Goal: Transaction & Acquisition: Purchase product/service

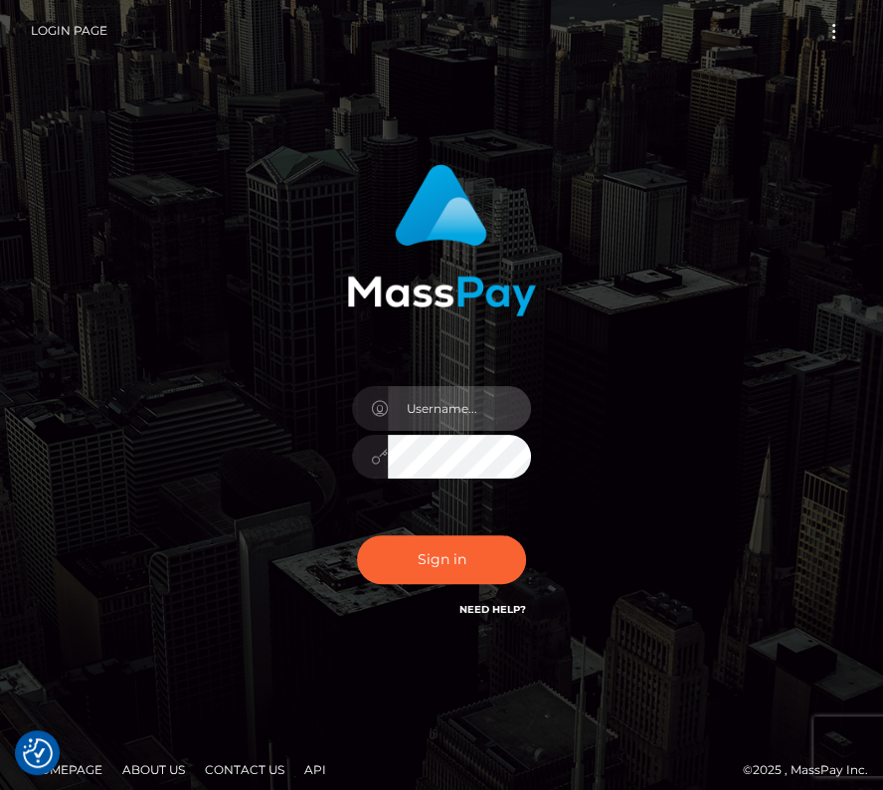
click at [422, 412] on input "text" at bounding box center [459, 408] width 143 height 45
type input "kateo"
click at [434, 396] on input "text" at bounding box center [459, 408] width 143 height 45
type input "kateo"
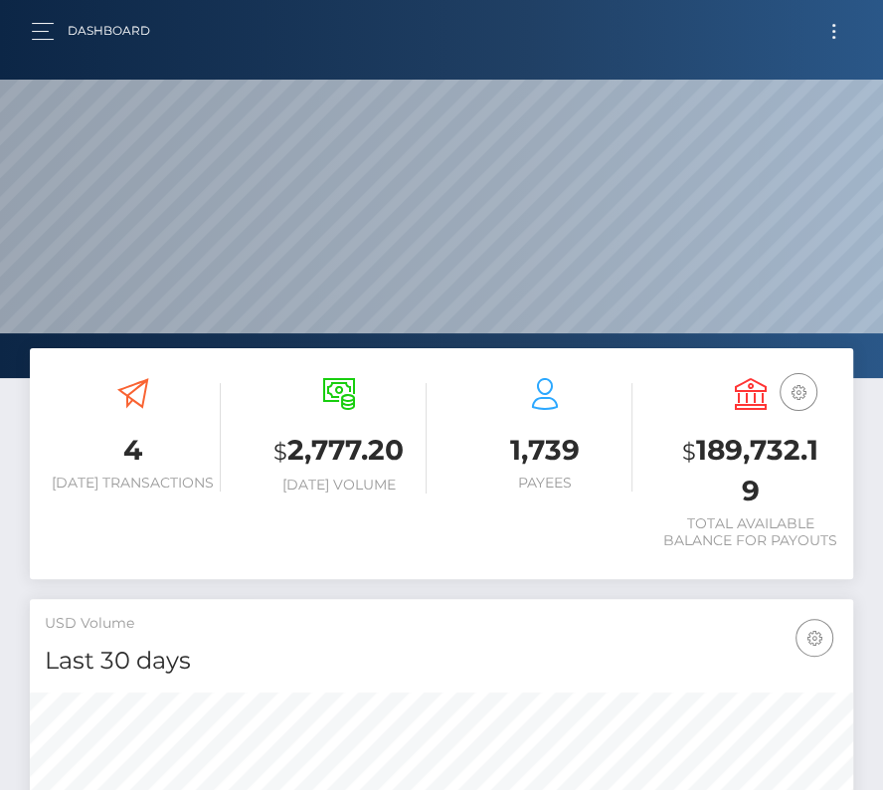
scroll to position [352, 396]
click at [28, 11] on div "Dashboard Loading... Loading... Account" at bounding box center [442, 31] width 852 height 42
click at [28, 26] on div "Dashboard Loading... Loading... Account" at bounding box center [442, 31] width 852 height 42
click at [45, 31] on button "button" at bounding box center [49, 31] width 37 height 27
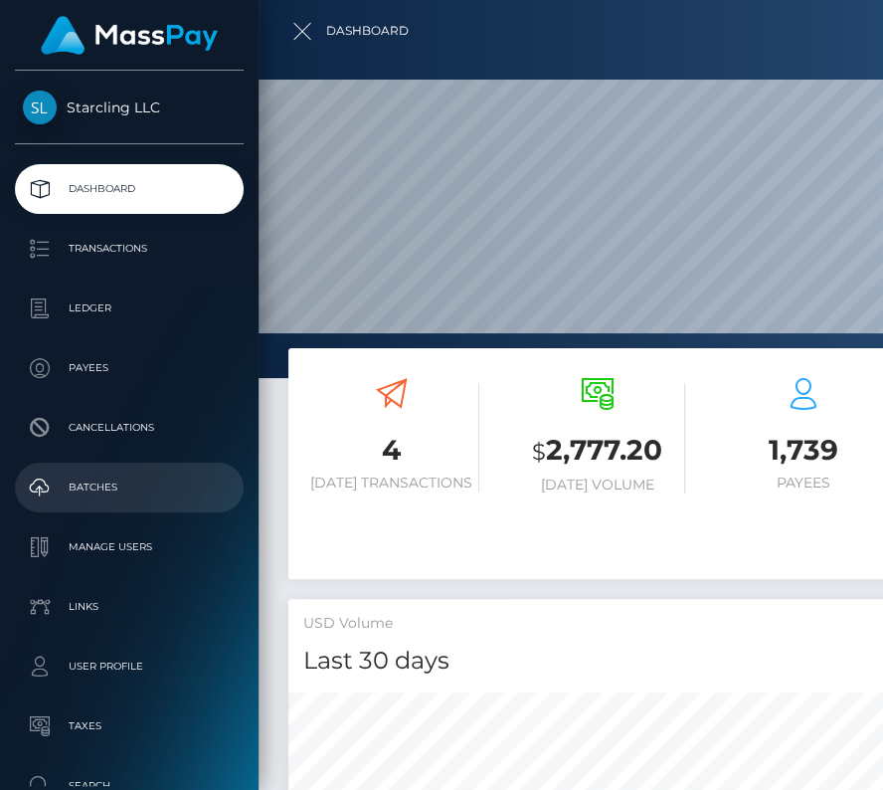
click at [86, 466] on link "Batches" at bounding box center [129, 488] width 229 height 50
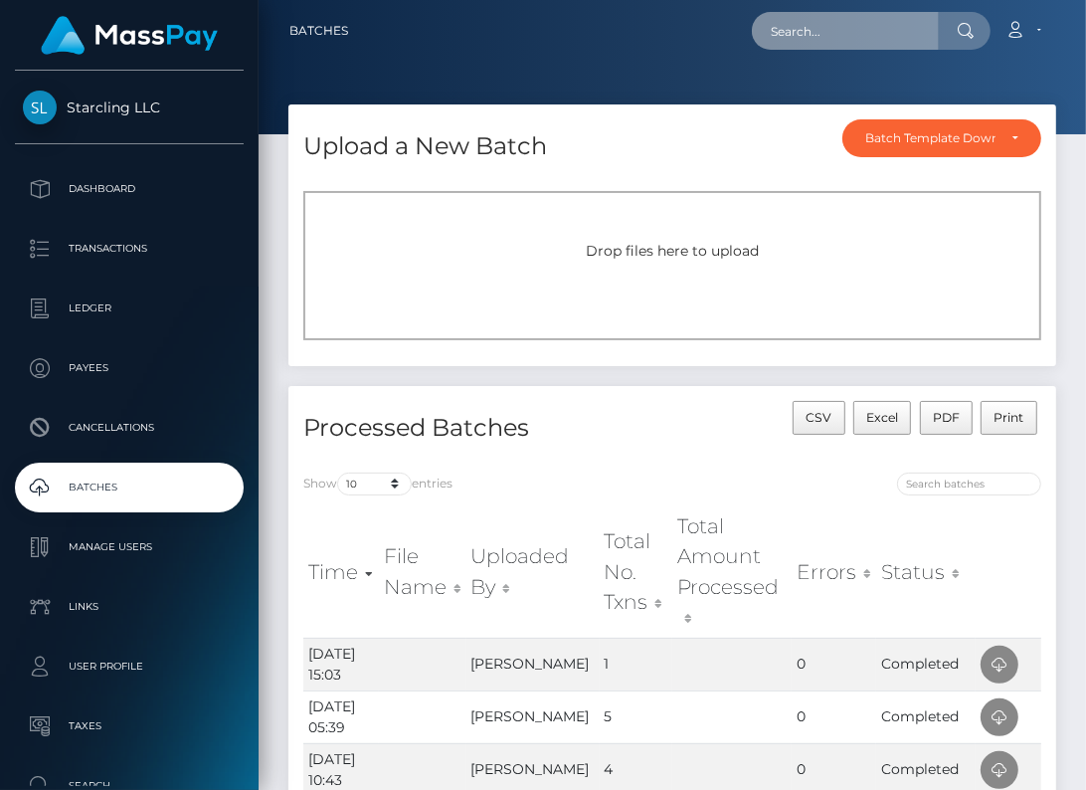
click at [820, 30] on input "text" at bounding box center [845, 31] width 187 height 38
paste input "3503362"
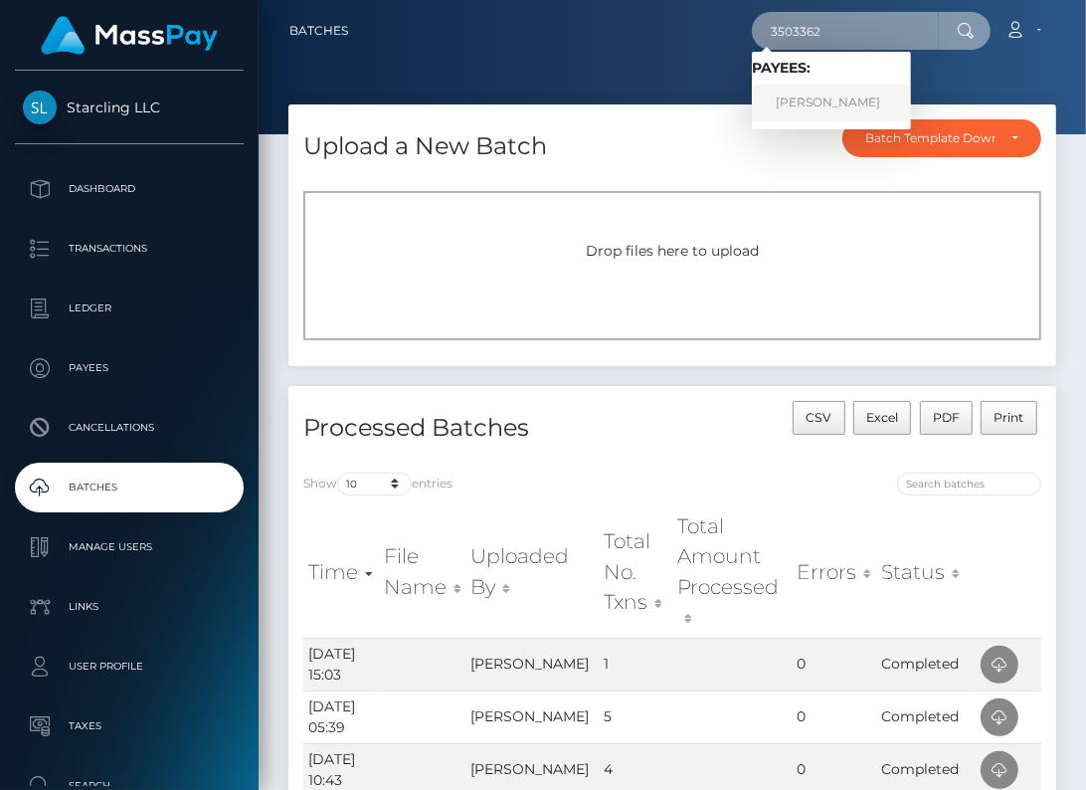
type input "3503362"
click at [831, 103] on link "Brendan Fields" at bounding box center [831, 103] width 159 height 37
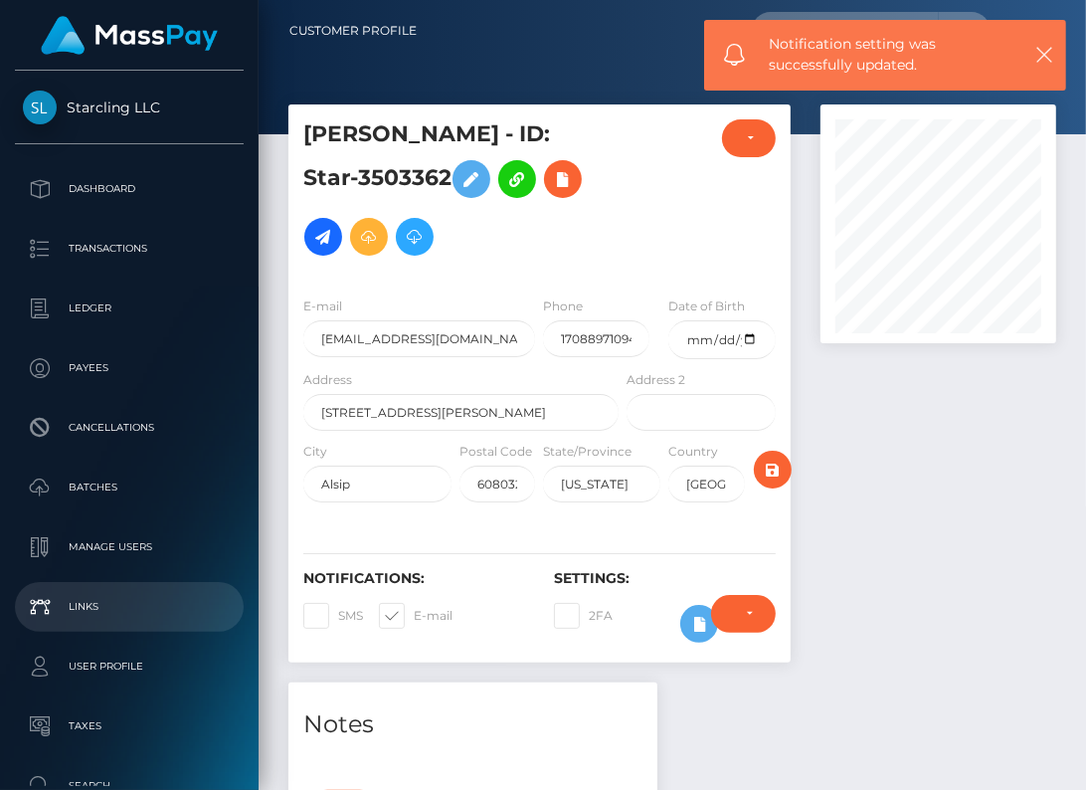
click at [414, 611] on span at bounding box center [414, 615] width 0 height 15
click at [414, 611] on input "E-mail" at bounding box center [420, 609] width 13 height 13
checkbox input "false"
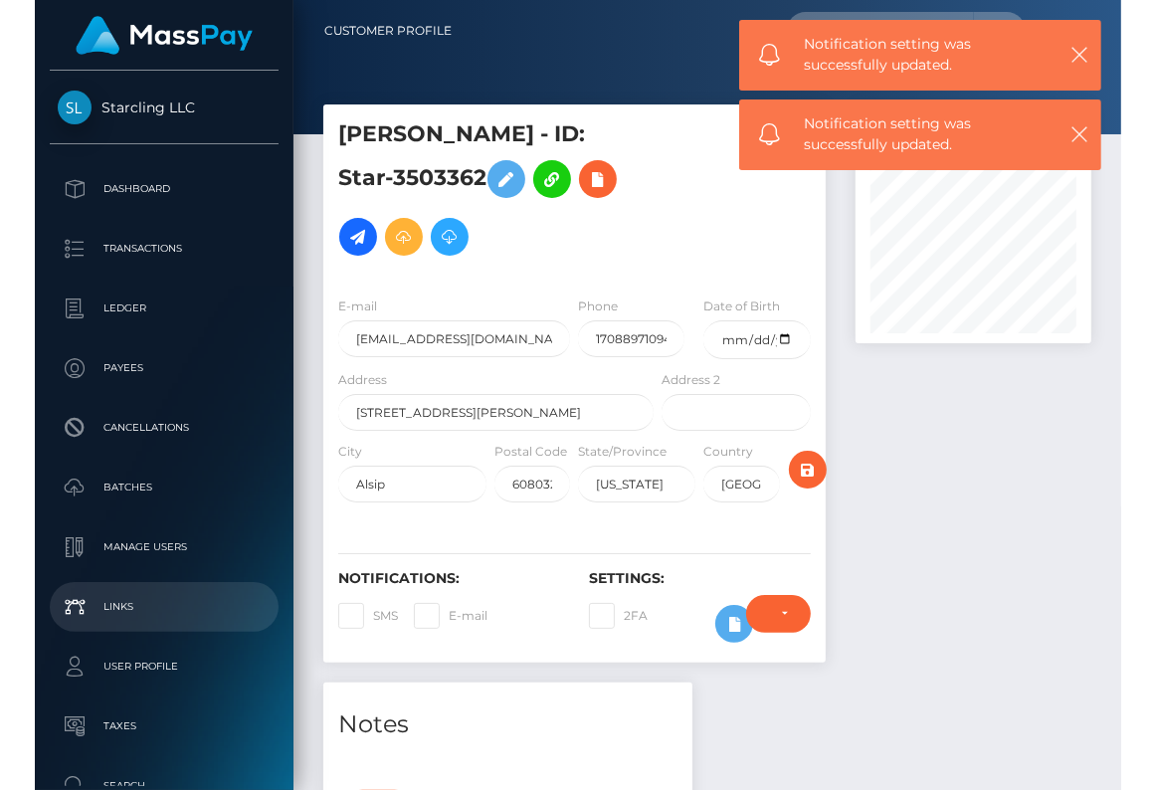
scroll to position [239, 236]
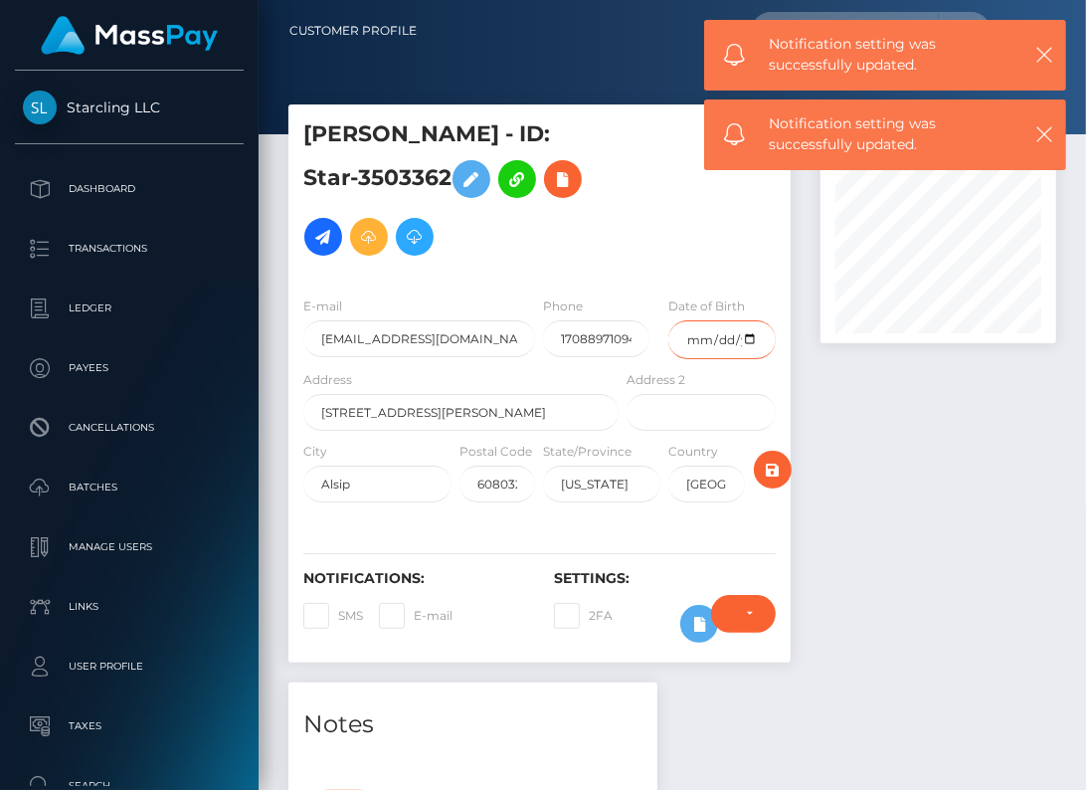
click at [746, 339] on input "date" at bounding box center [721, 339] width 106 height 39
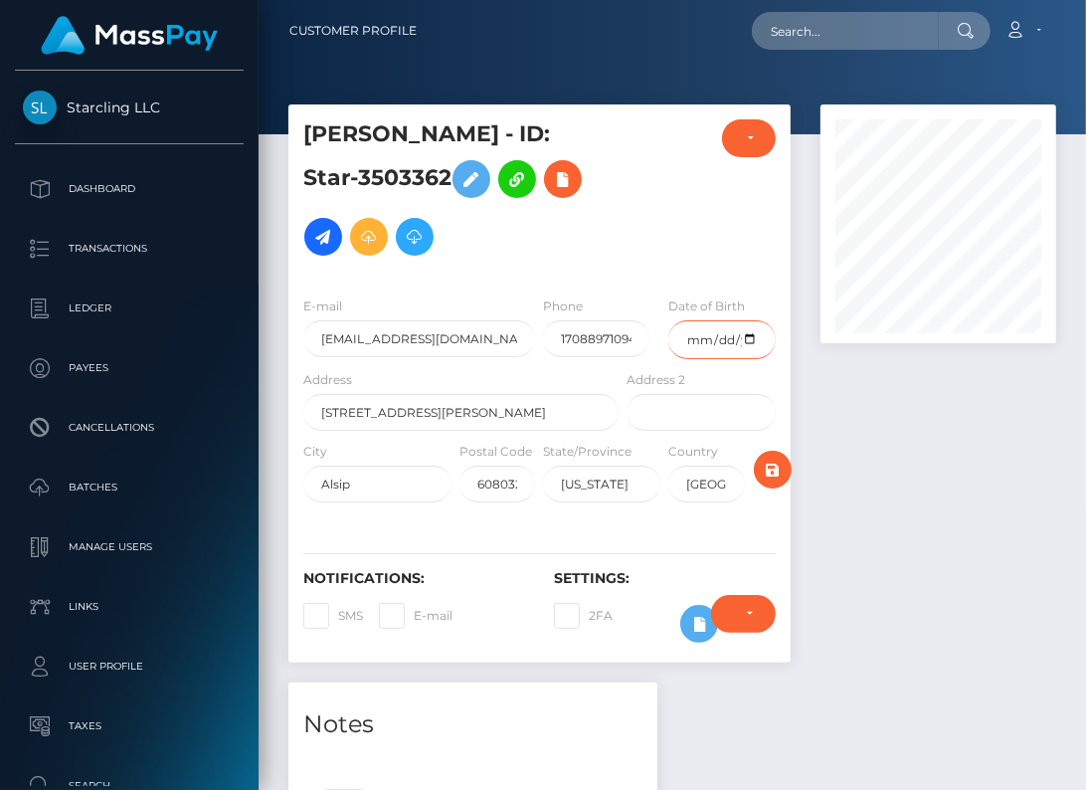
type input "[DATE]"
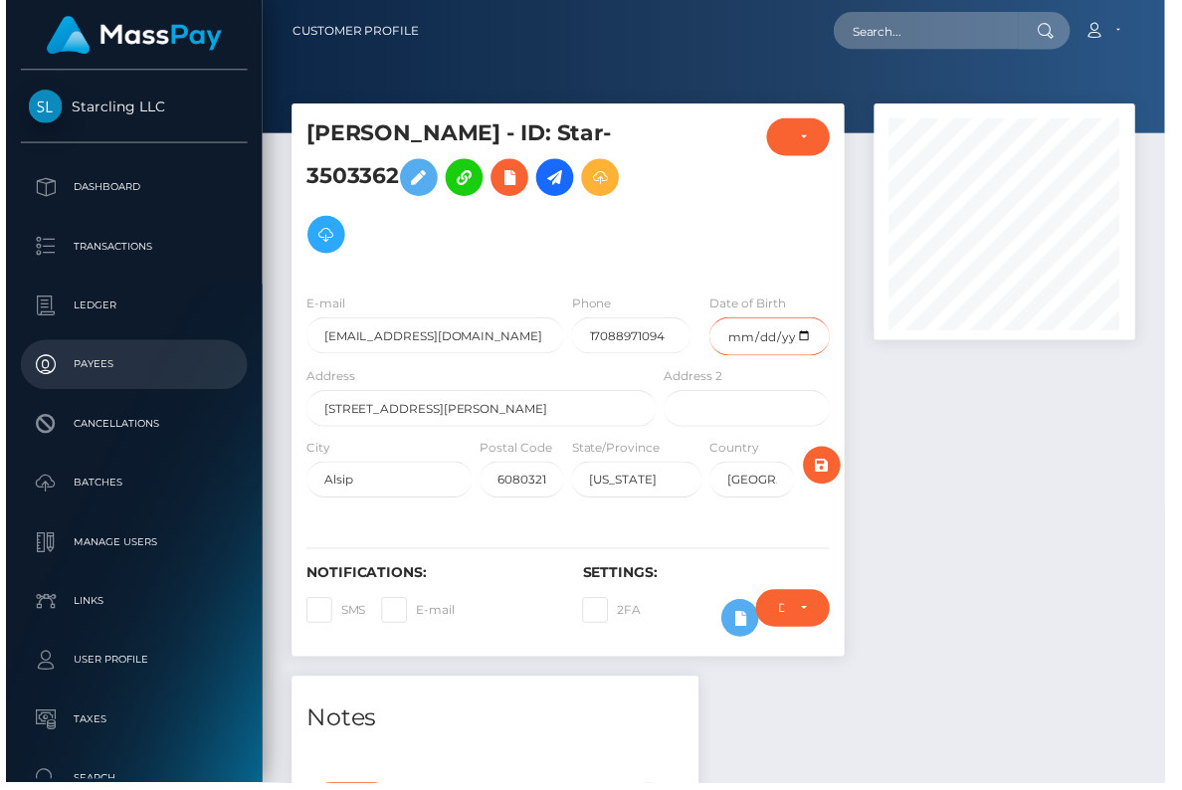
scroll to position [239, 267]
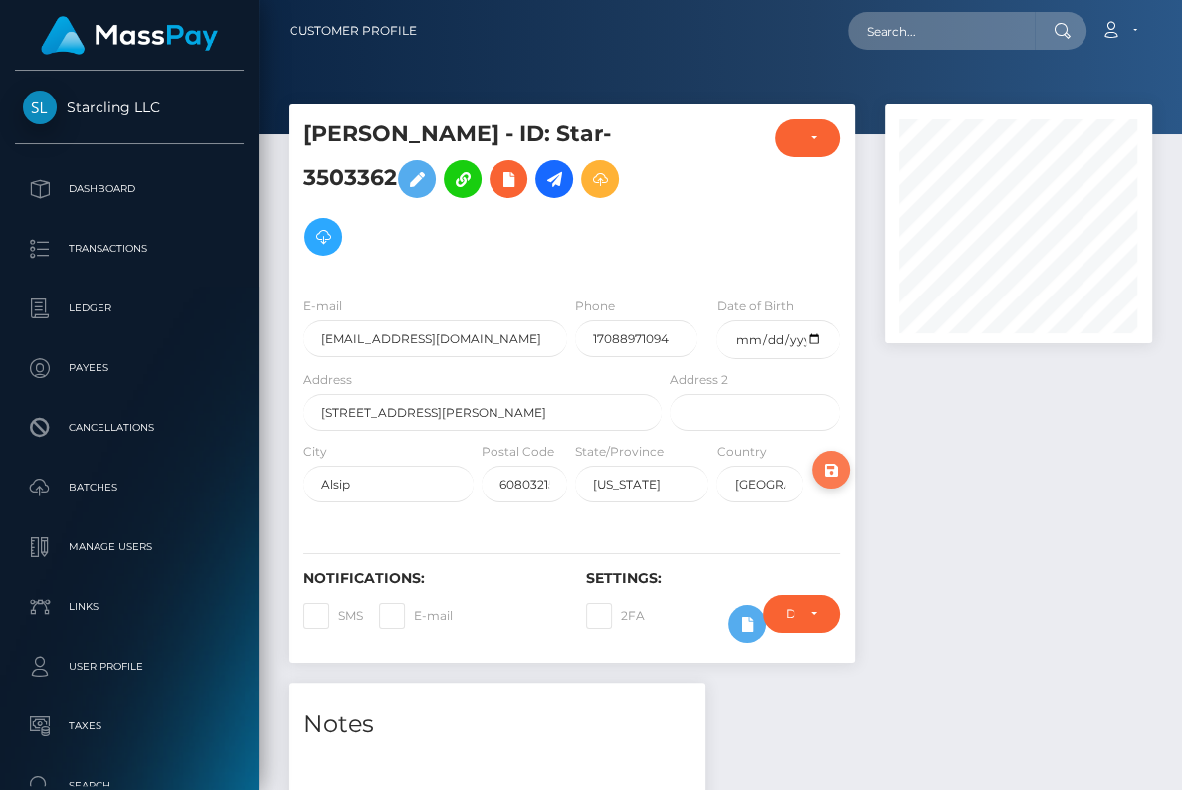
click at [833, 469] on icon "submit" at bounding box center [831, 470] width 24 height 25
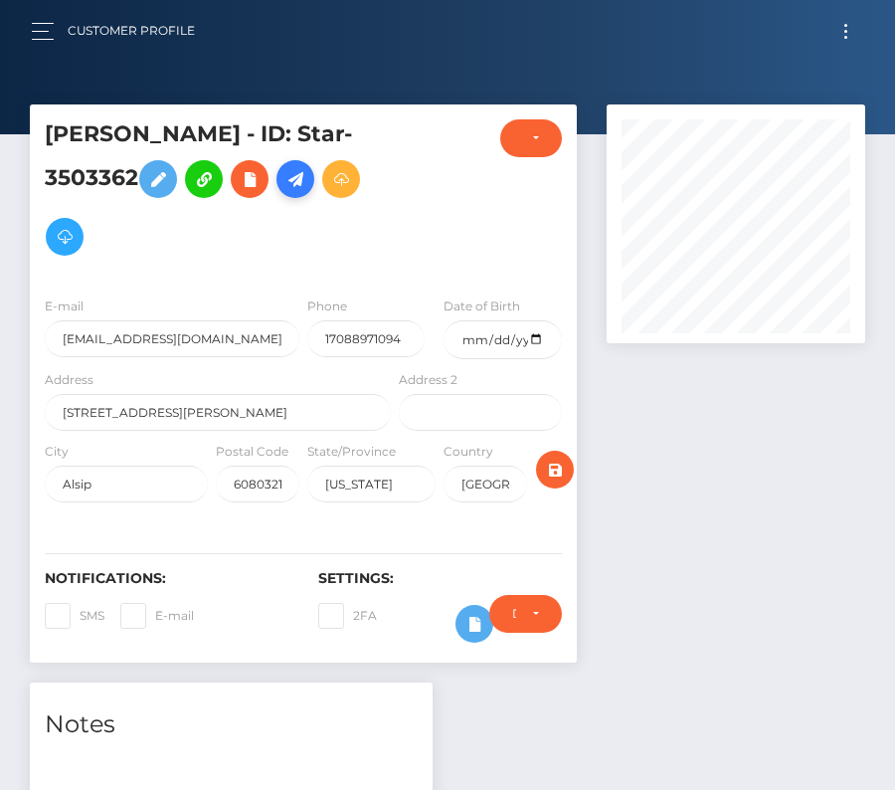
click at [302, 172] on icon at bounding box center [296, 179] width 24 height 25
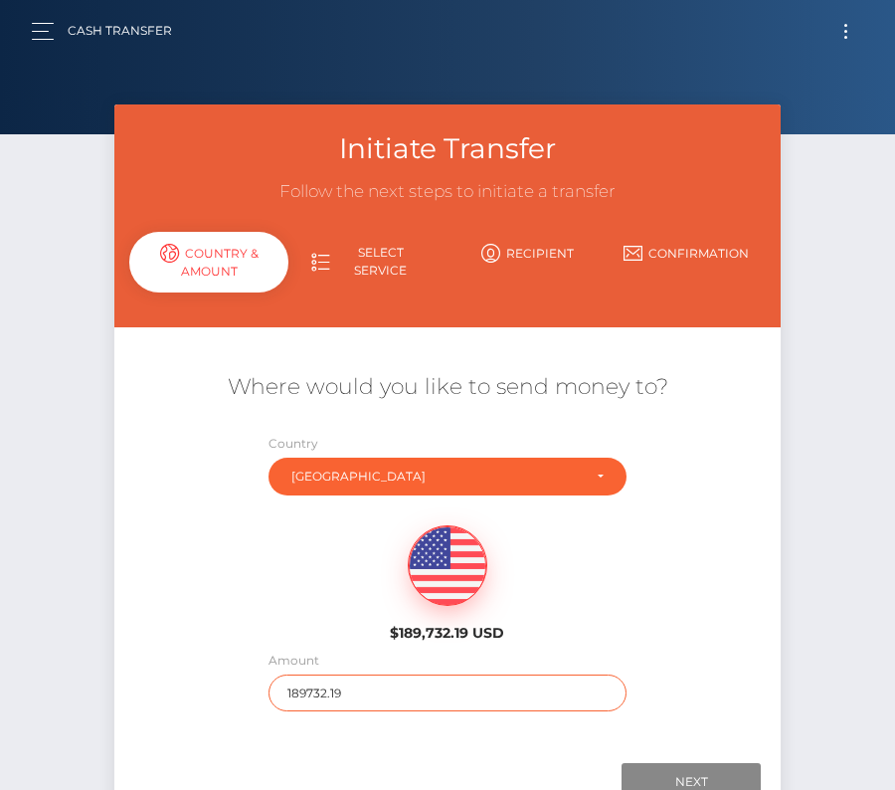
click at [343, 693] on input "189732.19" at bounding box center [448, 692] width 359 height 37
type input "347"
click at [303, 639] on div "$189,732.19 USD" at bounding box center [447, 577] width 666 height 144
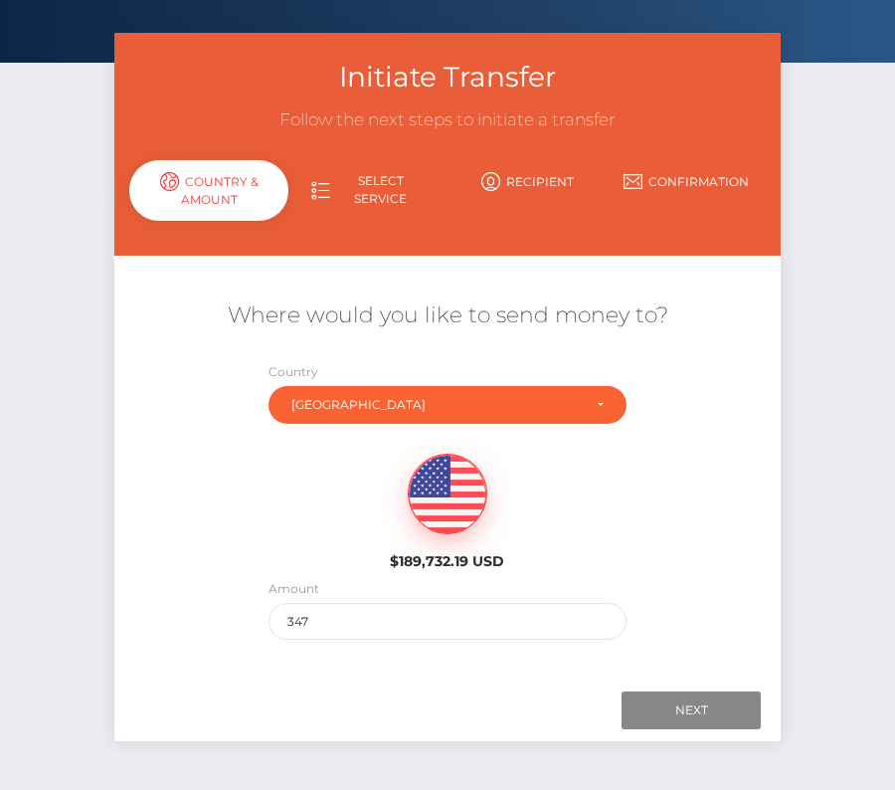
scroll to position [93, 0]
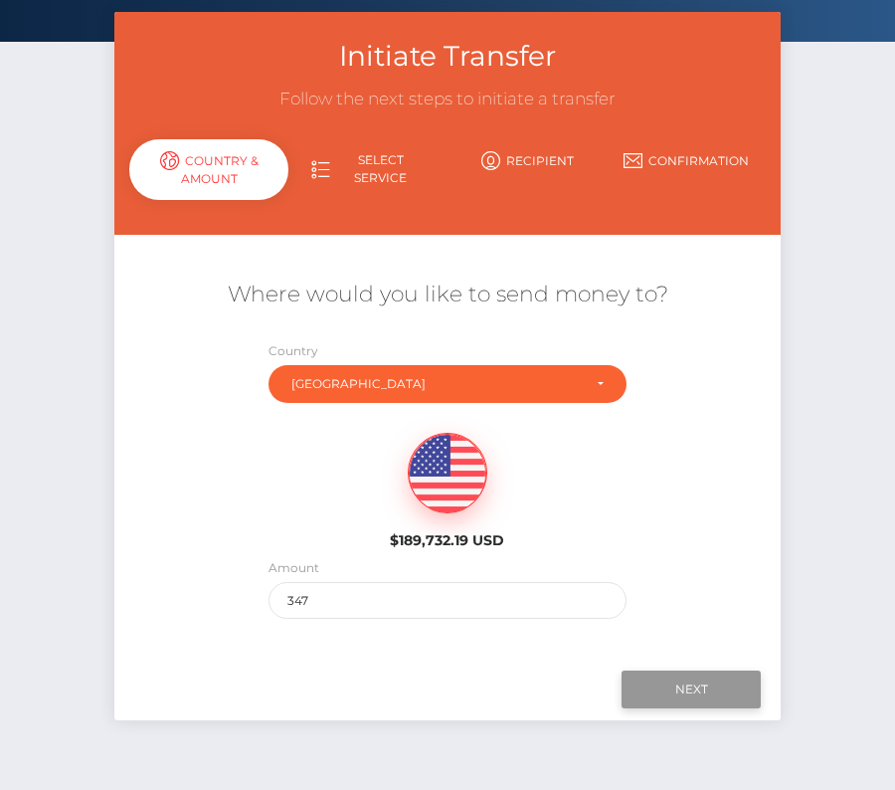
click at [676, 684] on input "Next" at bounding box center [691, 689] width 139 height 38
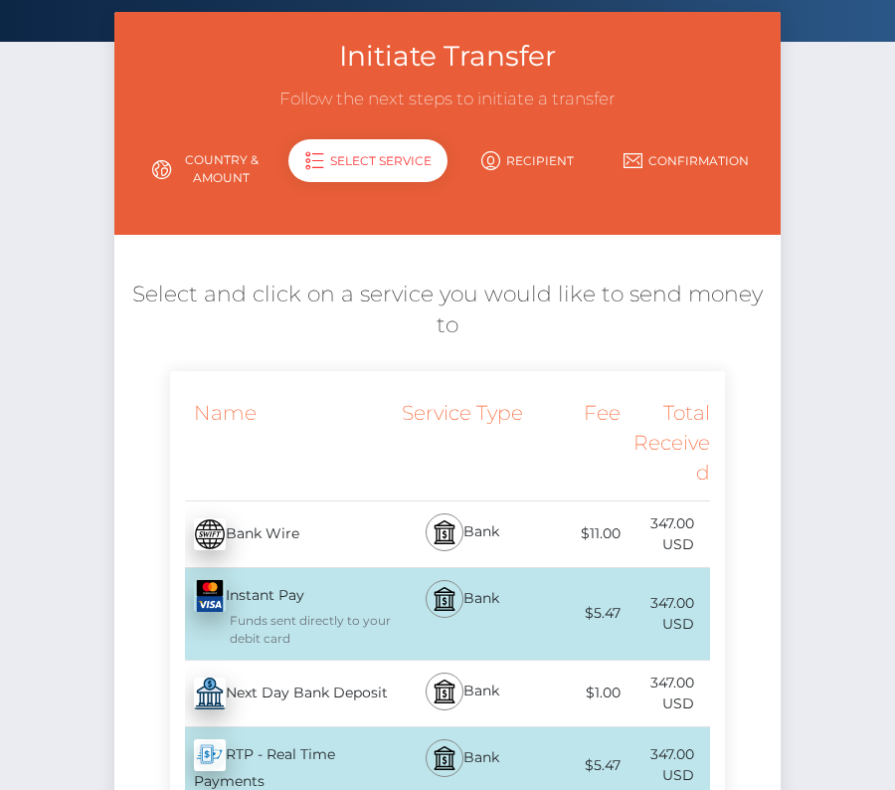
click at [314, 665] on div "Next Day Bank Deposit - USD" at bounding box center [282, 693] width 225 height 56
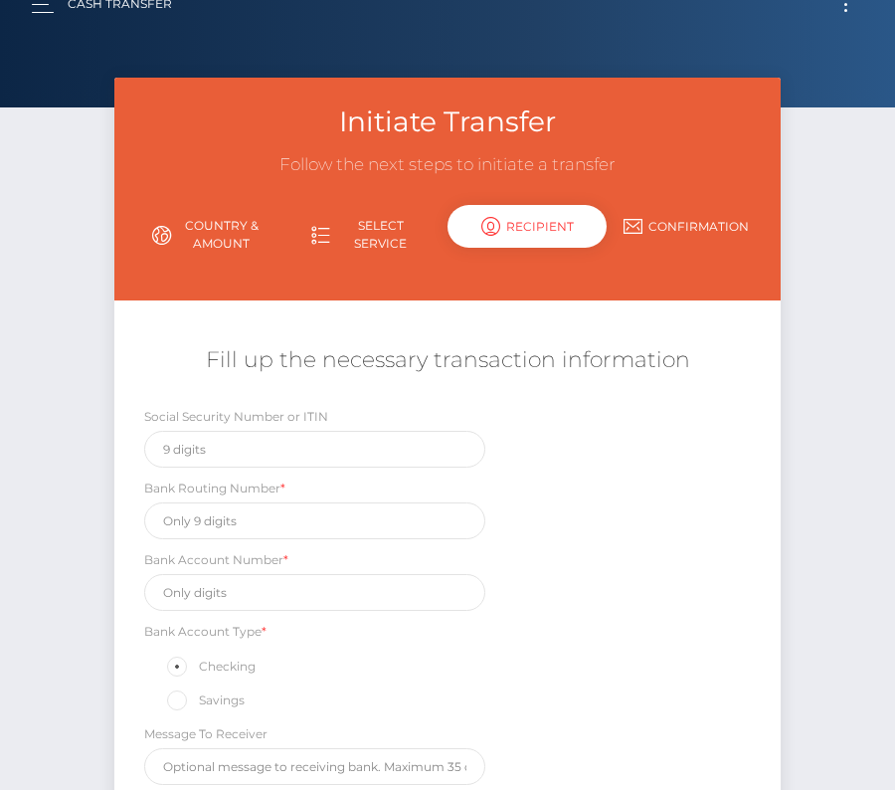
scroll to position [0, 0]
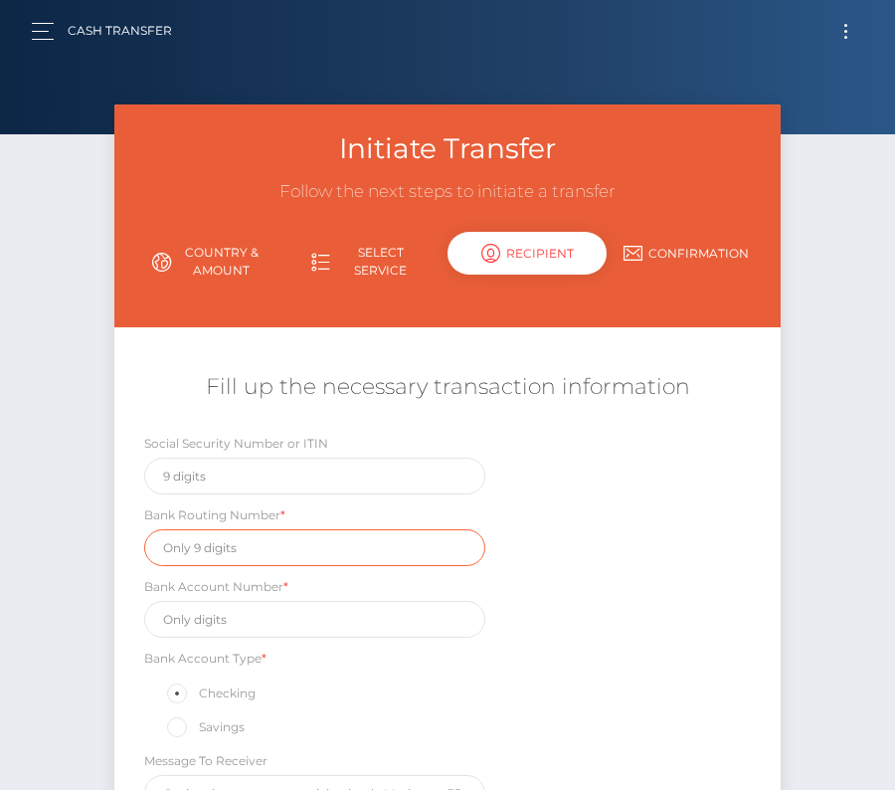
click at [221, 551] on input "text" at bounding box center [314, 547] width 341 height 37
paste input "071000013"
type input "071000013"
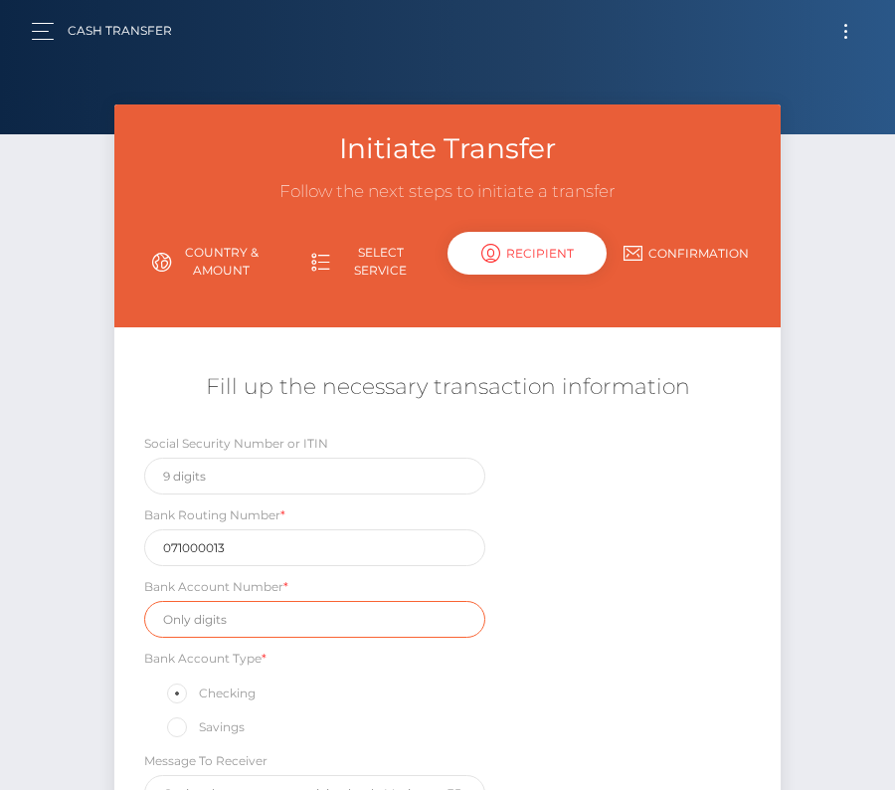
click at [240, 620] on input "text" at bounding box center [314, 619] width 341 height 37
paste input "638378153"
type input "638378153"
click at [578, 672] on div "Social Security Number or ITIN Bank Routing Number * 071000013 Bank Account Num…" at bounding box center [447, 627] width 666 height 389
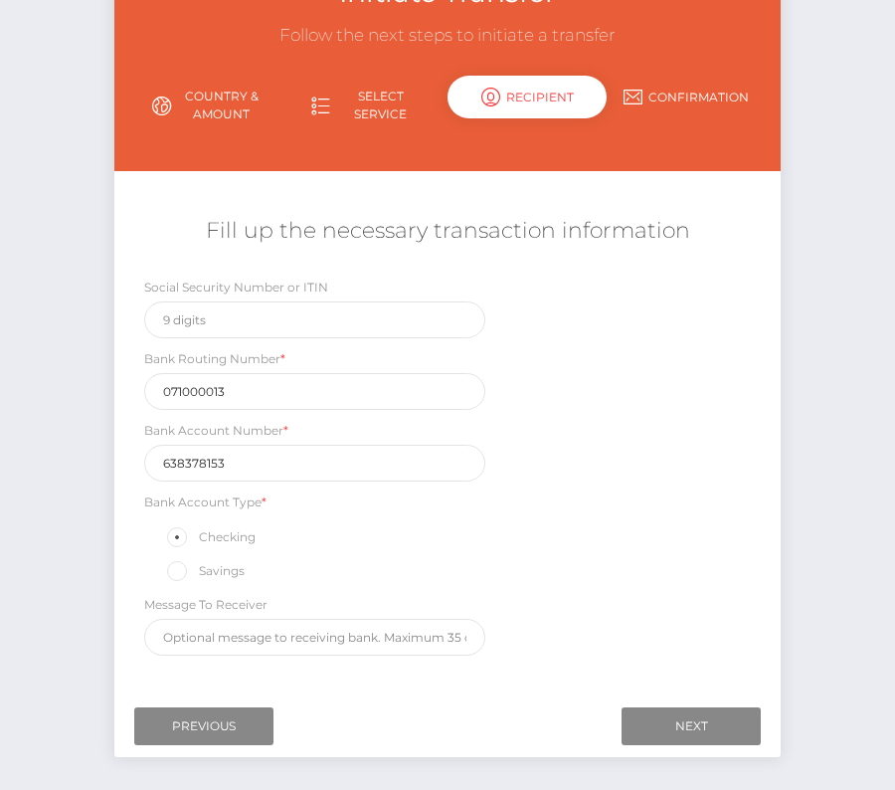
scroll to position [197, 0]
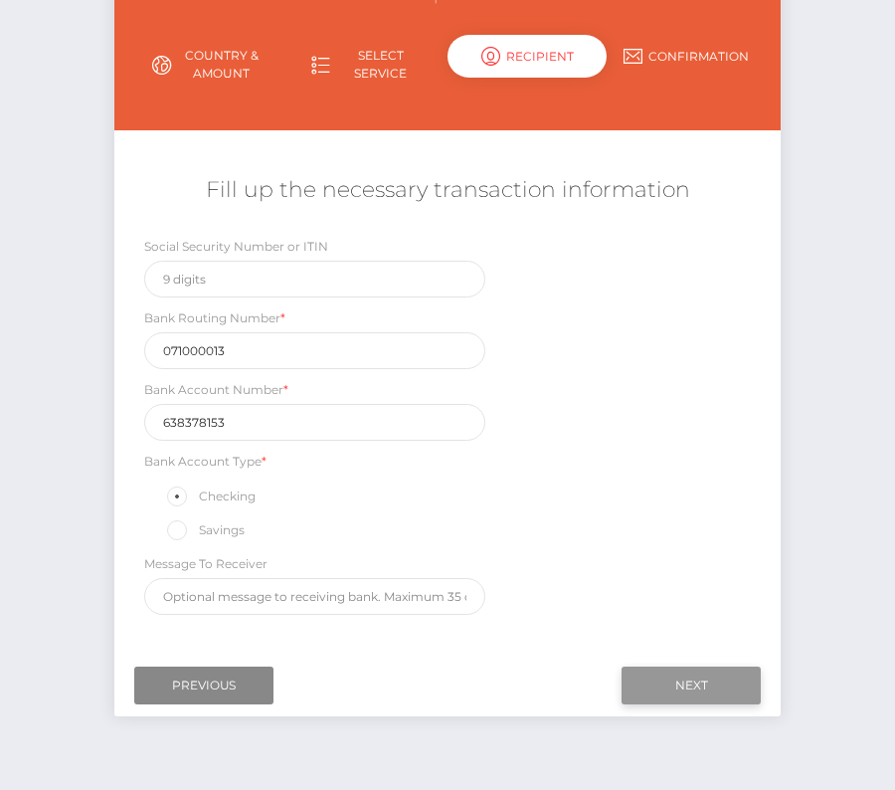
click at [663, 675] on input "Next" at bounding box center [691, 685] width 139 height 38
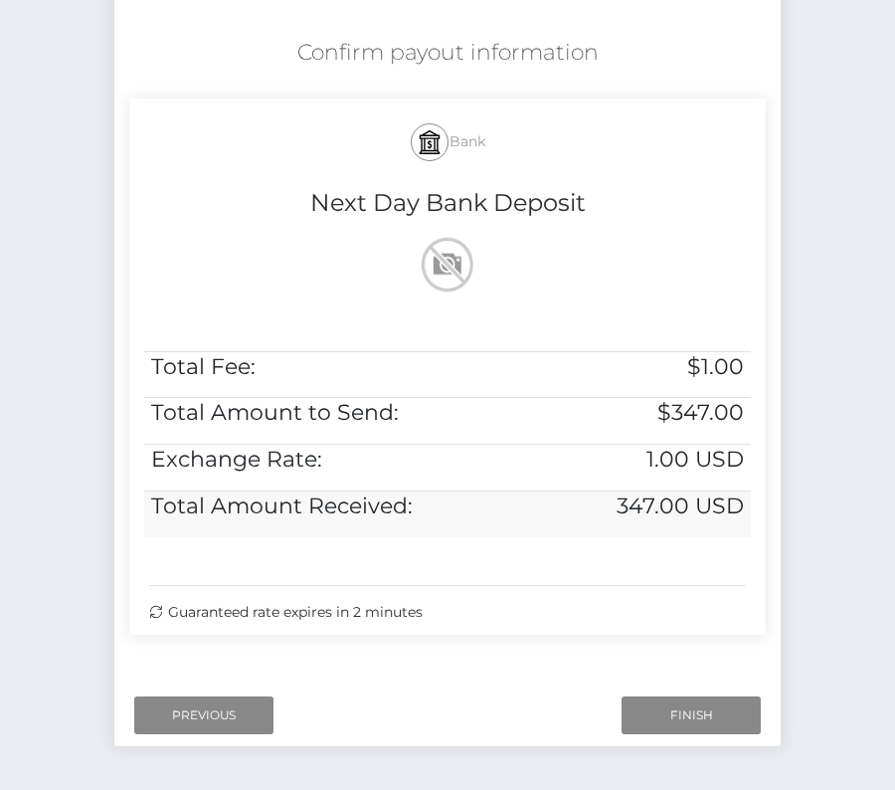
scroll to position [406, 0]
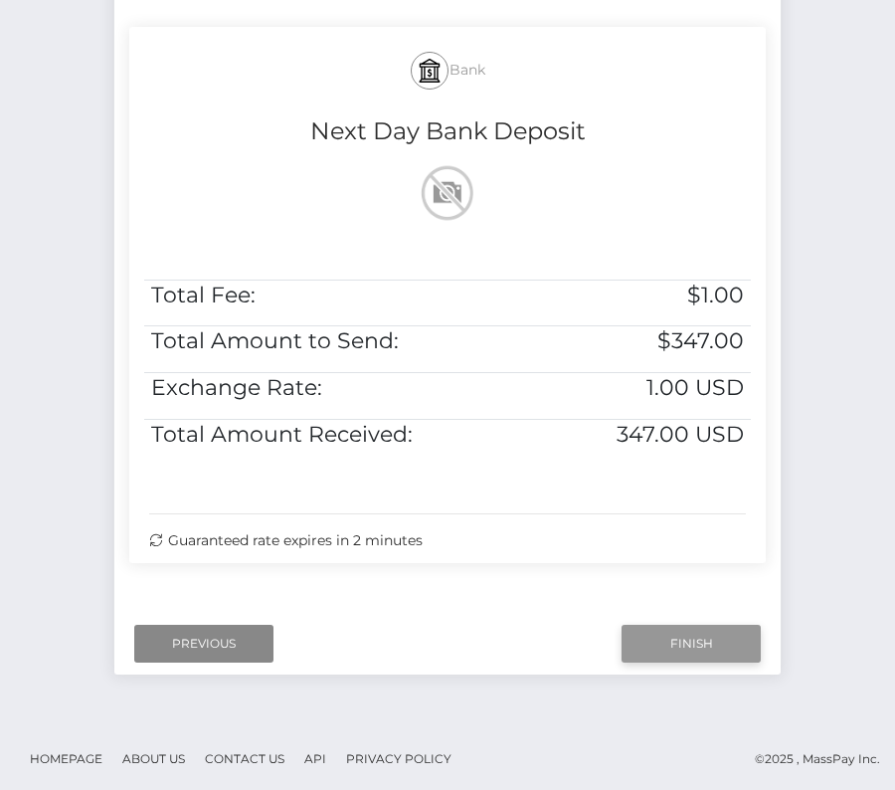
click at [682, 625] on input "Finish" at bounding box center [691, 644] width 139 height 38
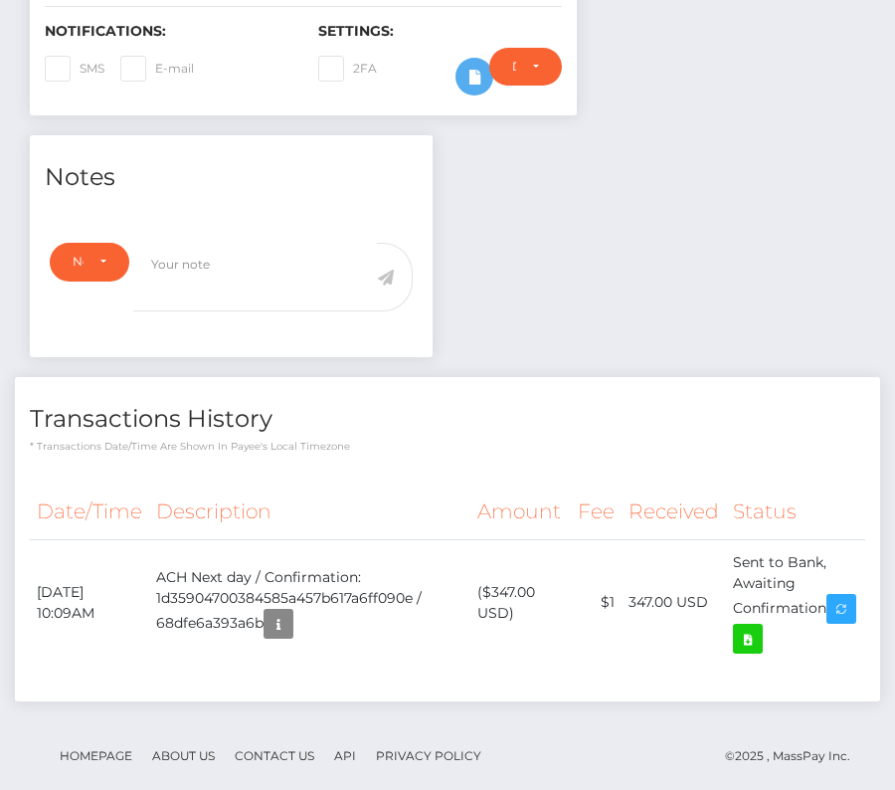
scroll to position [560, 0]
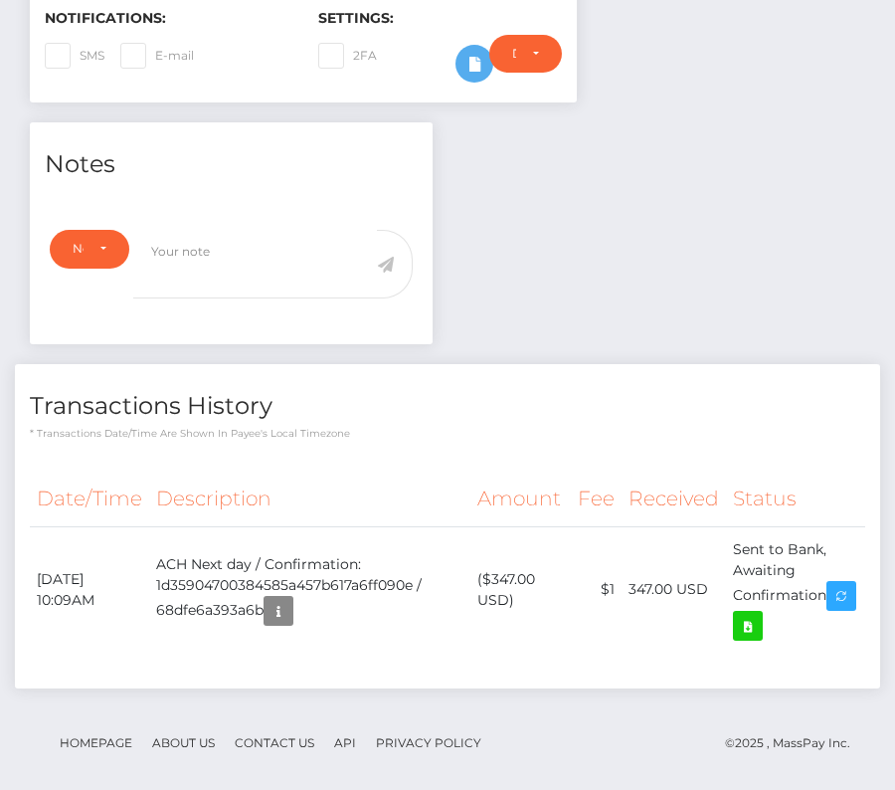
drag, startPoint x: 33, startPoint y: 566, endPoint x: 866, endPoint y: 583, distance: 833.8
click at [866, 583] on div "Date/Time Description Amount Fee Received Status" at bounding box center [447, 572] width 865 height 231
copy table "Date/Time Description Amount Fee Received Status"
click at [760, 614] on icon at bounding box center [748, 626] width 24 height 25
click at [0, 0] on div "[PERSON_NAME] - ID: Star-3503362 CLOSED ACTIVE E-mail" at bounding box center [447, 175] width 895 height 1262
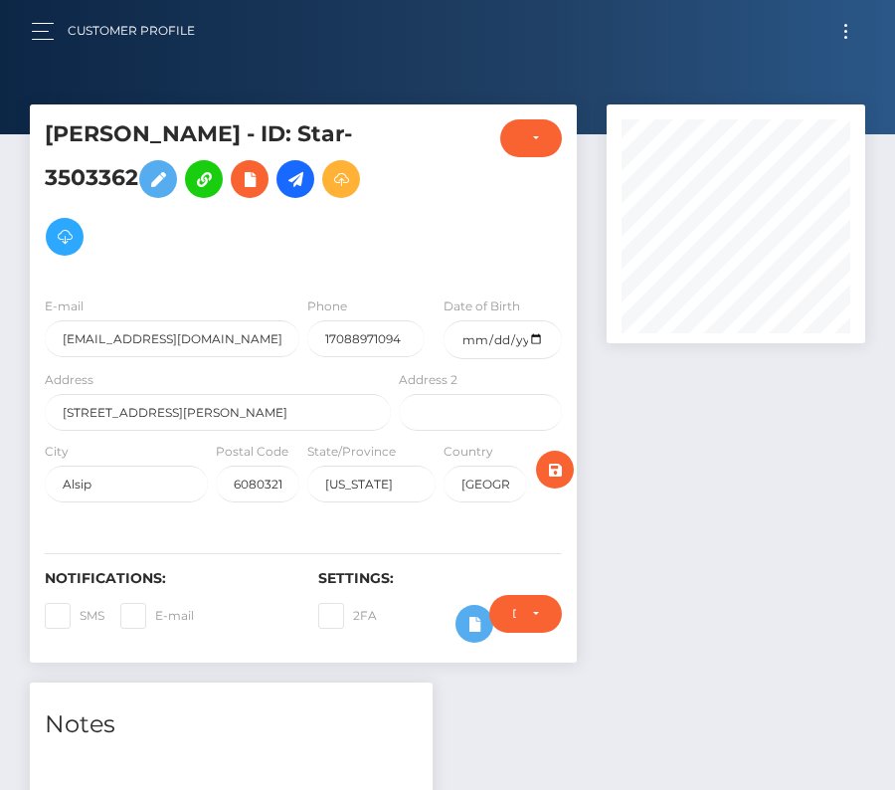
scroll to position [473, 0]
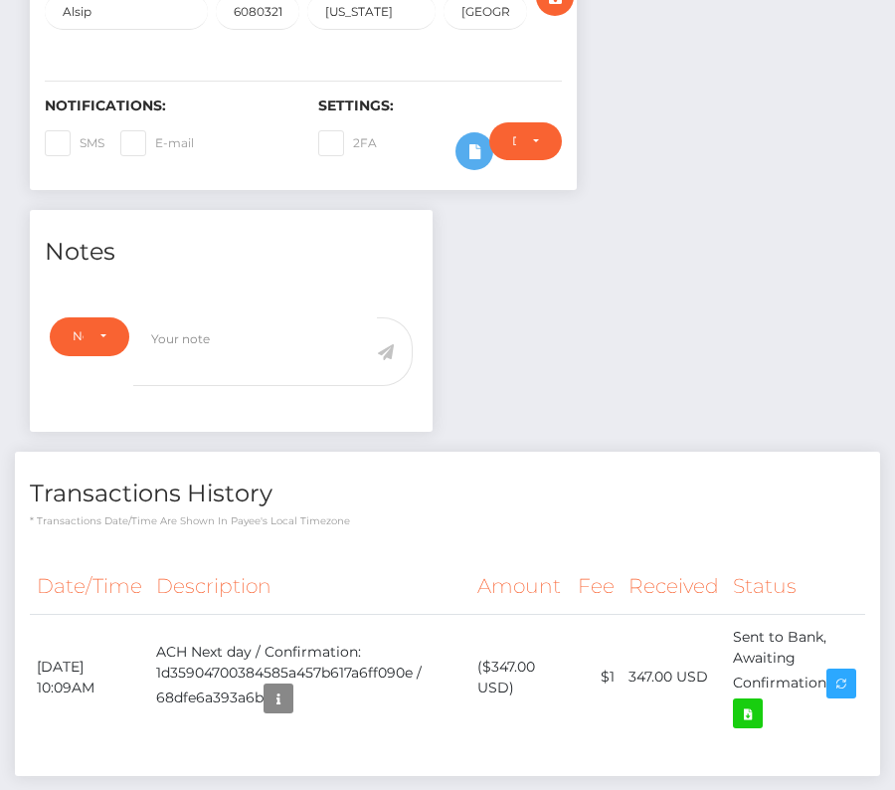
click at [404, 485] on h4 "Transactions History" at bounding box center [448, 493] width 836 height 35
click at [760, 701] on icon at bounding box center [748, 713] width 24 height 25
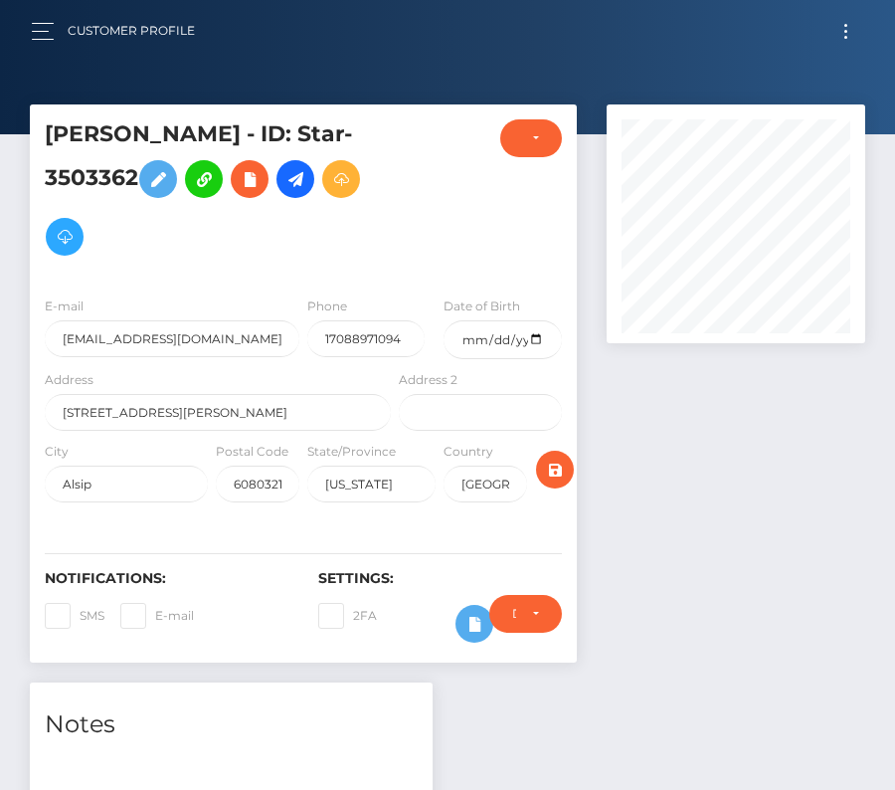
scroll to position [560, 0]
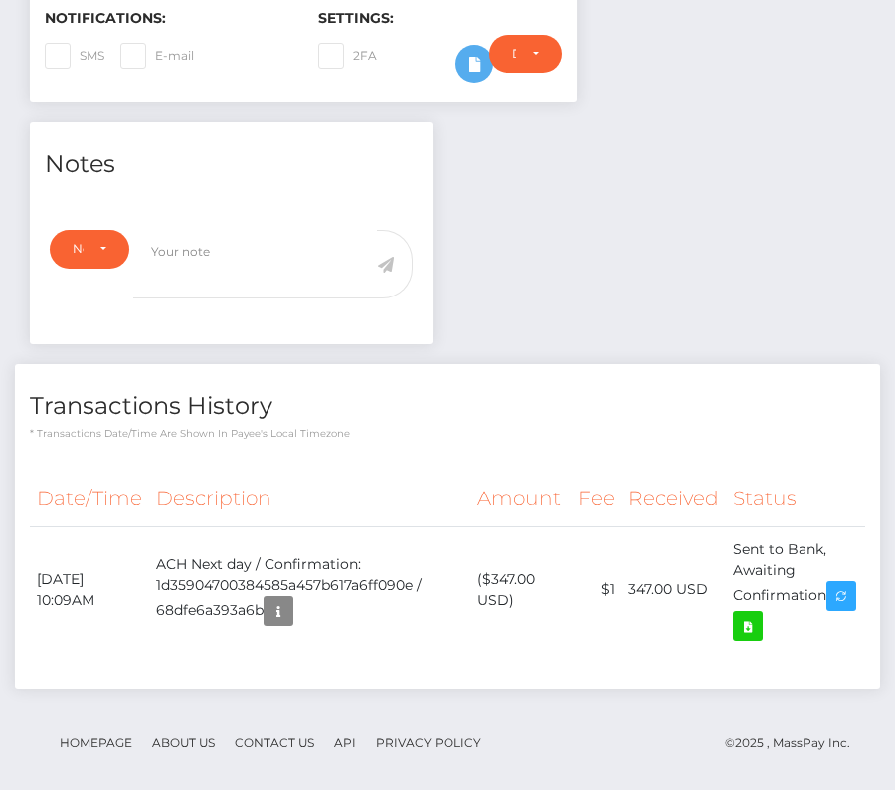
click at [579, 409] on h4 "Transactions History" at bounding box center [448, 406] width 836 height 35
click at [532, 374] on div "Transactions History * Transactions date/time are shown in payee's local timezo…" at bounding box center [447, 402] width 865 height 77
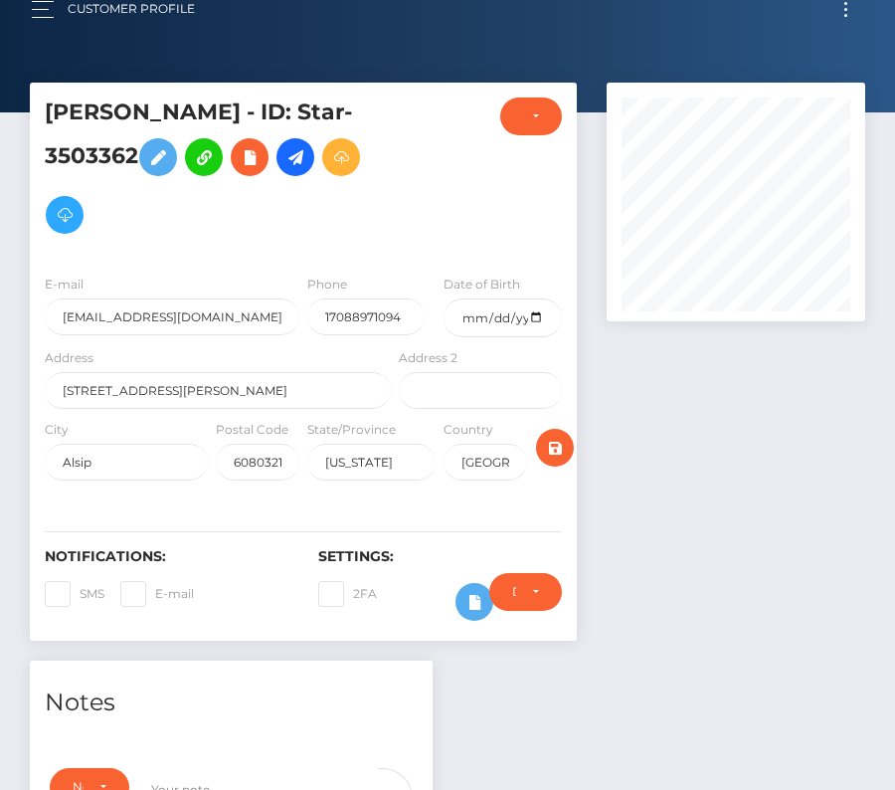
scroll to position [0, 0]
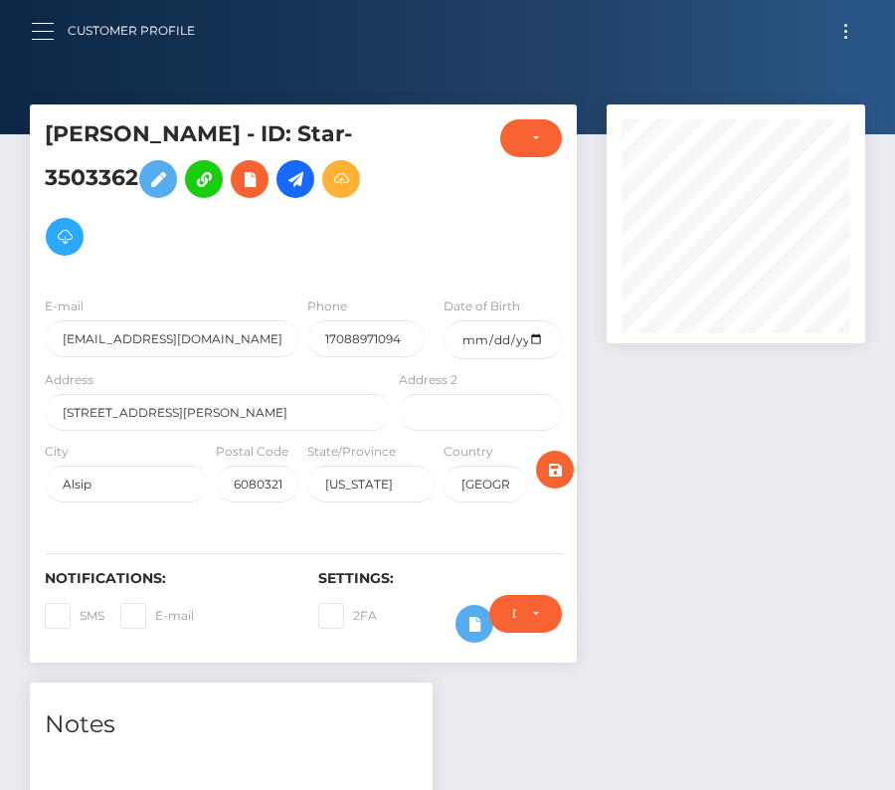
click at [38, 30] on button "button" at bounding box center [49, 31] width 37 height 27
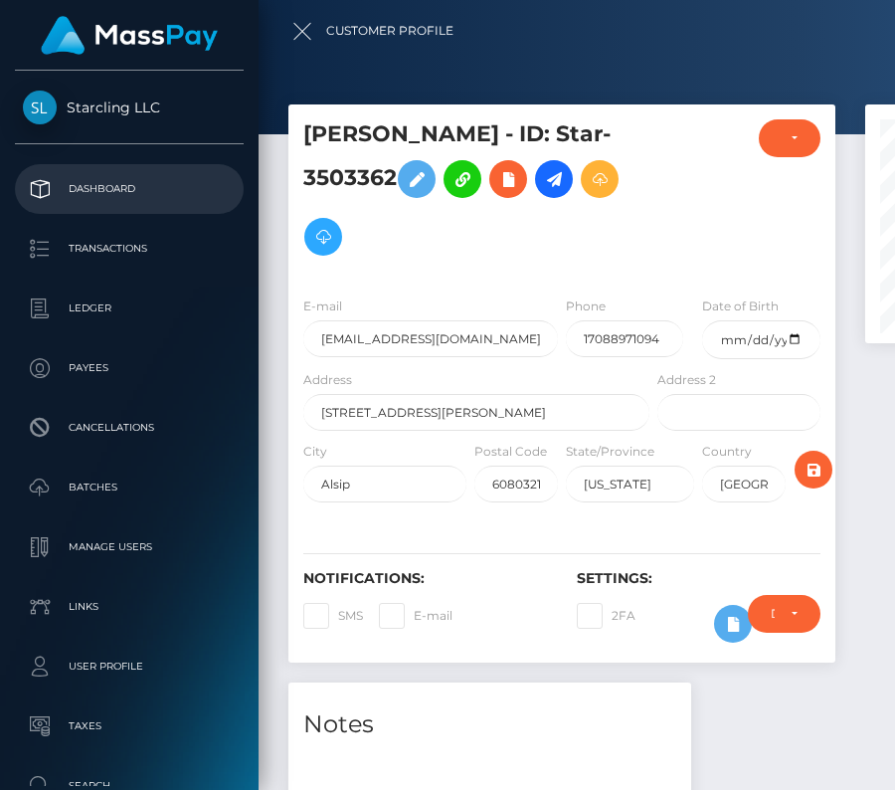
click at [108, 196] on p "Dashboard" at bounding box center [129, 189] width 213 height 30
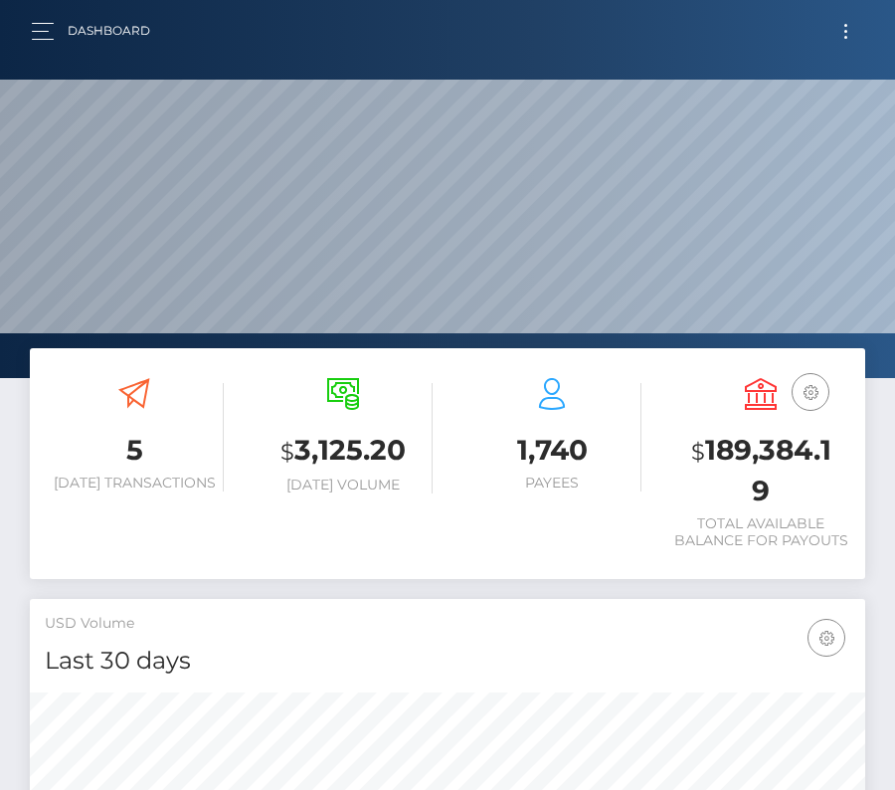
scroll to position [352, 403]
click at [856, 25] on button "Toggle navigation" at bounding box center [846, 31] width 37 height 27
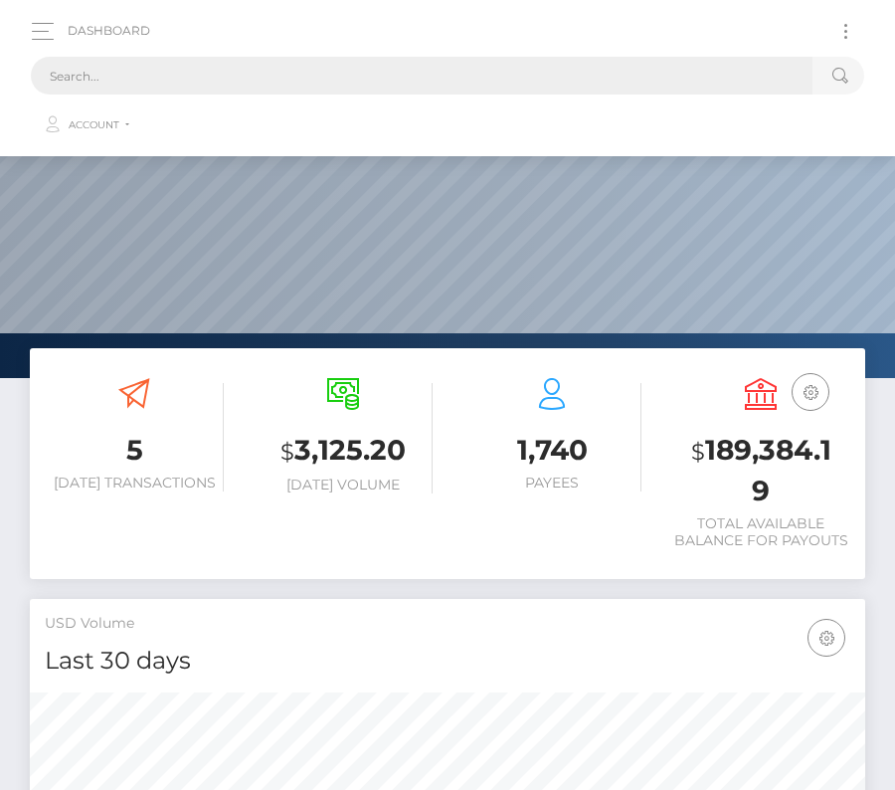
click at [432, 73] on input "text" at bounding box center [422, 76] width 782 height 38
paste input "1267909"
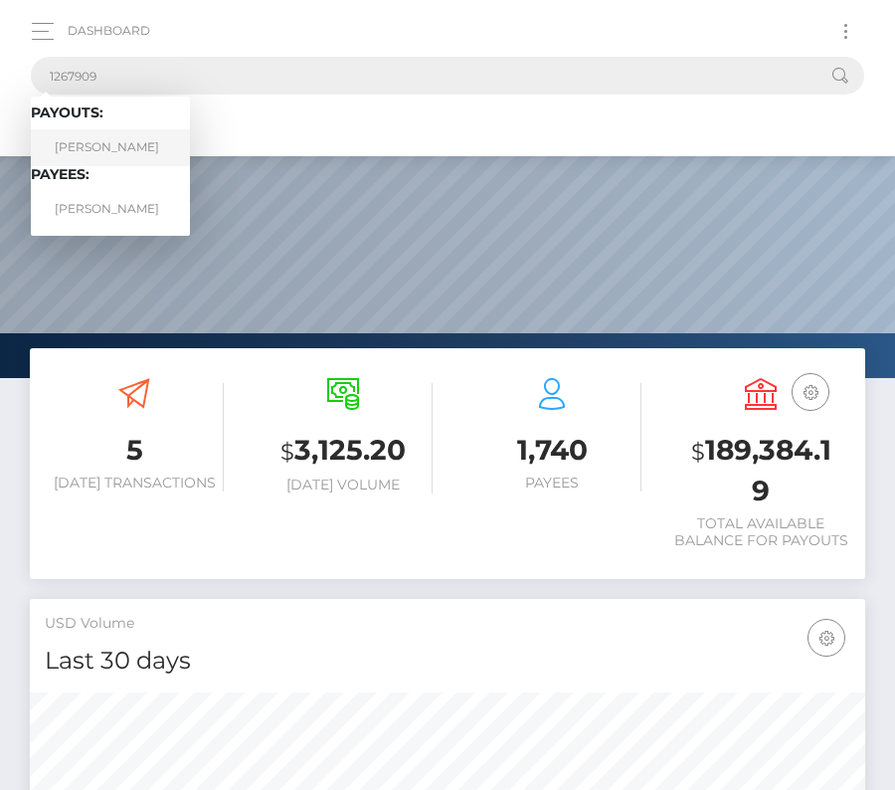
type input "1267909"
click at [101, 146] on link "DANIIL OKSANJUK" at bounding box center [110, 147] width 159 height 37
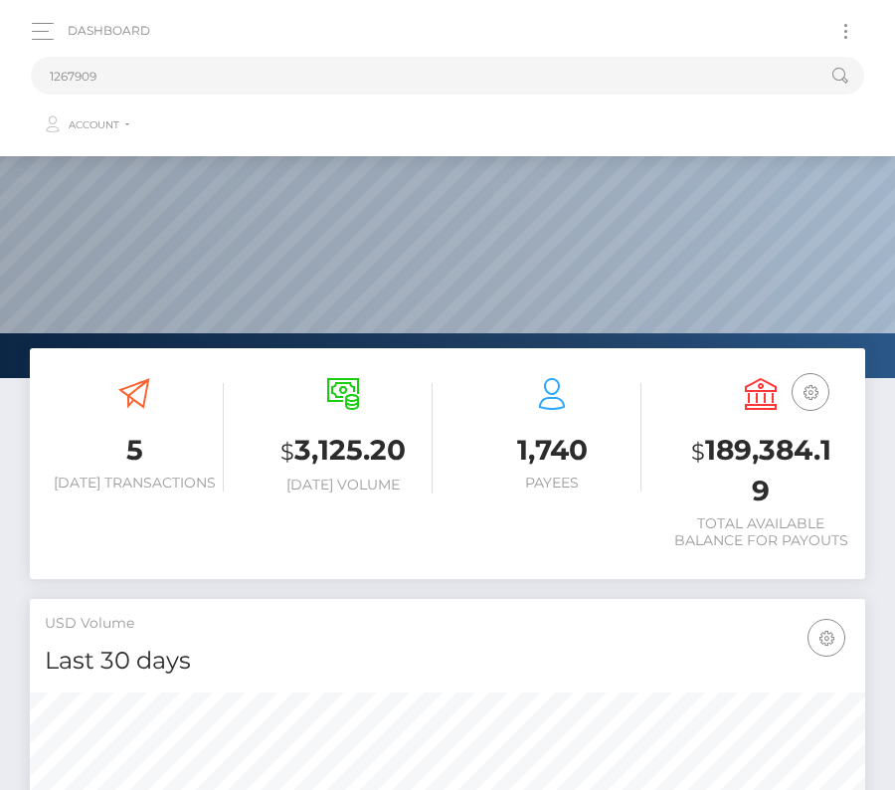
click at [101, 146] on nav "Dashboard 1267909 Loading... Loading... Payouts: DANIIL OKSANJUK Payees: Trevor…" at bounding box center [447, 78] width 895 height 156
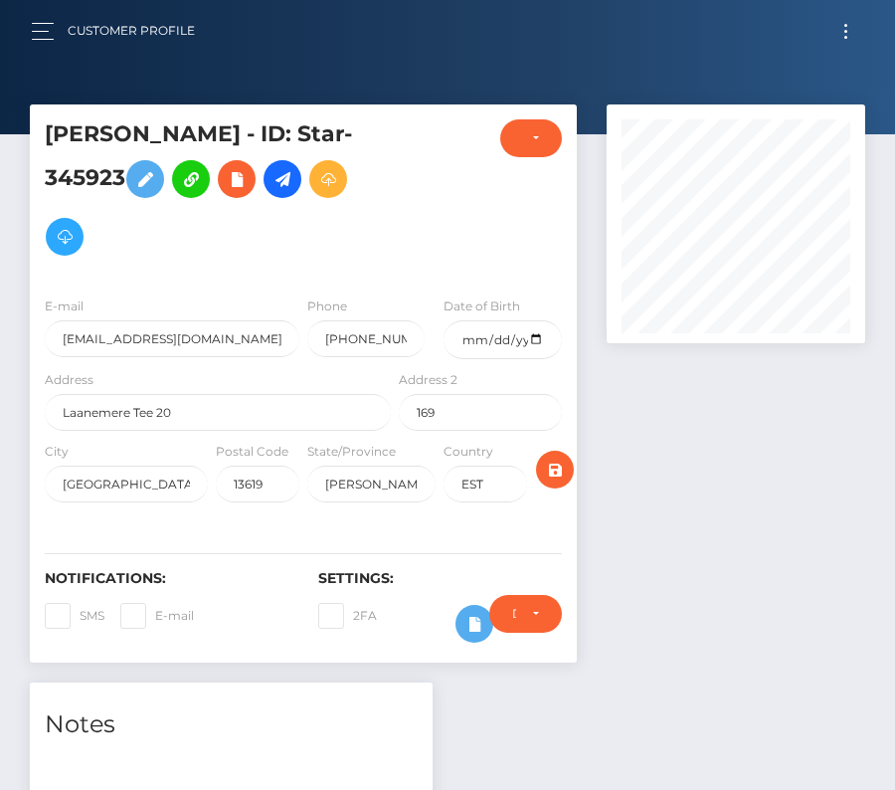
scroll to position [239, 259]
click at [846, 31] on span "Toggle navigation" at bounding box center [846, 31] width 3 height 3
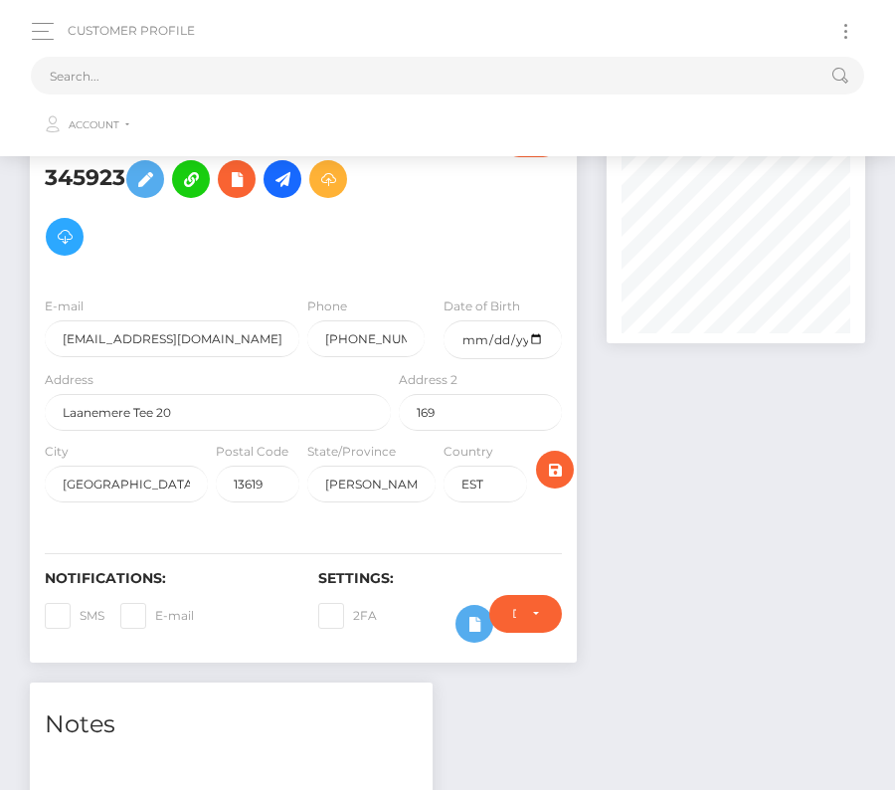
click at [519, 44] on div "Customer Profile Loading... Loading..." at bounding box center [447, 78] width 863 height 136
click at [474, 77] on input "text" at bounding box center [422, 76] width 782 height 38
paste input "1267909"
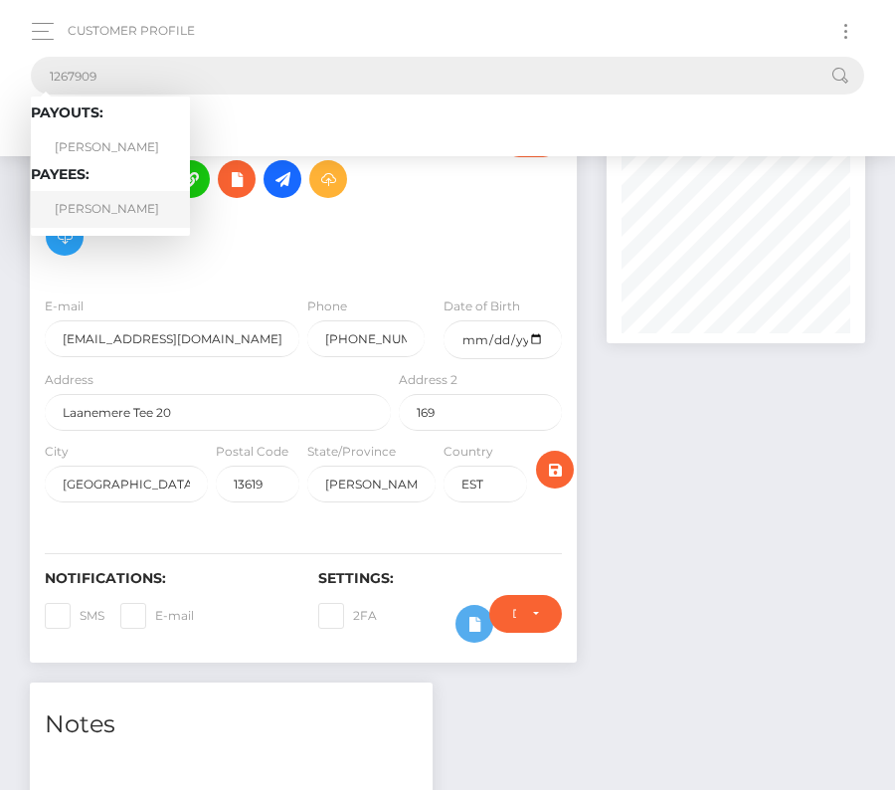
type input "1267909"
click at [94, 218] on link "Trevor Moore" at bounding box center [110, 209] width 159 height 37
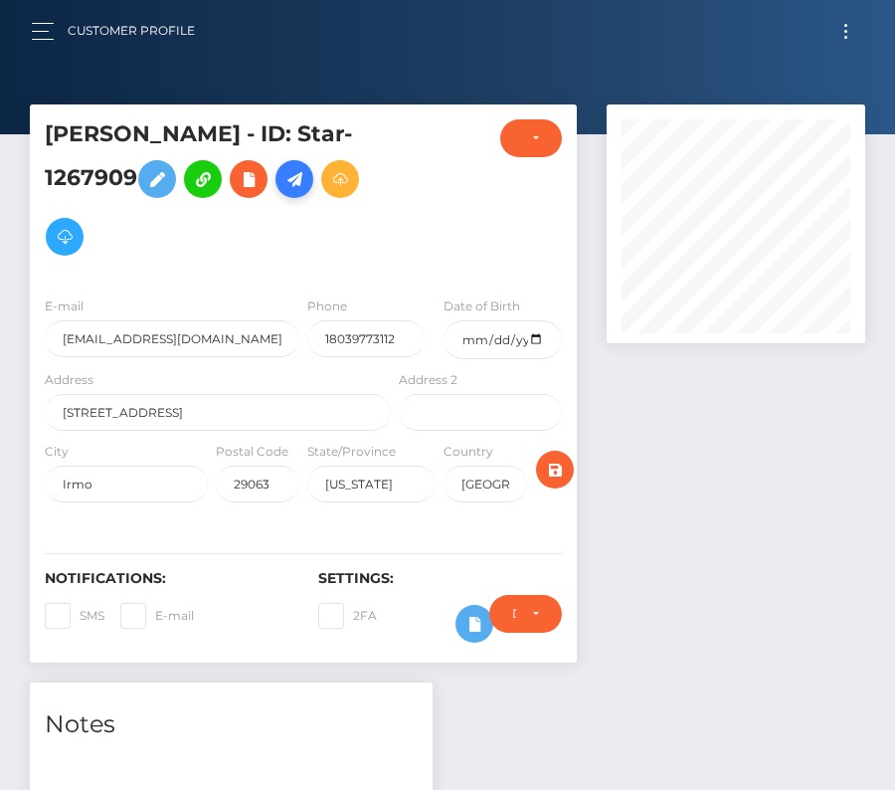
click at [288, 181] on icon at bounding box center [295, 179] width 24 height 25
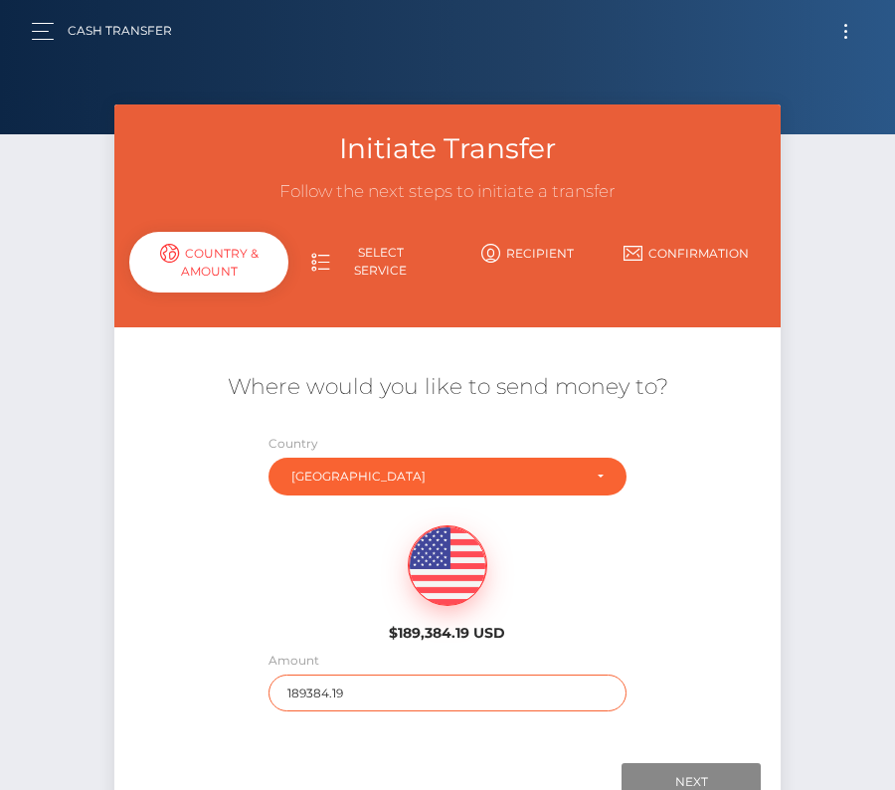
click at [319, 694] on input "189384.19" at bounding box center [448, 692] width 359 height 37
type input "2500"
click at [302, 592] on div "$189,384.19 USD" at bounding box center [447, 577] width 666 height 144
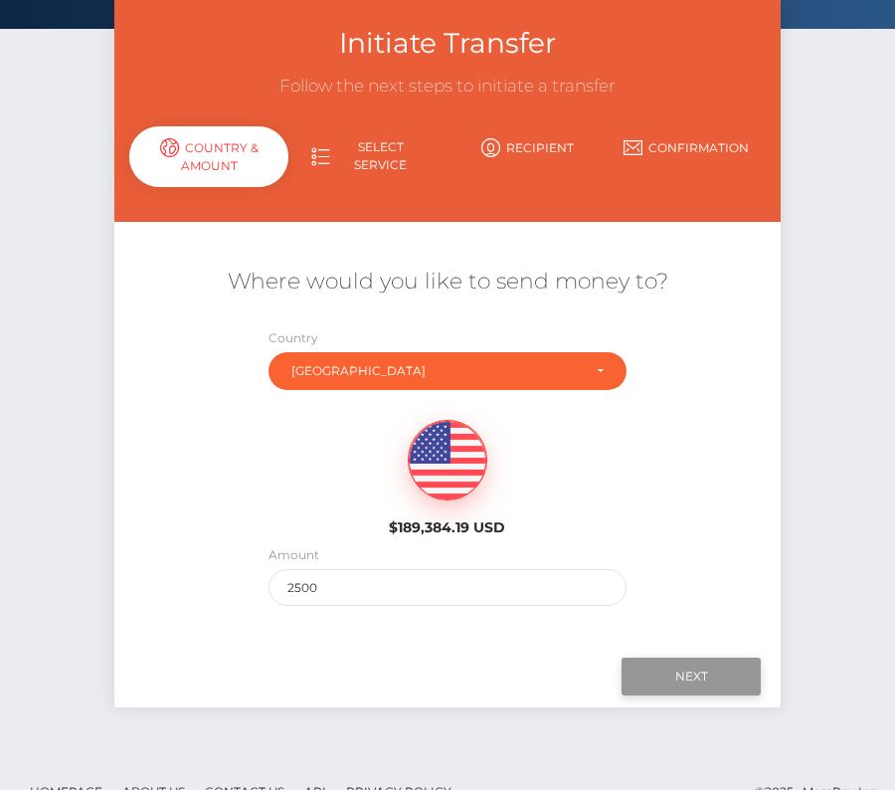
click at [735, 688] on input "Next" at bounding box center [691, 677] width 139 height 38
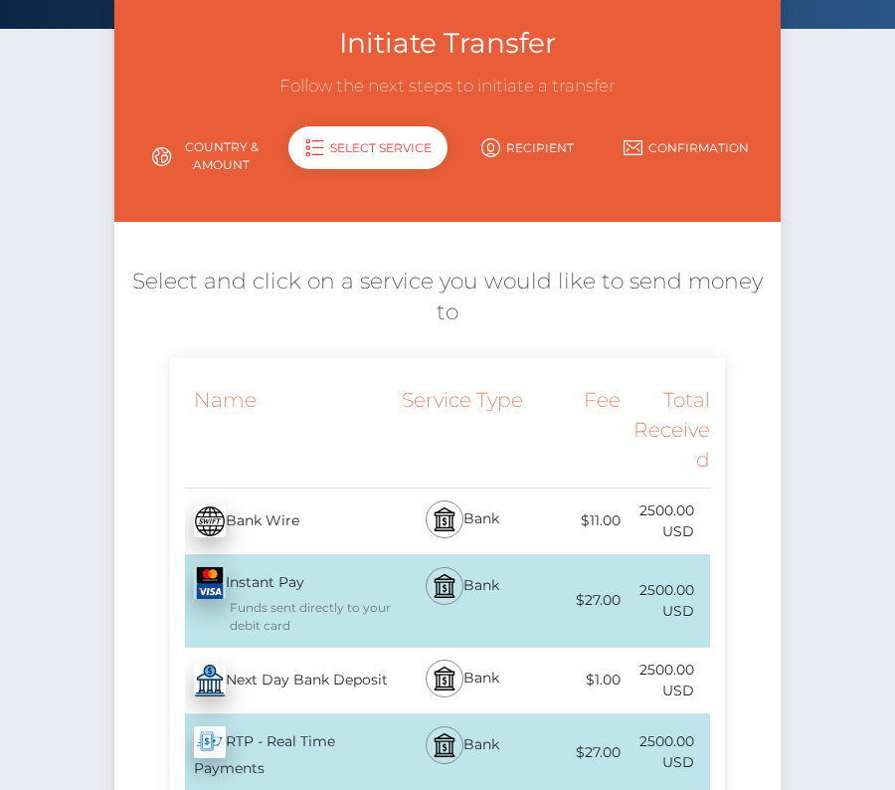
click at [297, 653] on div "Next Day Bank Deposit - USD" at bounding box center [282, 681] width 225 height 56
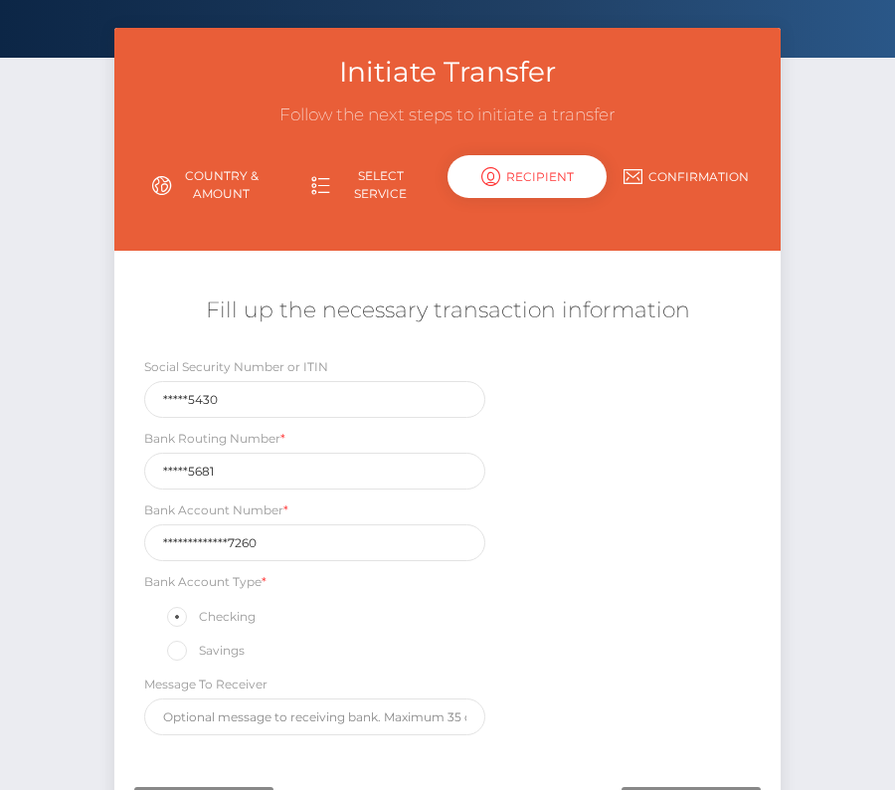
scroll to position [83, 0]
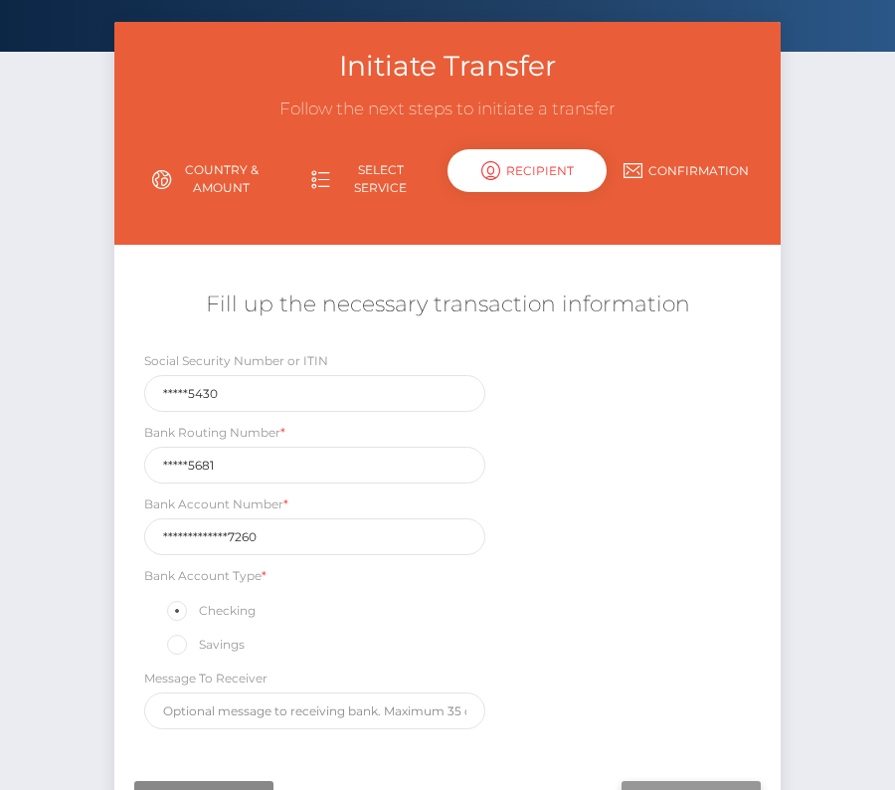
click at [714, 781] on input "Next" at bounding box center [691, 800] width 139 height 38
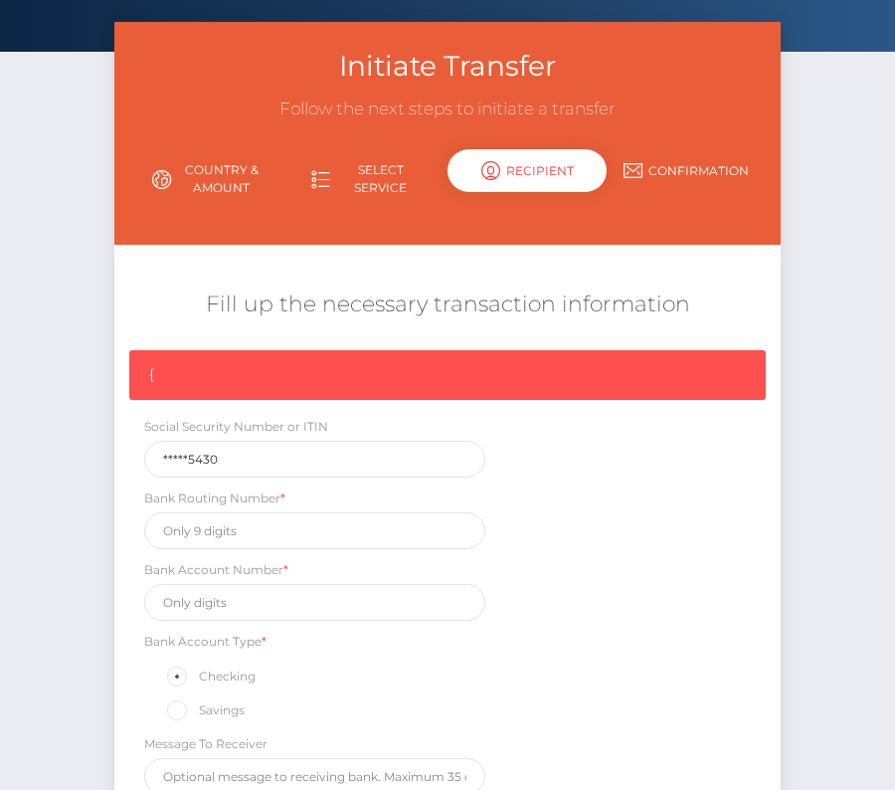
scroll to position [299, 0]
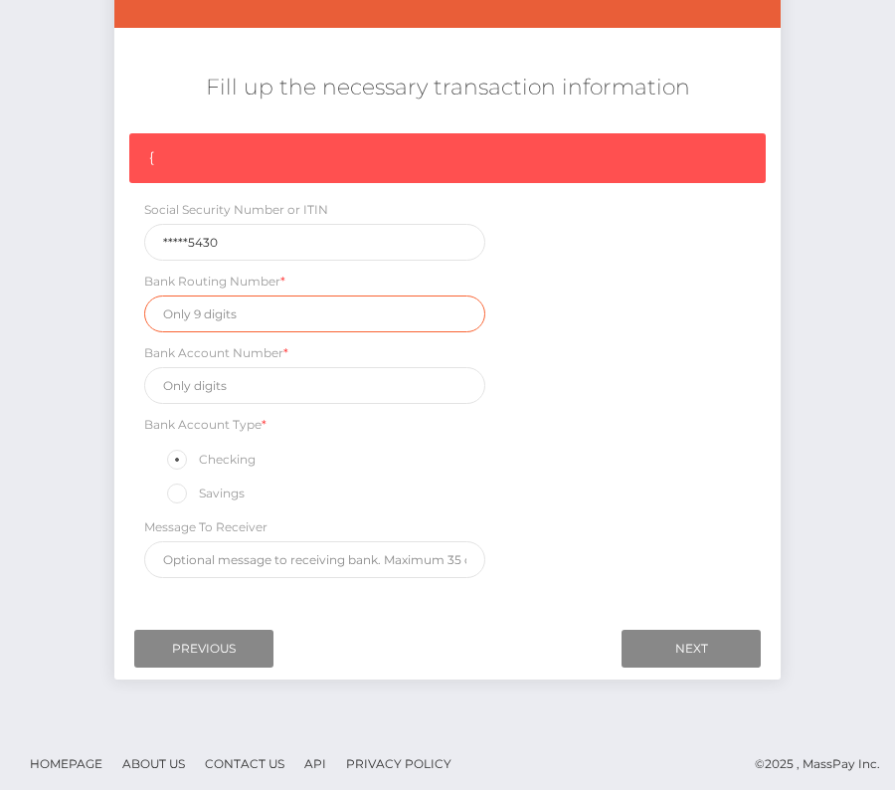
click at [211, 309] on input "text" at bounding box center [314, 313] width 341 height 37
paste input "101205681"
type input "101205681"
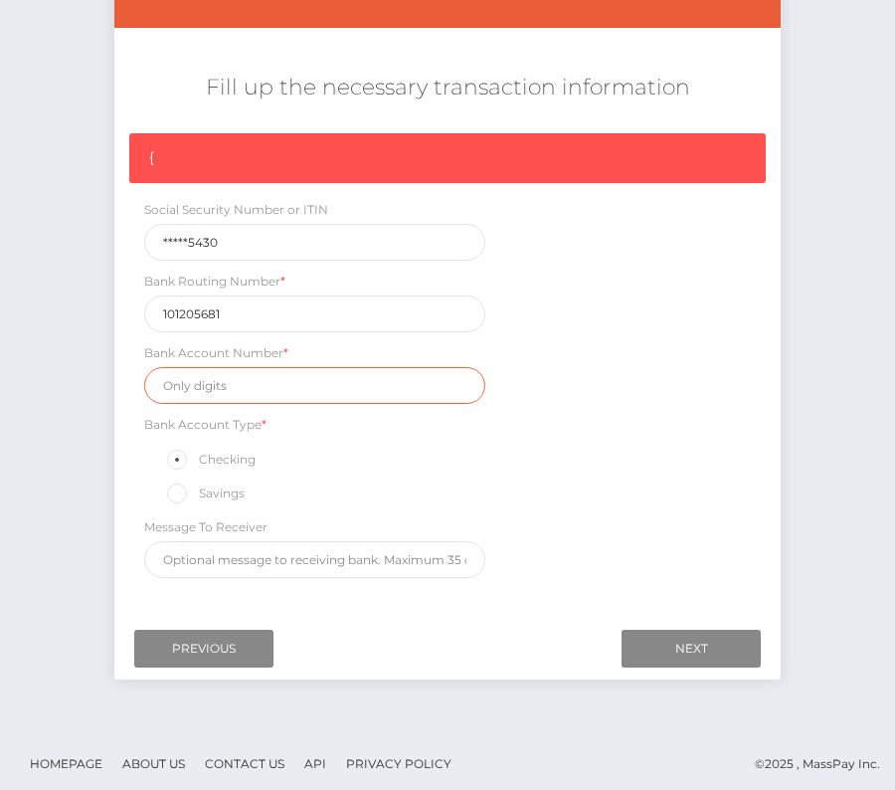
click at [238, 379] on input "text" at bounding box center [314, 385] width 341 height 37
paste input "39900000726717260"
type input "39900000726717260"
click at [593, 509] on div "{ Social Security Number or ITIN *****5430 Bank Routing Number * 101205681 Bank…" at bounding box center [447, 360] width 666 height 455
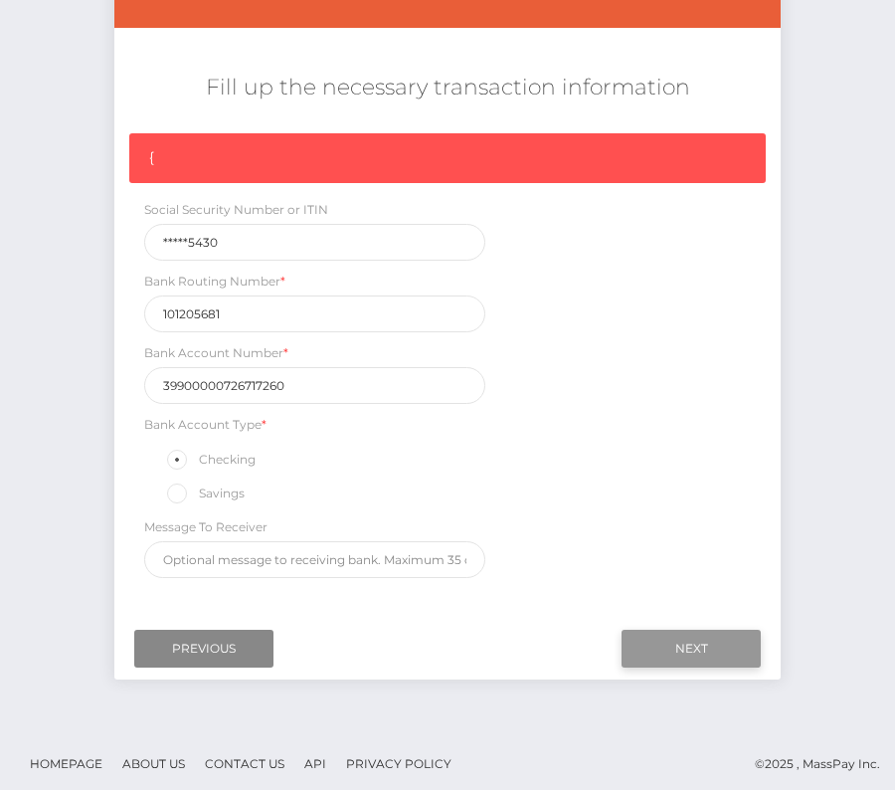
click at [688, 637] on input "Next" at bounding box center [691, 649] width 139 height 38
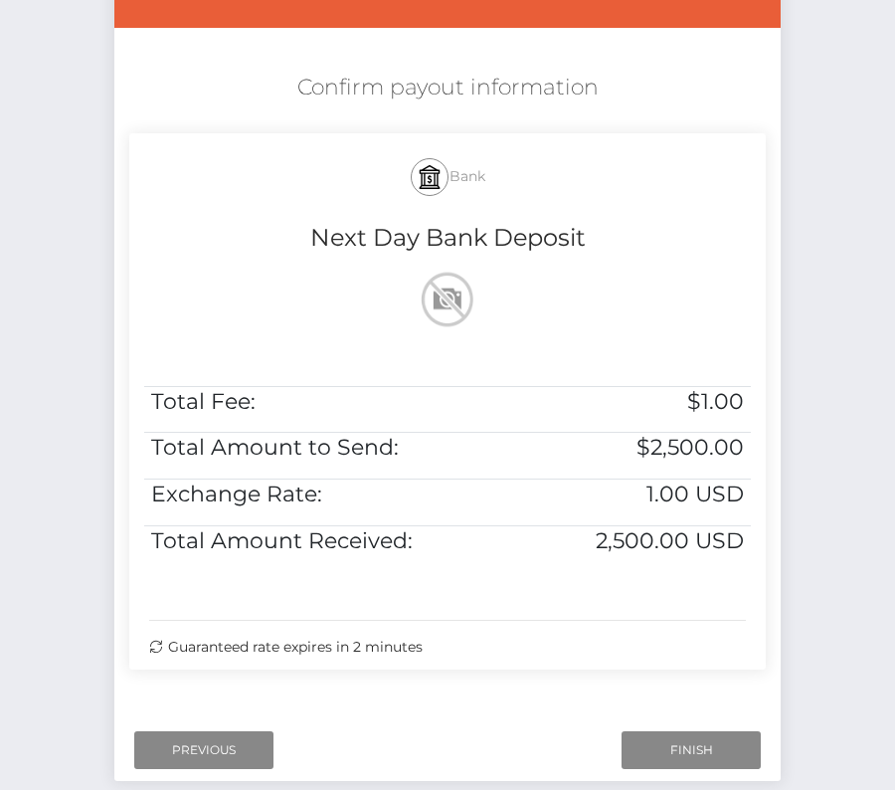
scroll to position [406, 0]
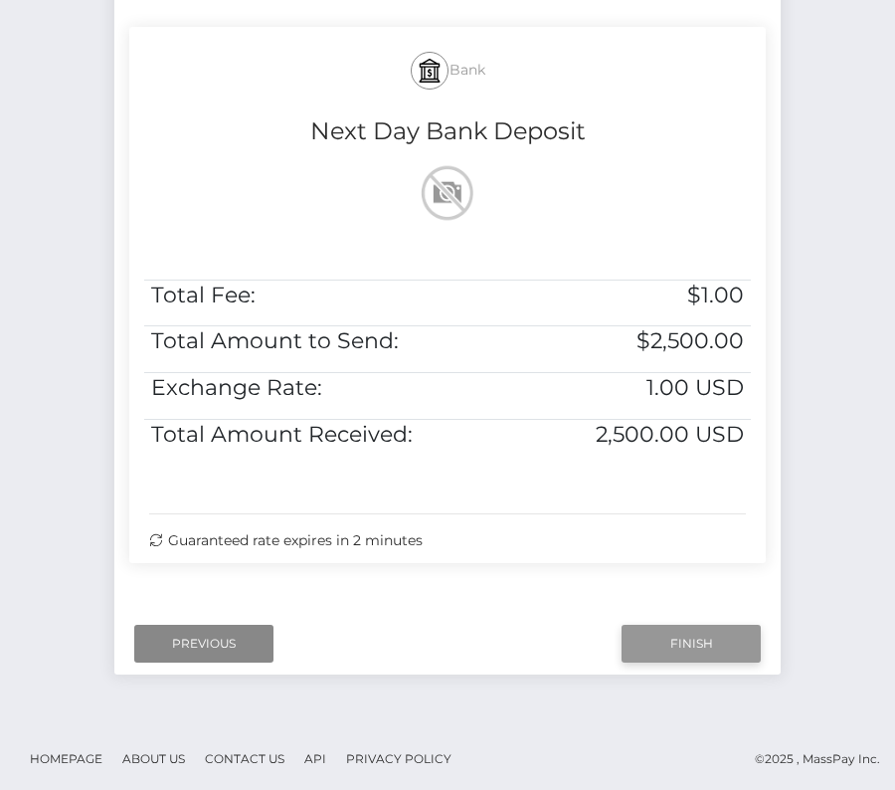
click at [695, 640] on input "Finish" at bounding box center [691, 644] width 139 height 38
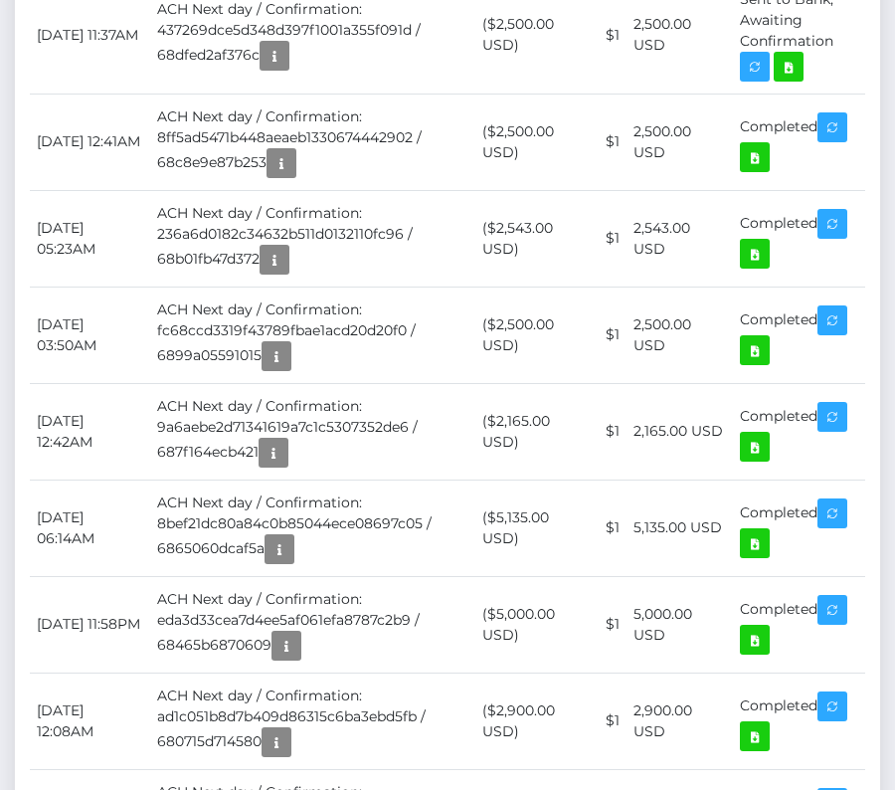
scroll to position [751, 0]
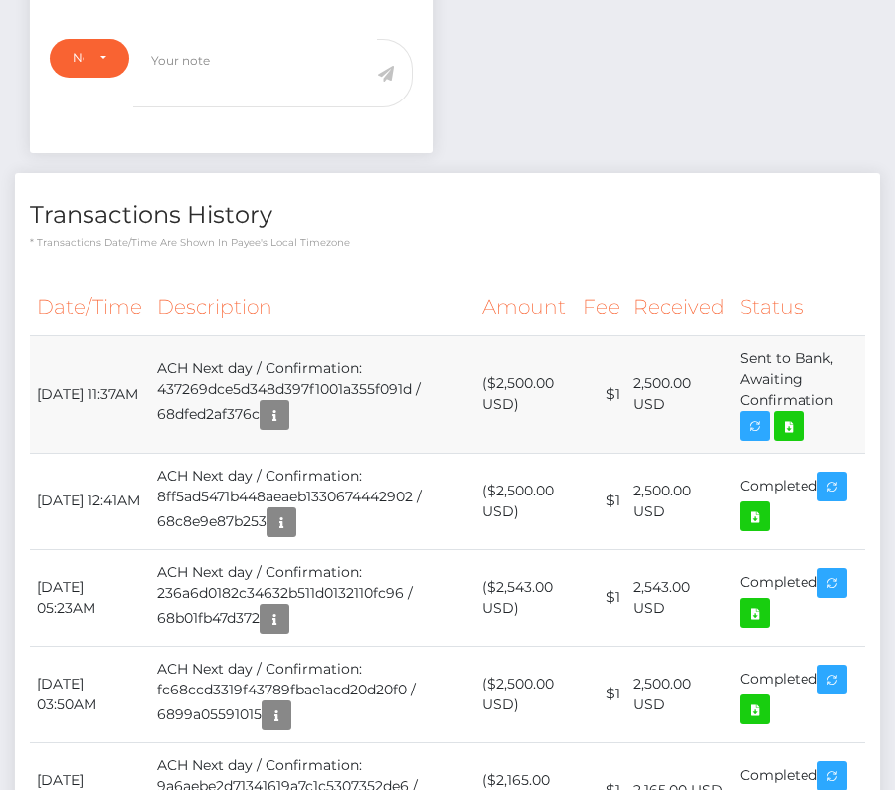
drag, startPoint x: 850, startPoint y: 396, endPoint x: 36, endPoint y: 374, distance: 814.0
click at [36, 374] on tr "[DATE] 11:37AM ACH Next day / Confirmation: 437269dce5d348d397f1001a355f091d / …" at bounding box center [448, 393] width 836 height 117
copy tr "[DATE] 11:37AM ACH Next day / Confirmation: 437269dce5d348d397f1001a355f091d / …"
click at [789, 415] on icon at bounding box center [789, 426] width 24 height 25
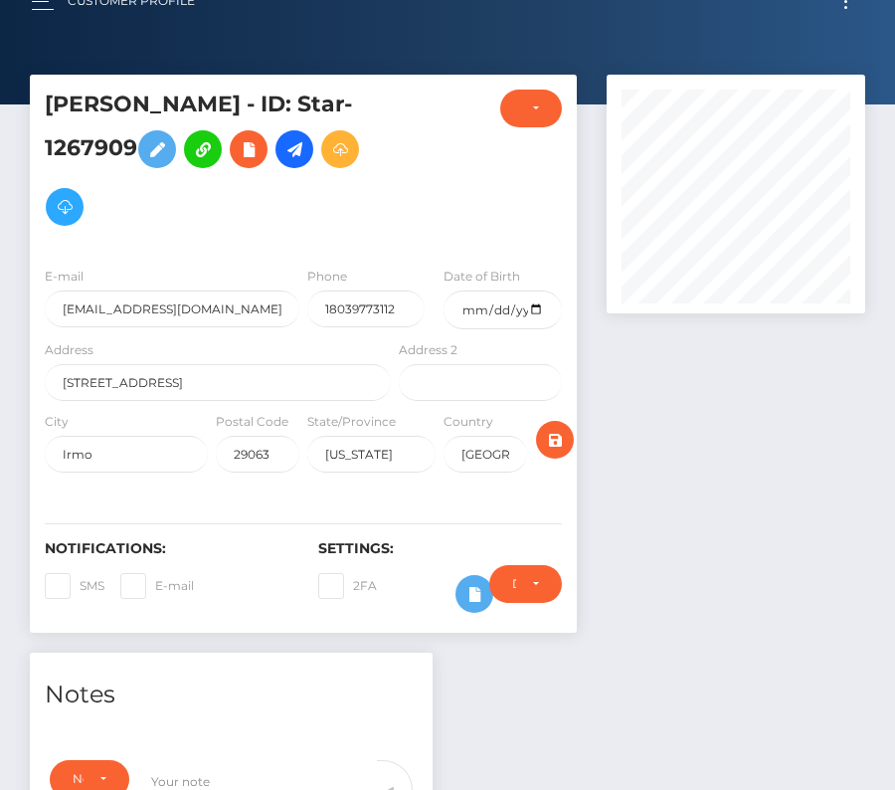
scroll to position [0, 0]
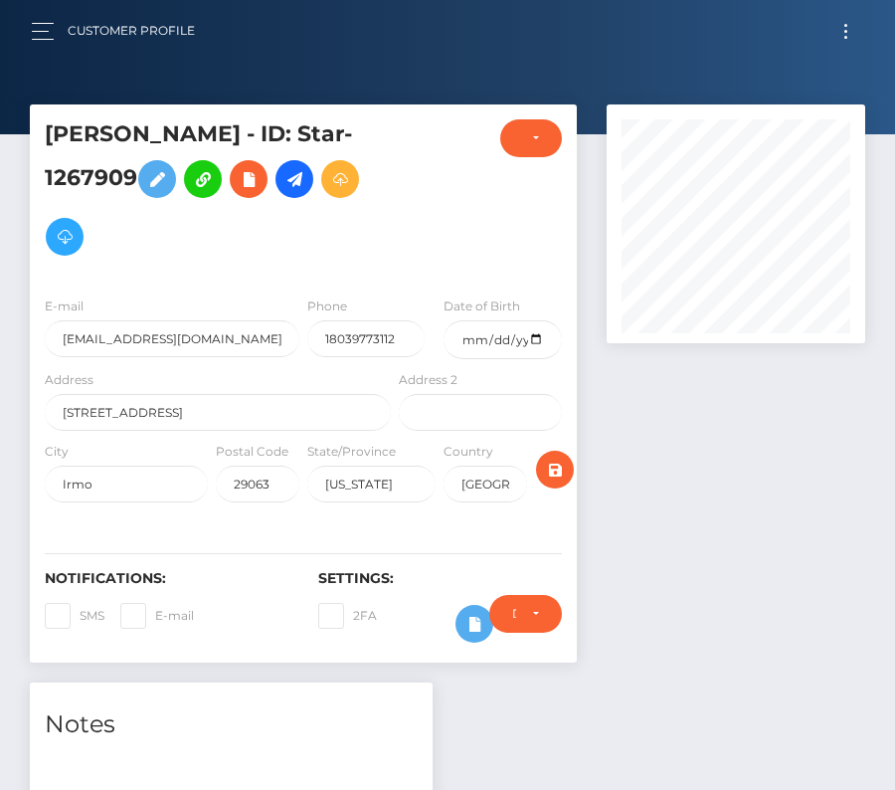
click at [865, 43] on div "Customer Profile Loading... Loading..." at bounding box center [447, 31] width 863 height 42
click at [853, 41] on button "Toggle navigation" at bounding box center [846, 31] width 37 height 27
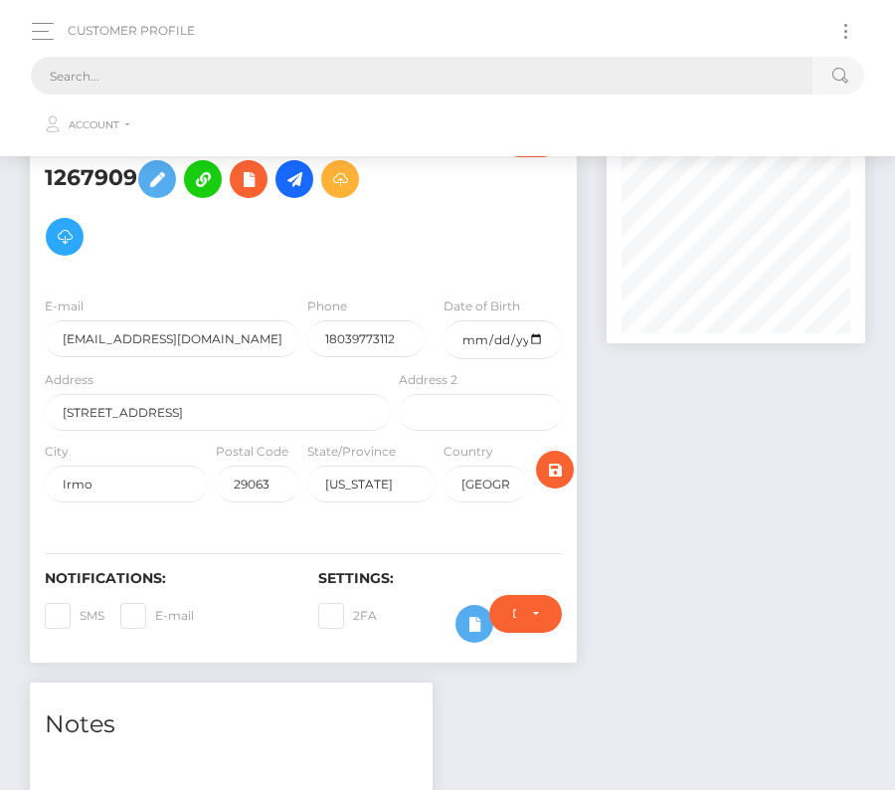
click at [571, 73] on input "text" at bounding box center [422, 76] width 782 height 38
paste input "249410"
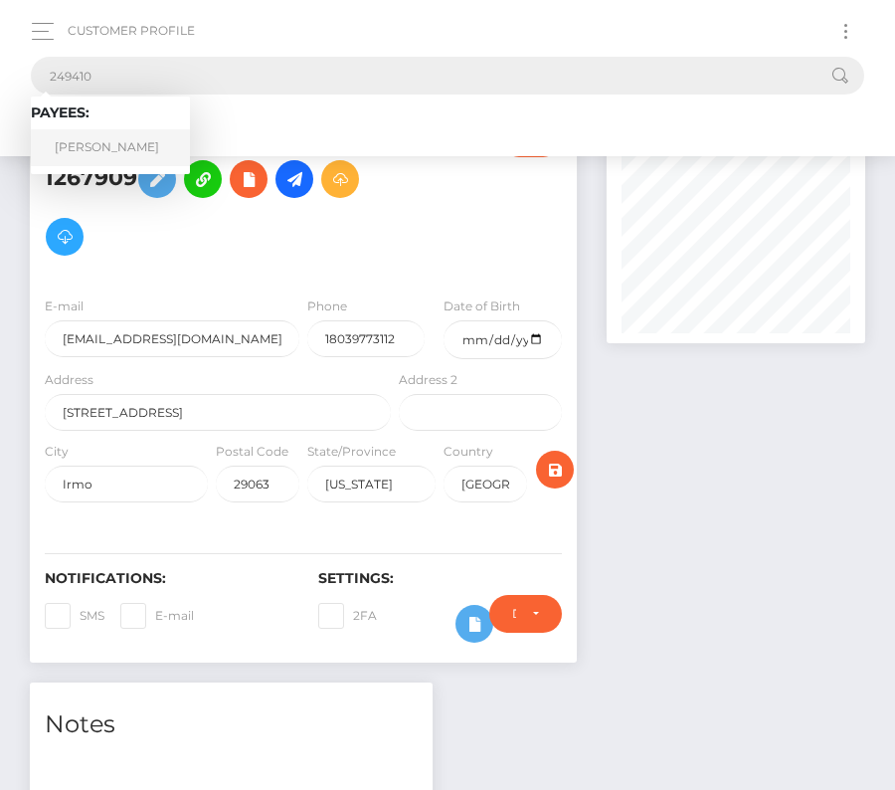
type input "249410"
click at [127, 143] on link "[PERSON_NAME]" at bounding box center [110, 147] width 159 height 37
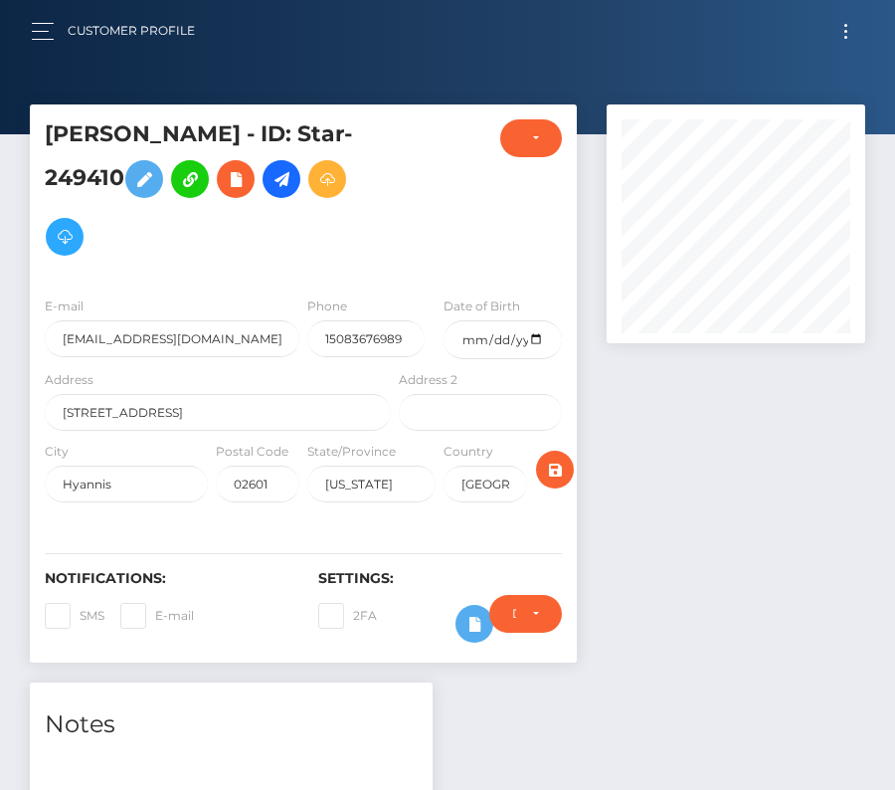
scroll to position [239, 259]
click at [853, 29] on button "Toggle navigation" at bounding box center [846, 31] width 37 height 27
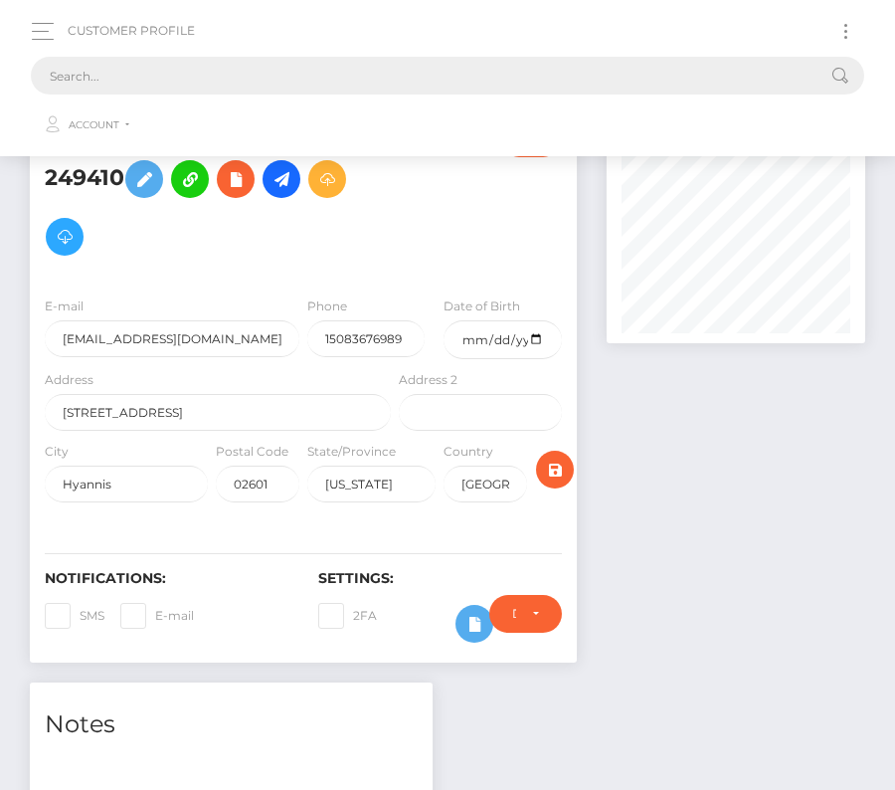
click at [350, 75] on input "text" at bounding box center [422, 76] width 782 height 38
paste input "179974"
drag, startPoint x: 127, startPoint y: 74, endPoint x: -7, endPoint y: 74, distance: 134.3
paste input "249410"
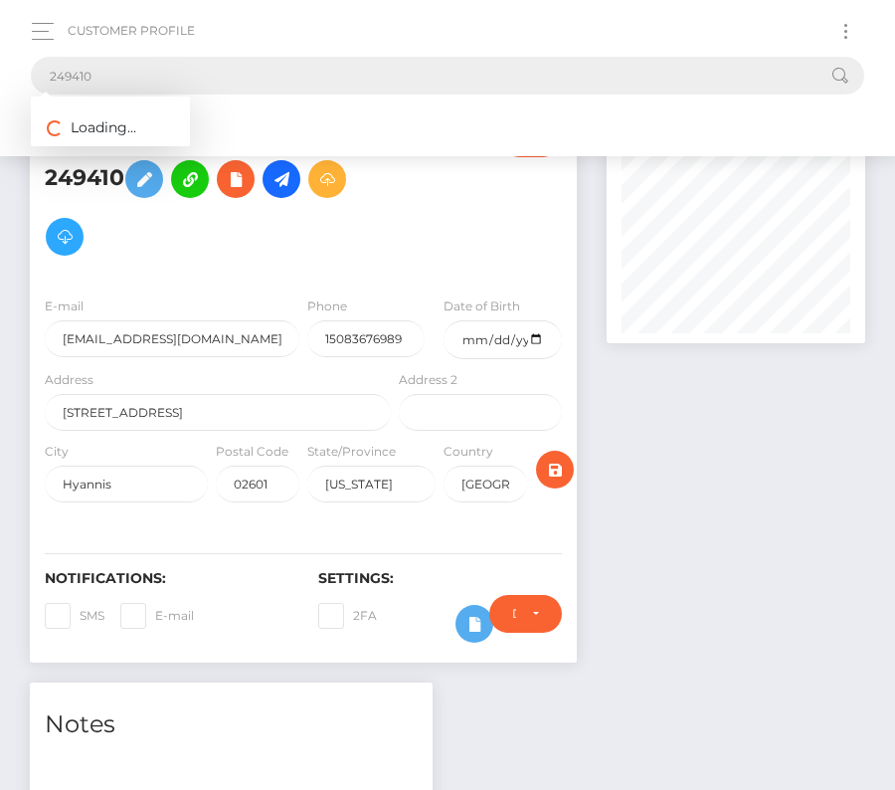
type input "249410"
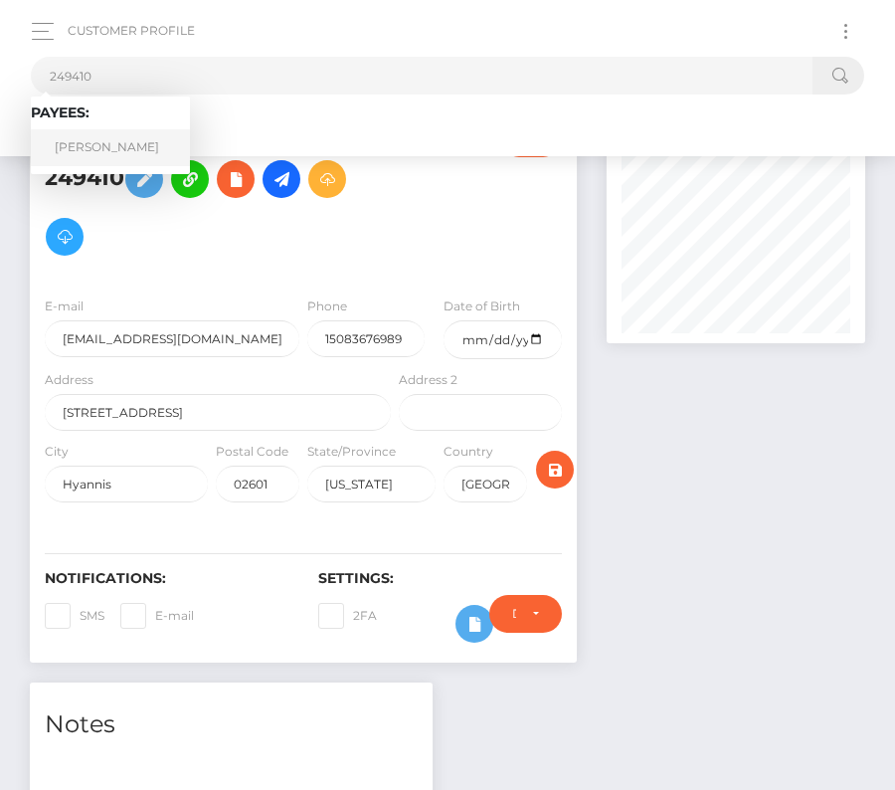
click at [104, 162] on link "Joseph Robotham" at bounding box center [110, 147] width 159 height 37
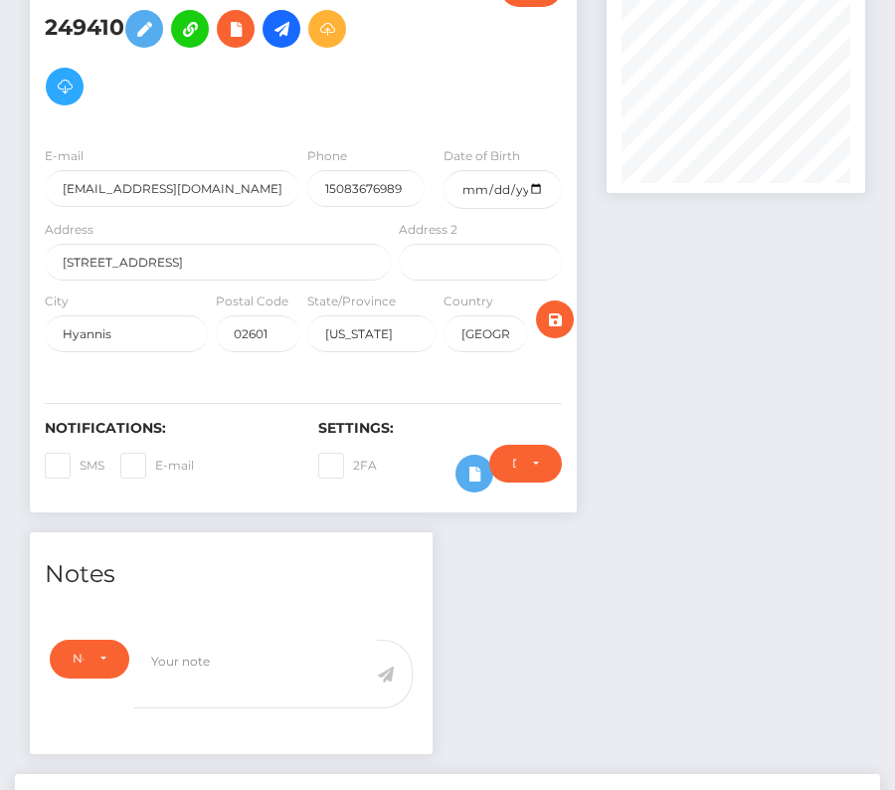
scroll to position [103, 0]
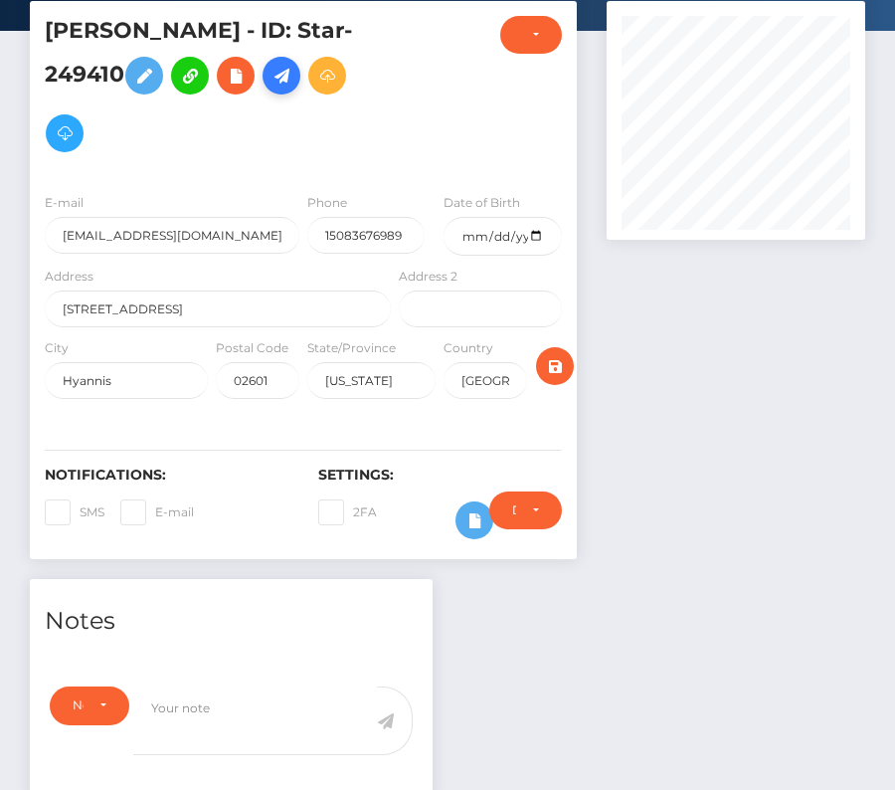
click at [287, 79] on icon at bounding box center [282, 76] width 24 height 25
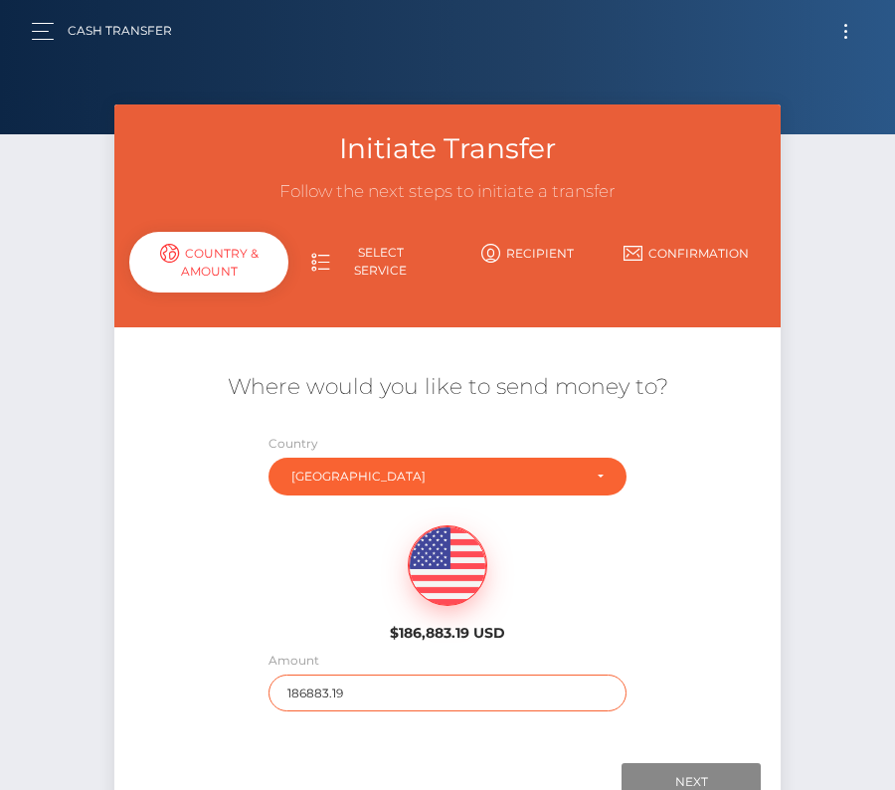
click at [343, 689] on input "186883.19" at bounding box center [448, 692] width 359 height 37
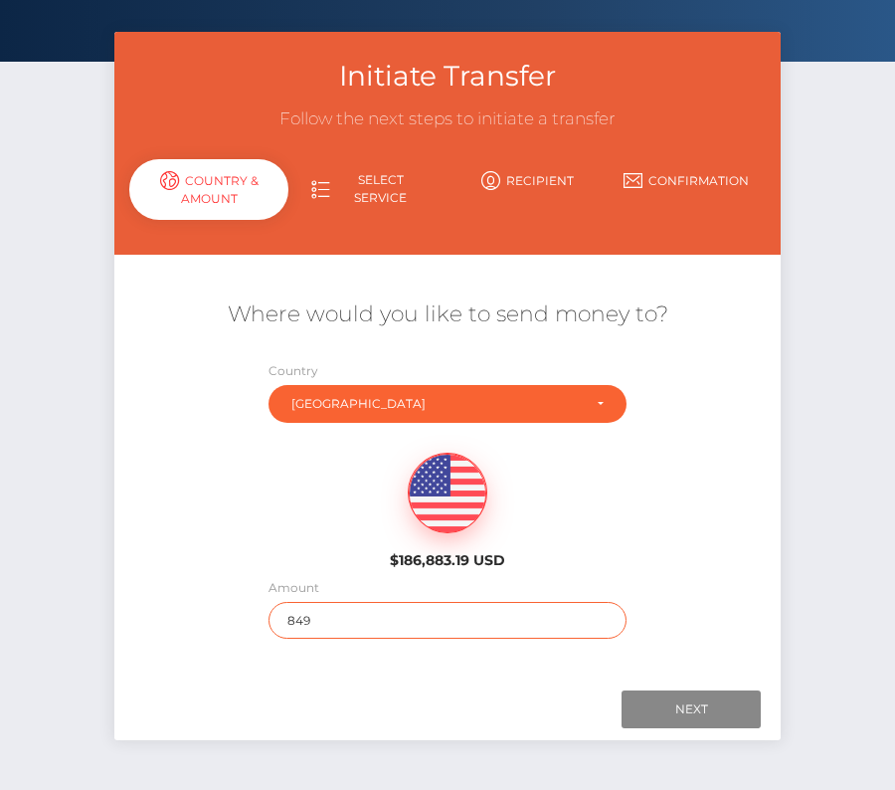
scroll to position [115, 0]
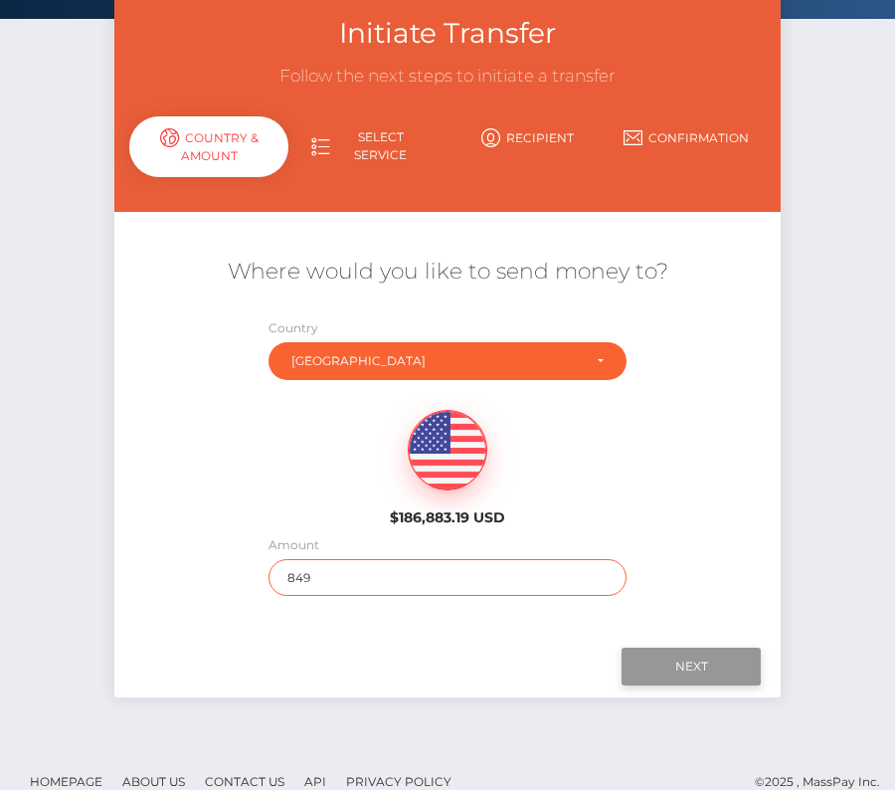
type input "849"
click at [735, 670] on input "Next" at bounding box center [691, 667] width 139 height 38
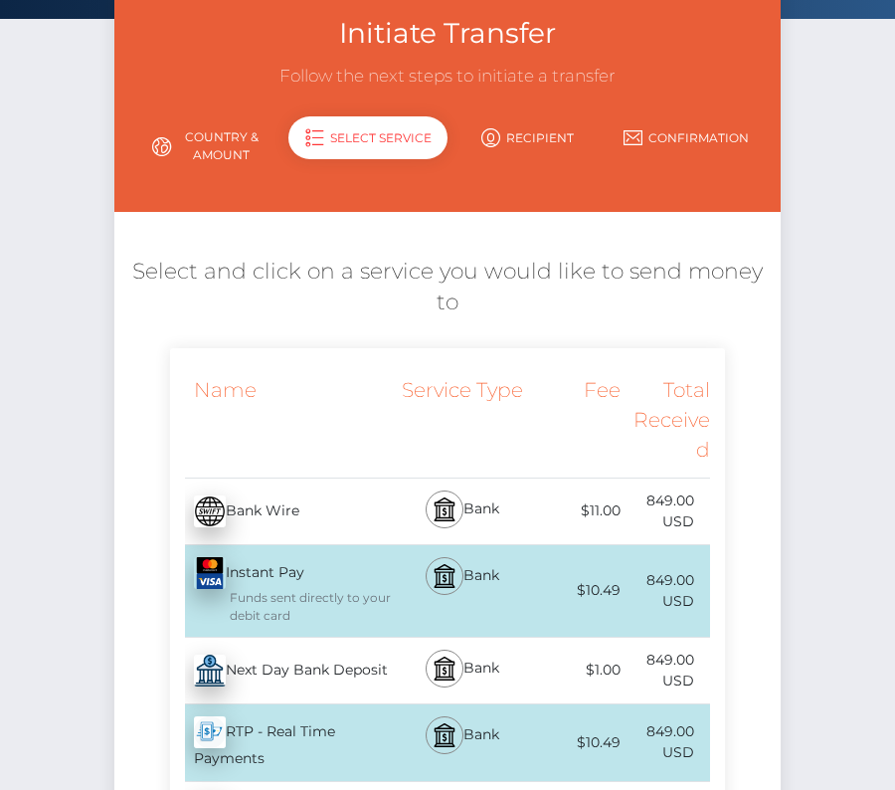
click at [260, 649] on div "Next Day Bank Deposit - USD" at bounding box center [282, 671] width 225 height 56
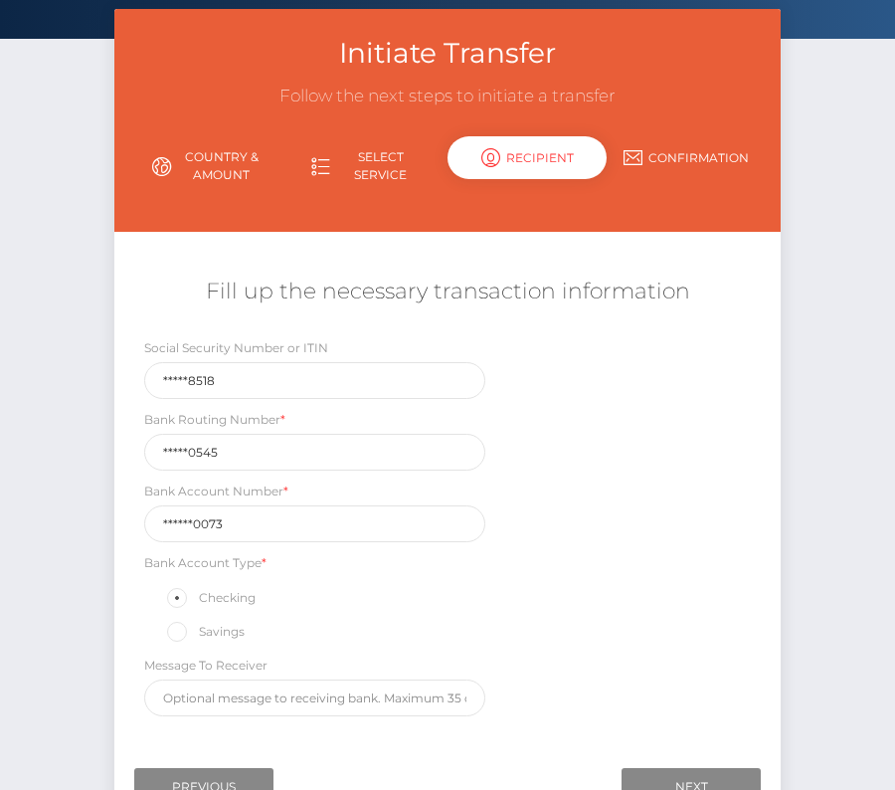
scroll to position [234, 0]
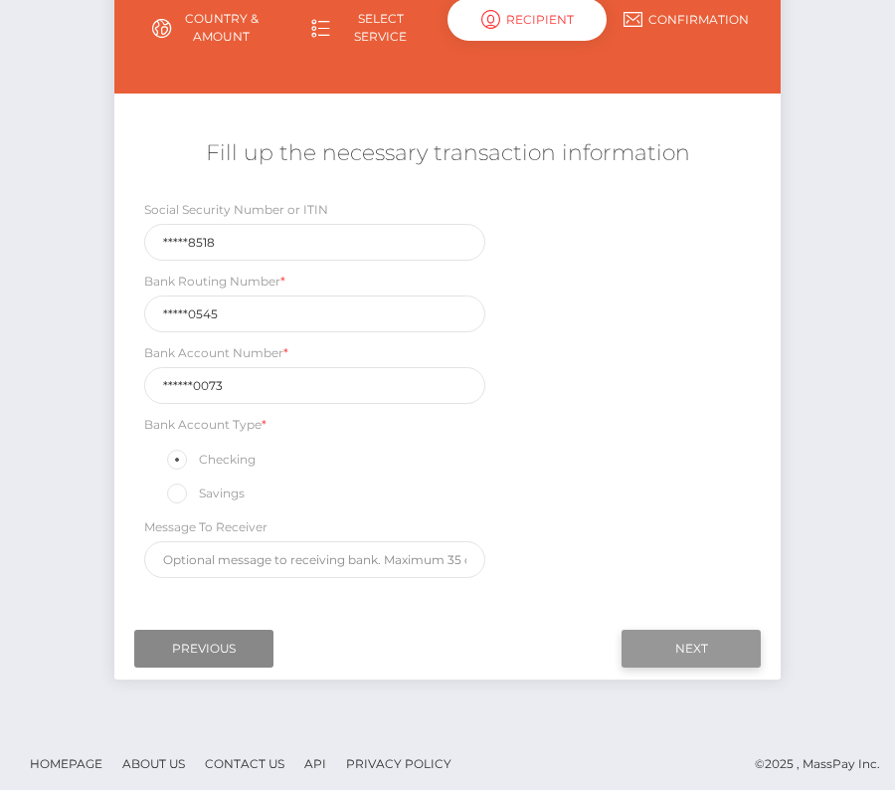
click at [698, 644] on input "Next" at bounding box center [691, 649] width 139 height 38
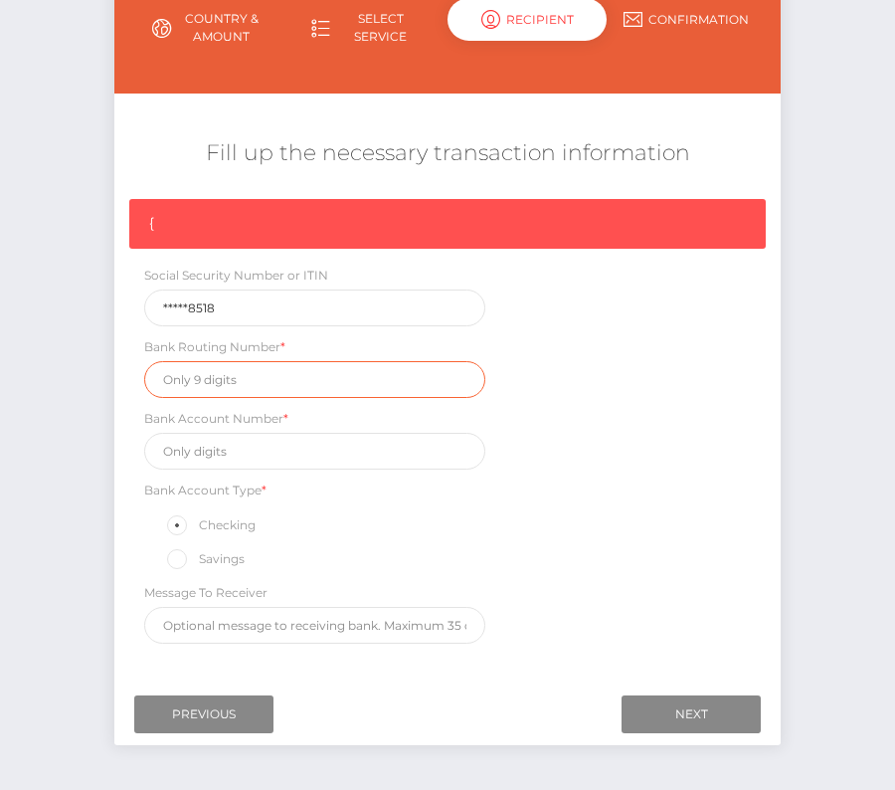
click at [190, 378] on input "text" at bounding box center [314, 379] width 341 height 37
paste input "211370545"
type input "211370545"
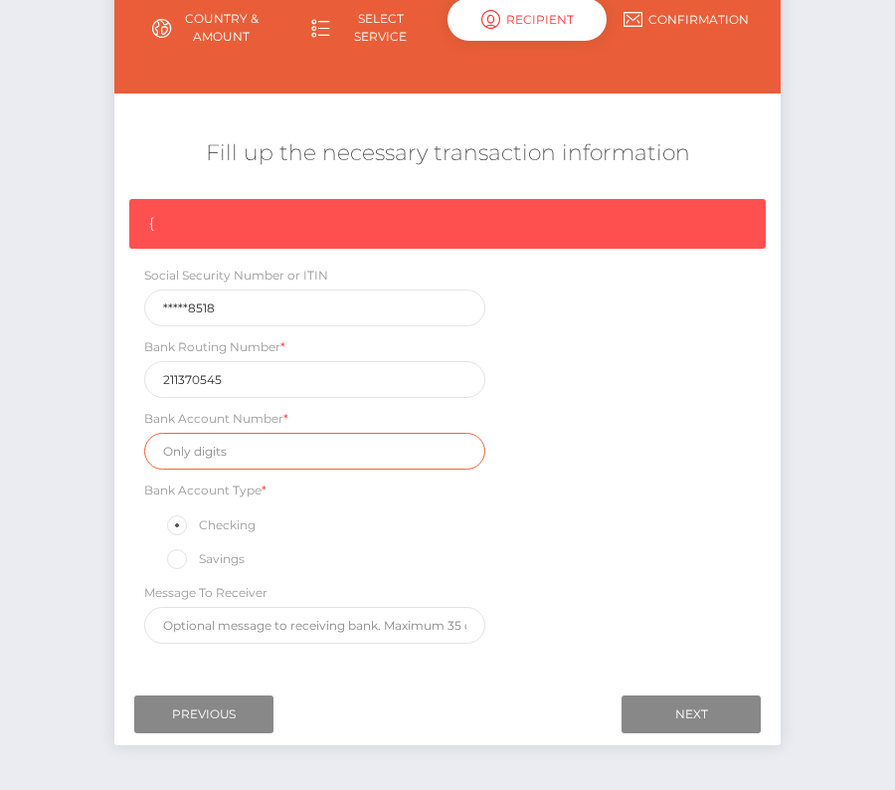
click at [223, 442] on input "text" at bounding box center [314, 451] width 341 height 37
paste input "8244870073"
type input "8244870073"
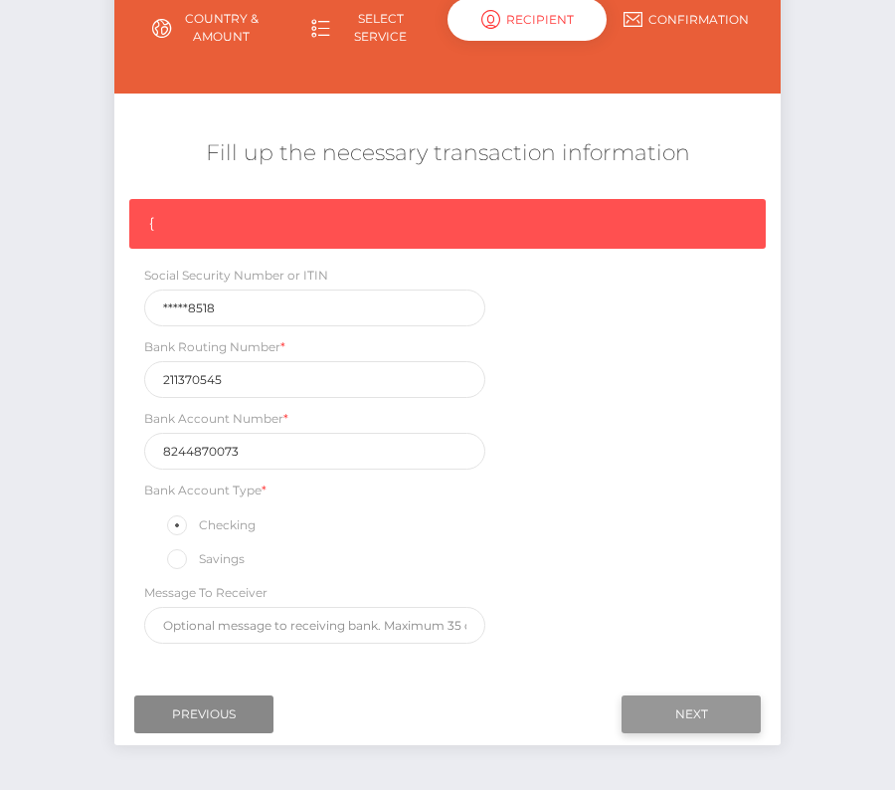
click at [676, 697] on input "Next" at bounding box center [691, 714] width 139 height 38
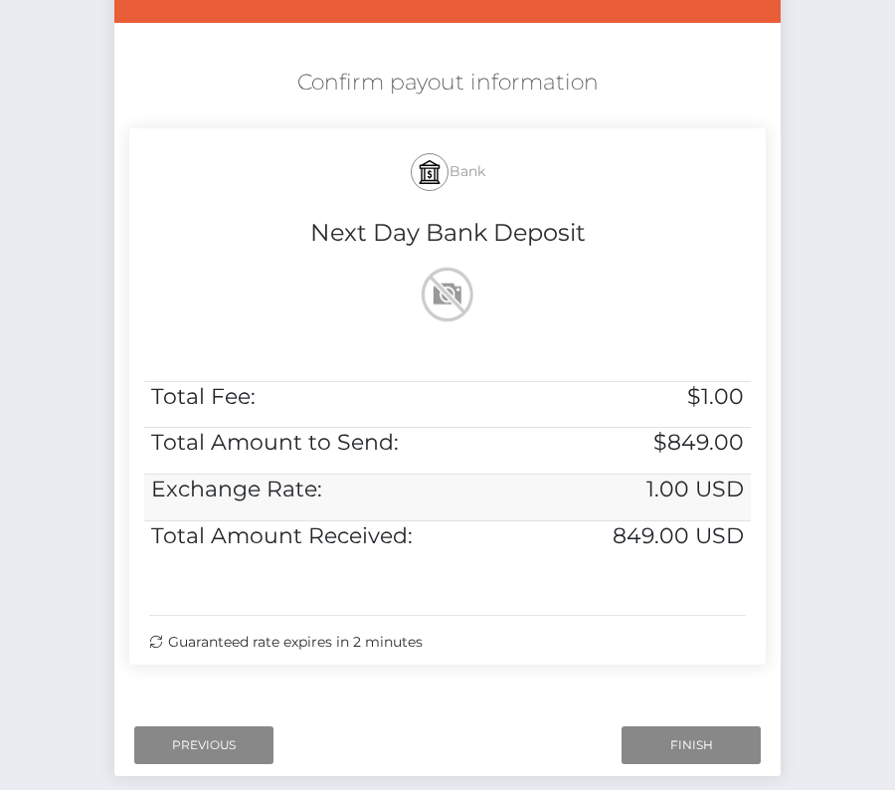
scroll to position [370, 0]
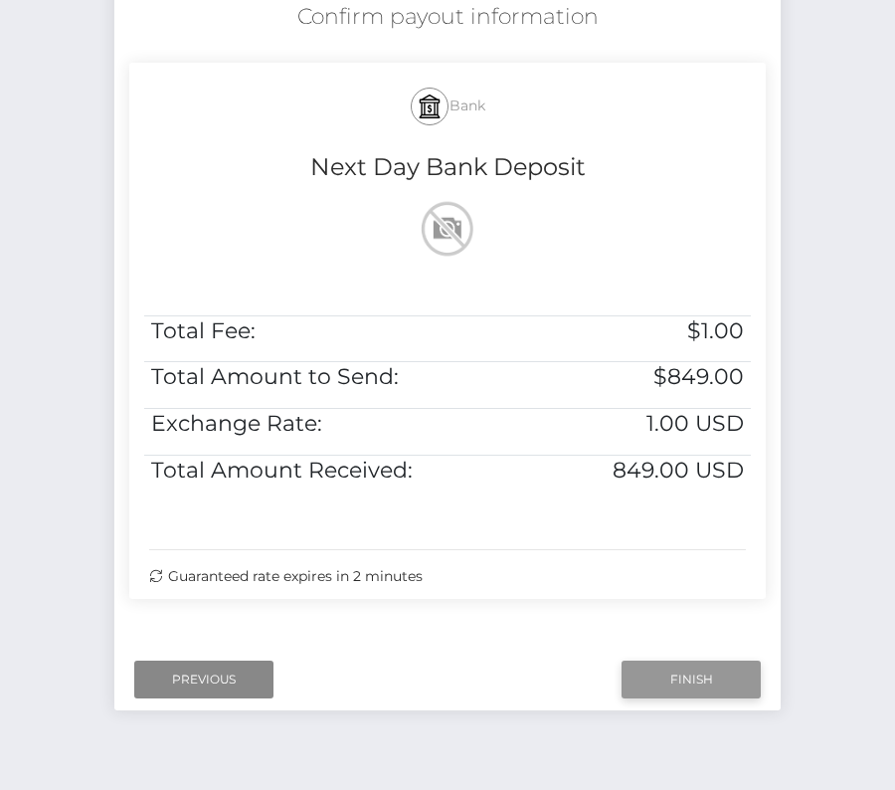
click at [666, 677] on input "Finish" at bounding box center [691, 680] width 139 height 38
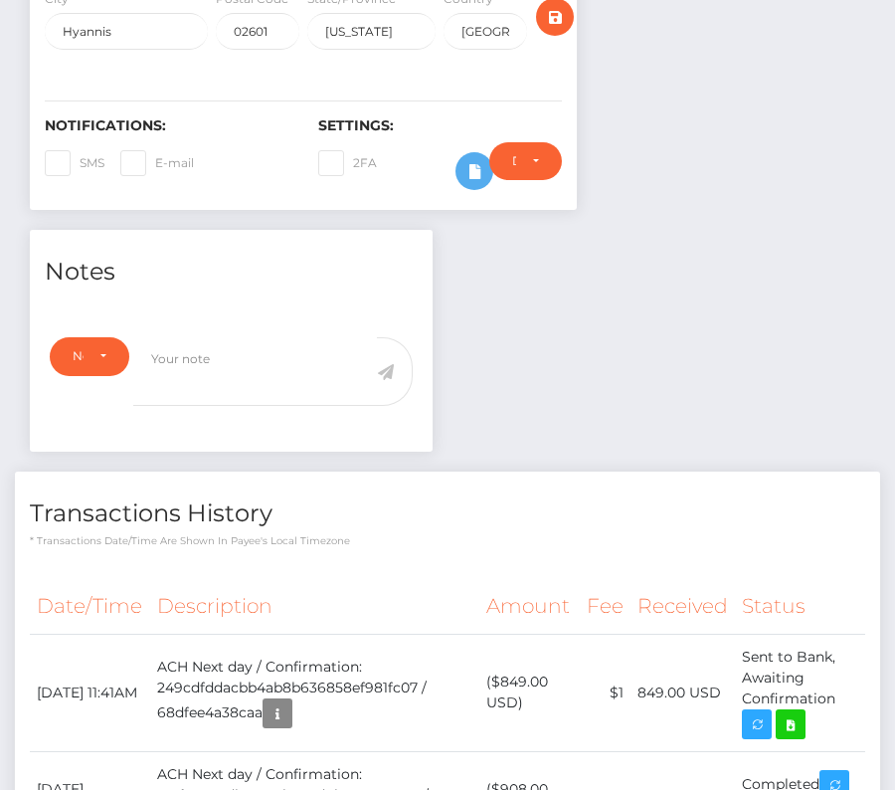
scroll to position [647, 0]
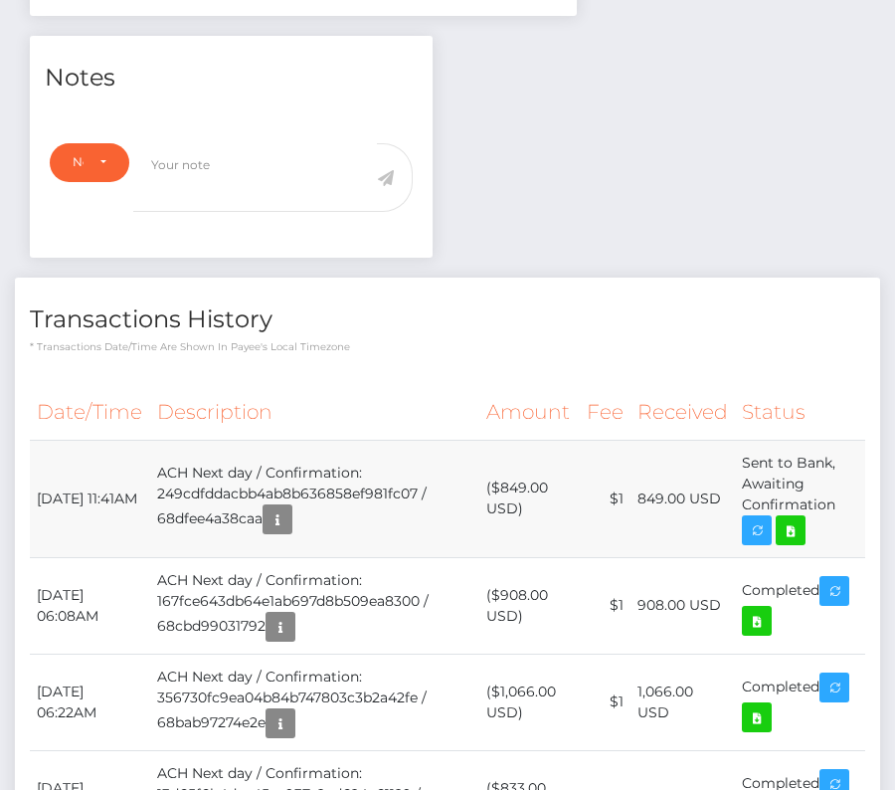
drag, startPoint x: 34, startPoint y: 473, endPoint x: 838, endPoint y: 515, distance: 804.9
click at [838, 515] on tr "October 3, 2025 11:41AM ACH Next day / Confirmation: 249cdfddacbb4ab8b636858ef9…" at bounding box center [448, 498] width 836 height 117
copy tbody "October 3, 2025 11:41AM ACH Next day / Confirmation: 249cdfddacbb4ab8b636858ef9…"
click at [793, 532] on icon at bounding box center [791, 530] width 24 height 25
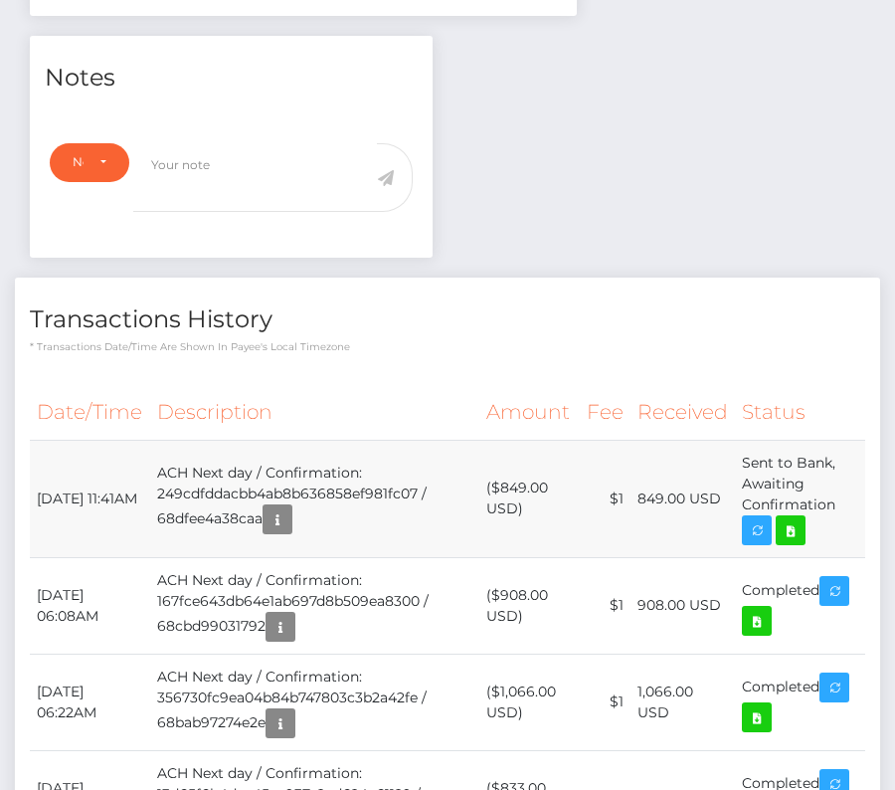
click at [518, 475] on td "($849.00 USD)" at bounding box center [529, 498] width 100 height 117
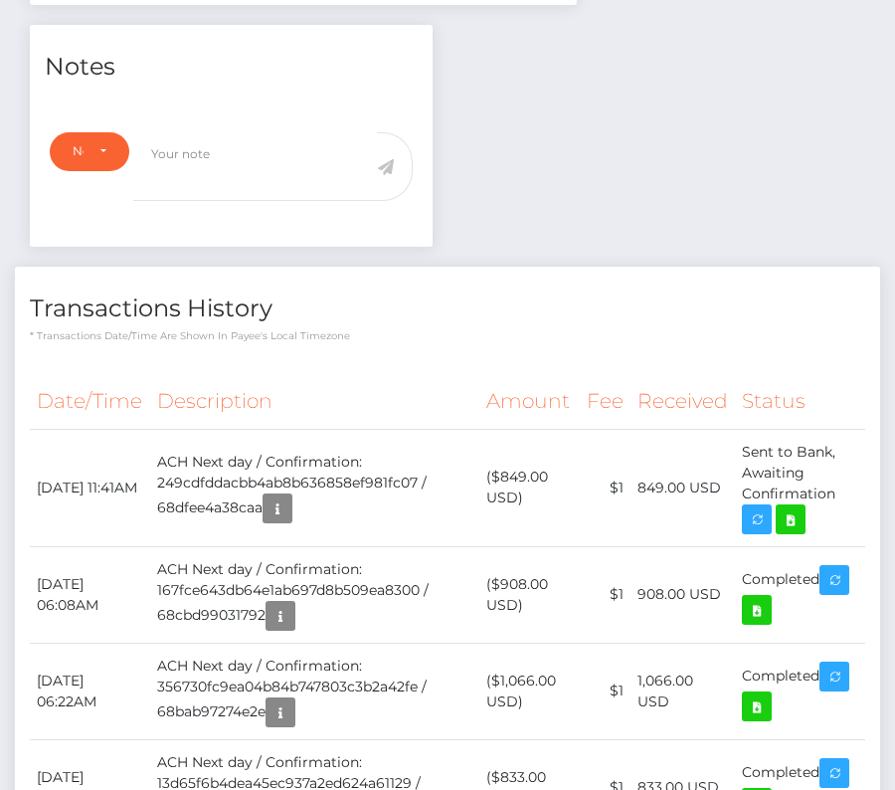
scroll to position [0, 0]
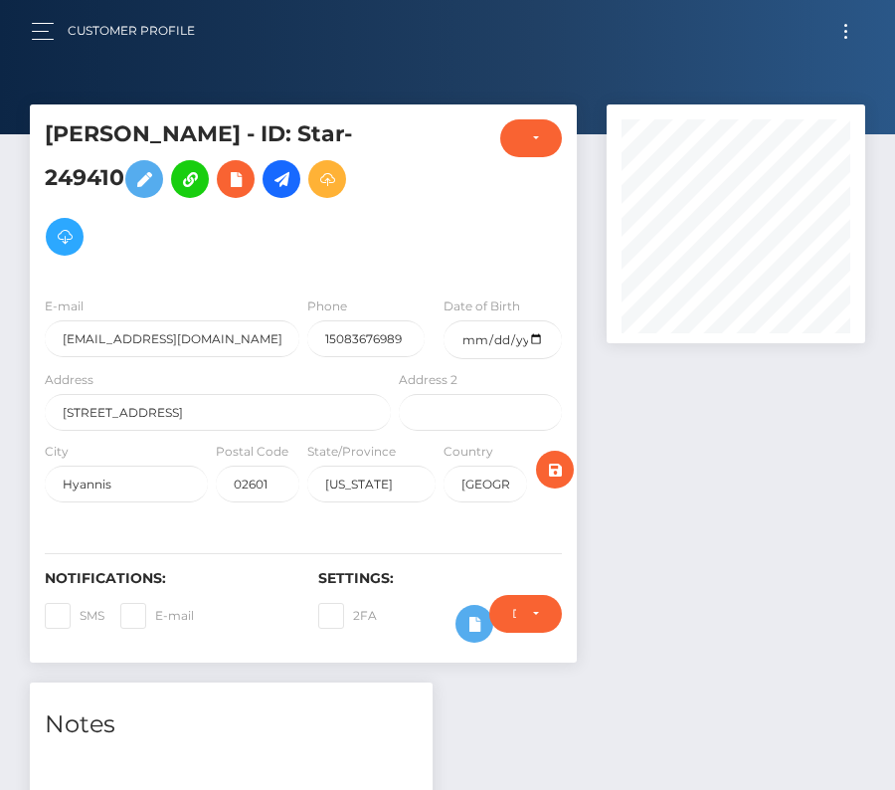
click at [842, 7] on nav "Customer Profile Loading... Loading... Account" at bounding box center [447, 31] width 895 height 62
click at [842, 22] on button "Toggle navigation" at bounding box center [846, 31] width 37 height 27
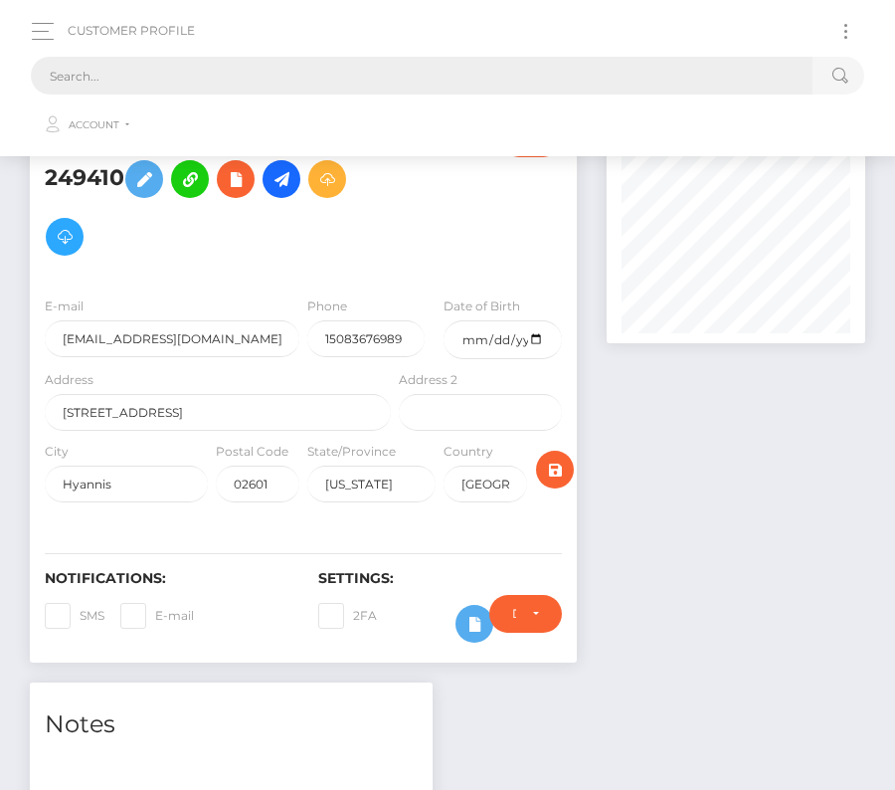
click at [372, 77] on input "text" at bounding box center [422, 76] width 782 height 38
paste input "458760"
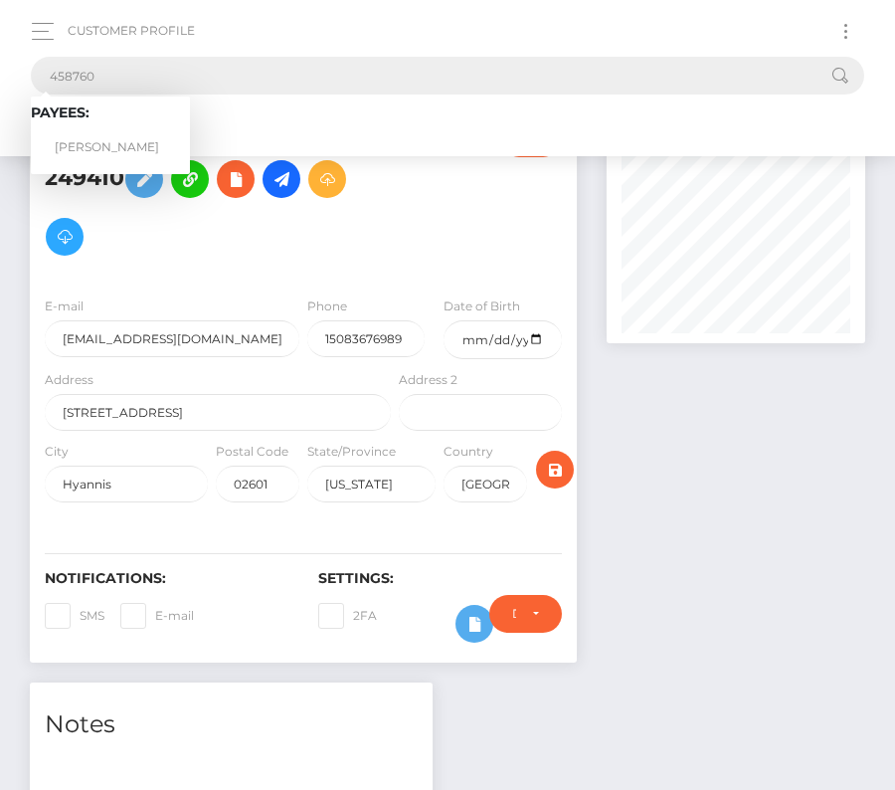
type input "458760"
click at [104, 139] on link "Kale Ostrowski" at bounding box center [110, 147] width 159 height 37
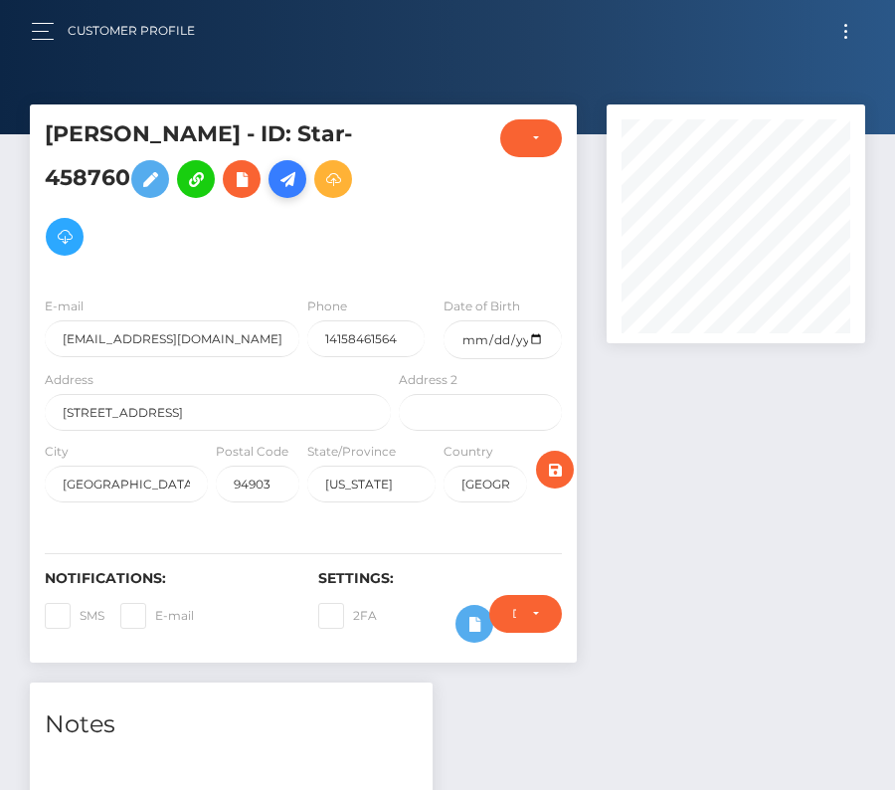
click at [288, 171] on icon at bounding box center [288, 179] width 24 height 25
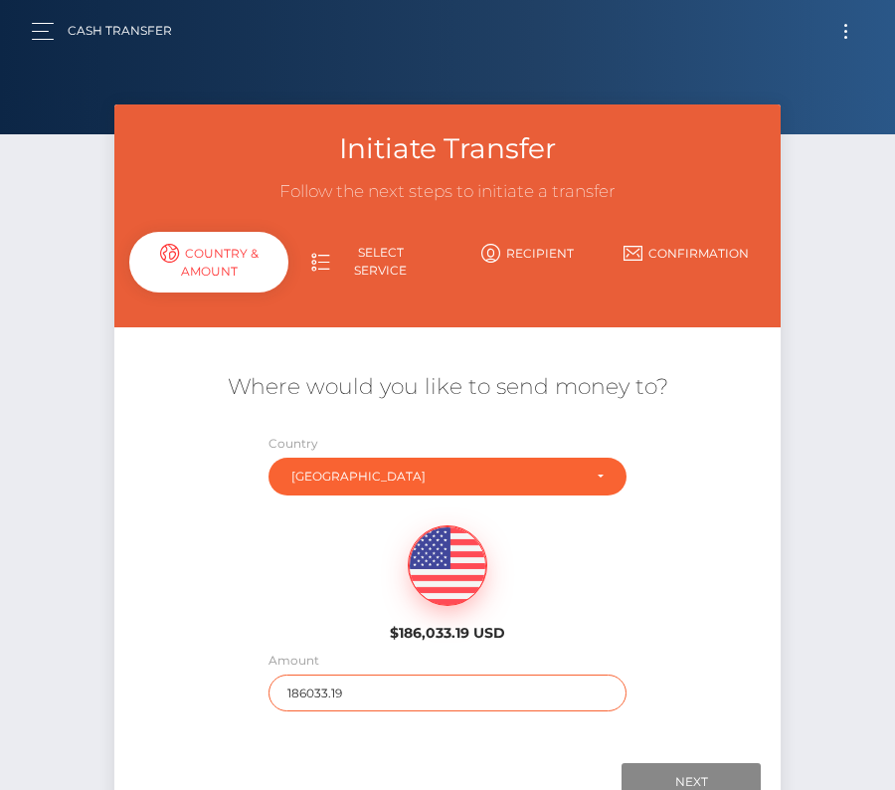
click at [299, 695] on input "186033.19" at bounding box center [448, 692] width 359 height 37
type input "200"
click at [224, 630] on div "$186,033.19 USD" at bounding box center [447, 577] width 666 height 144
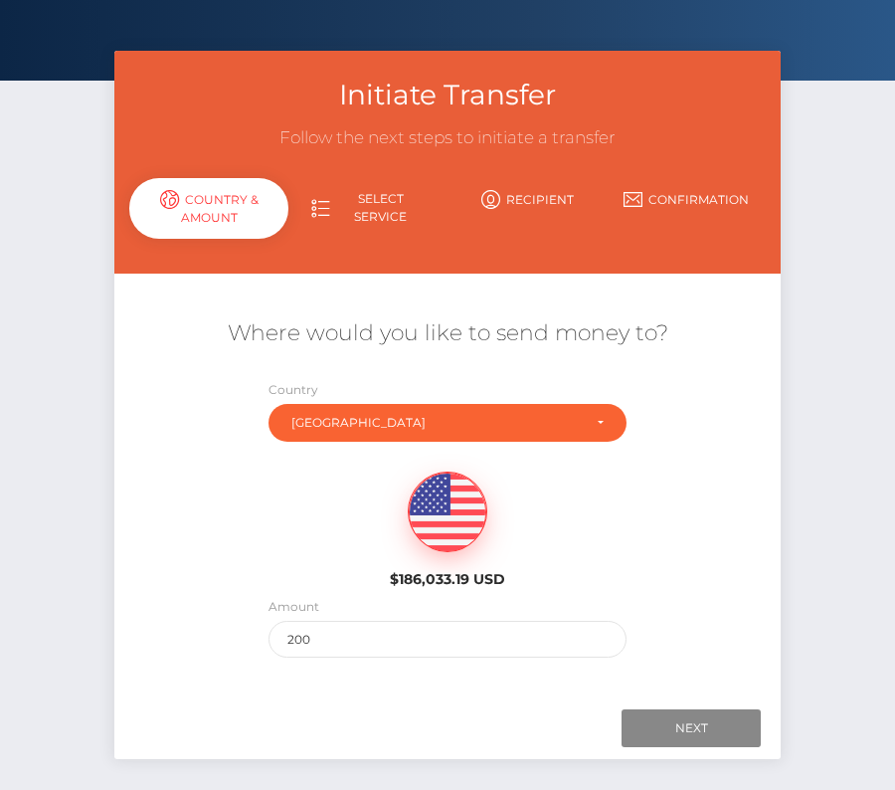
scroll to position [91, 0]
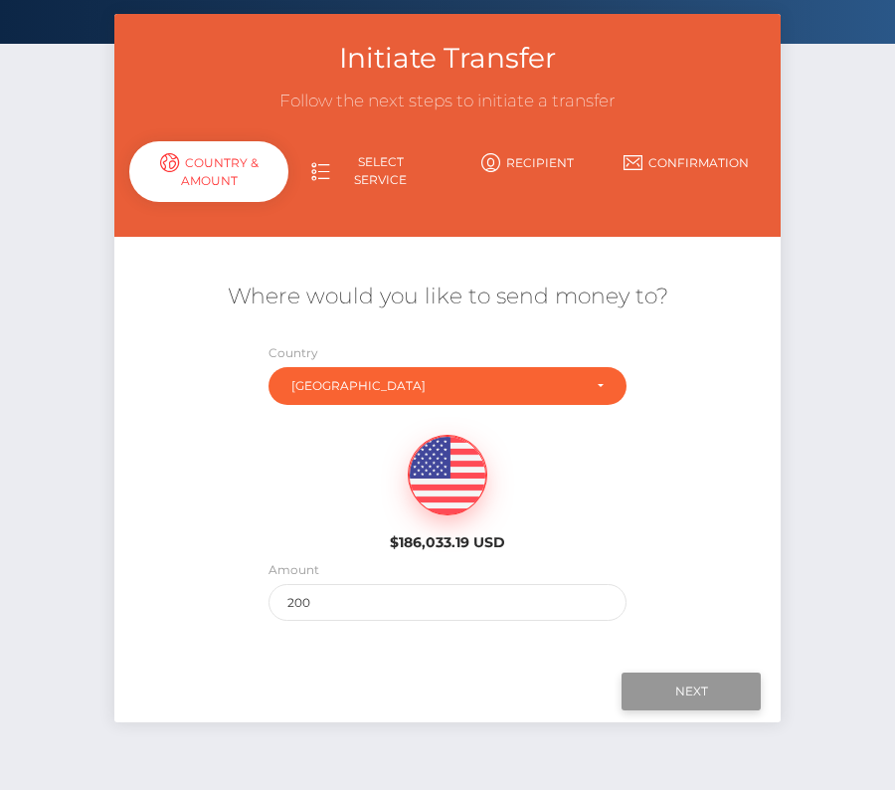
click at [690, 688] on input "Next" at bounding box center [691, 691] width 139 height 38
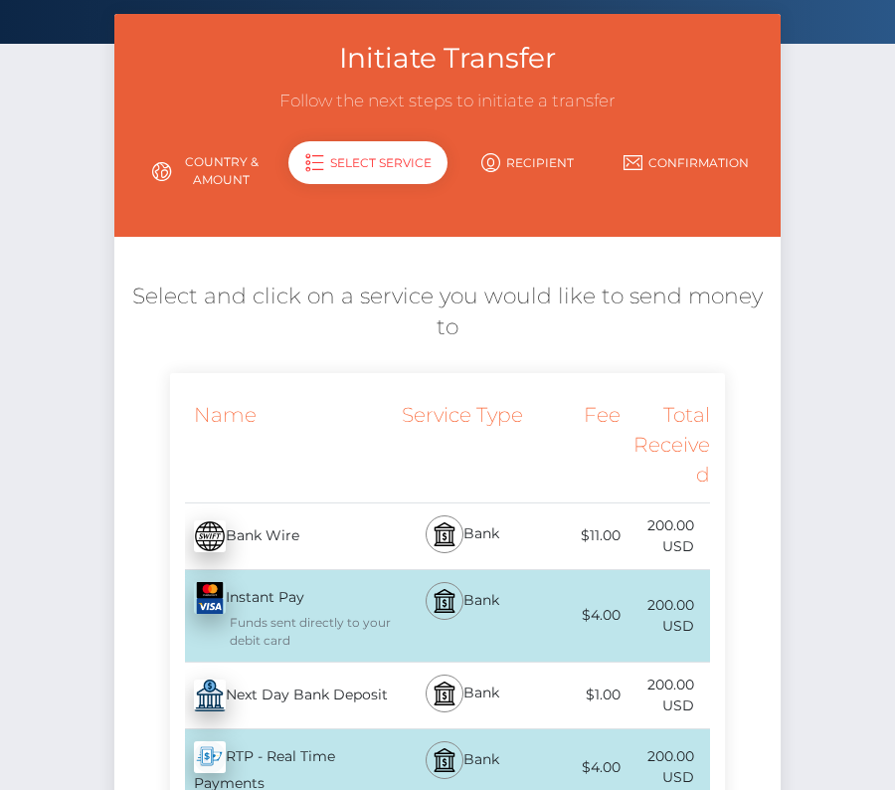
click at [269, 679] on div "Next Day Bank Deposit - USD" at bounding box center [282, 695] width 225 height 56
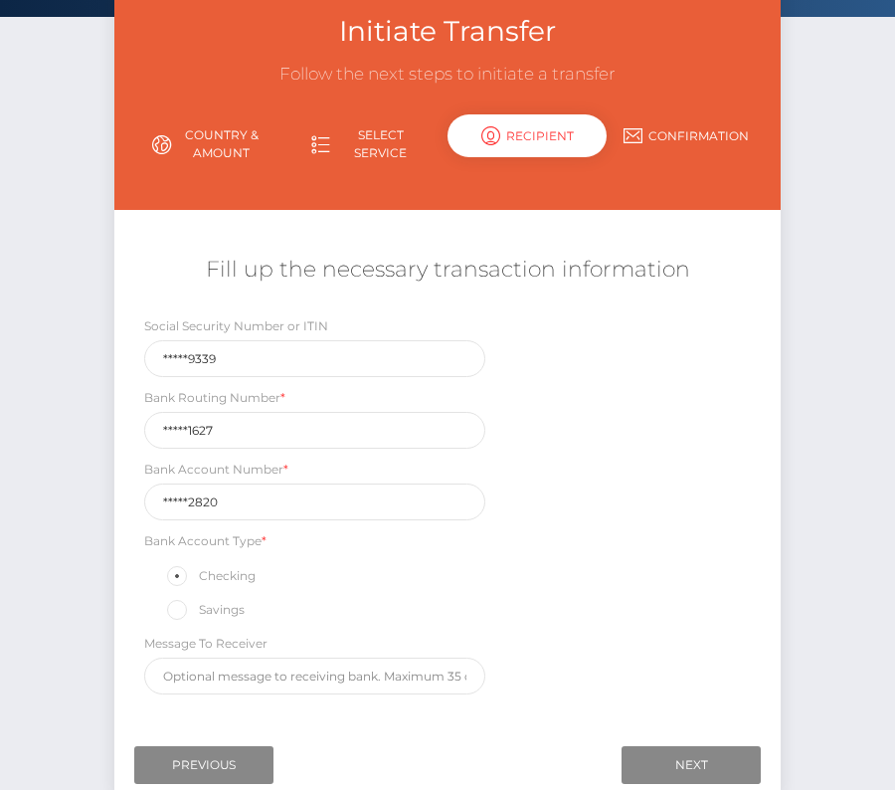
scroll to position [131, 0]
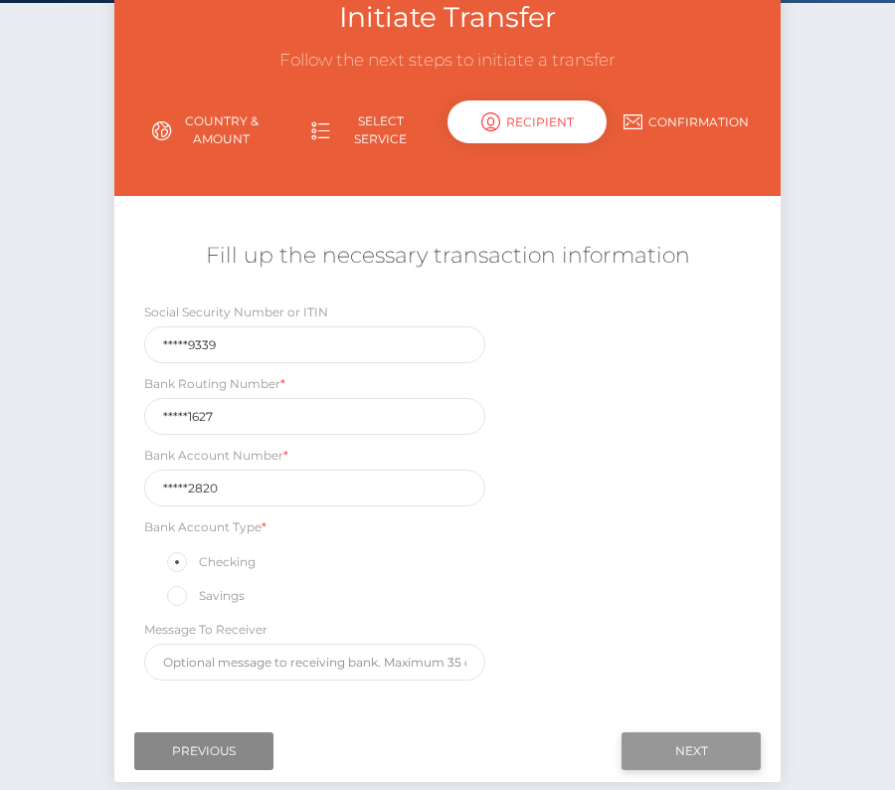
click at [682, 736] on input "Next" at bounding box center [691, 751] width 139 height 38
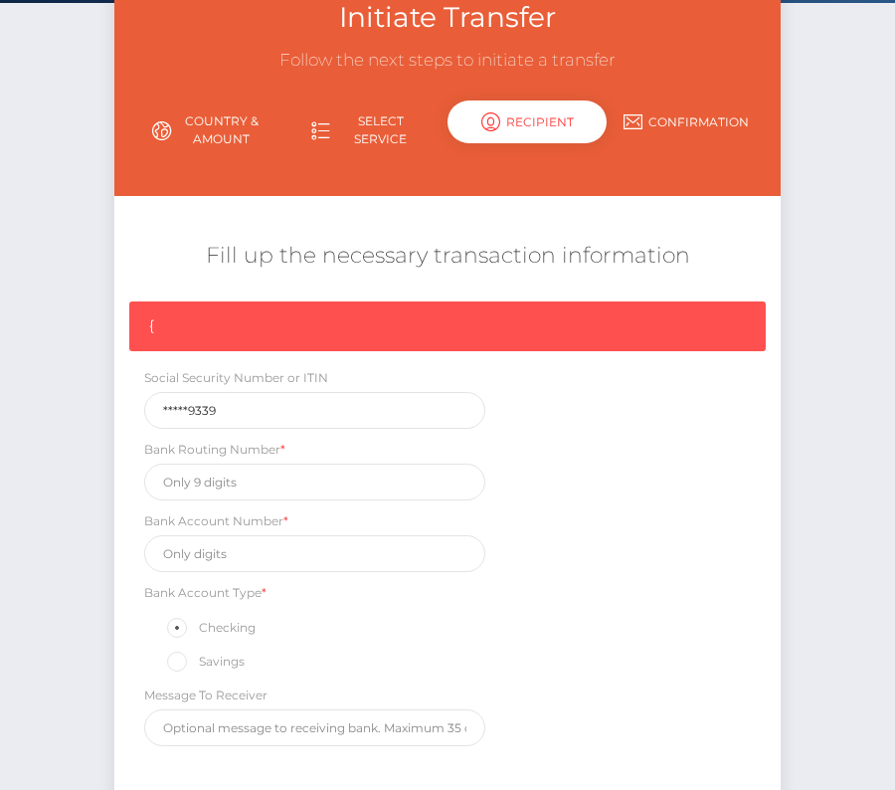
scroll to position [169, 0]
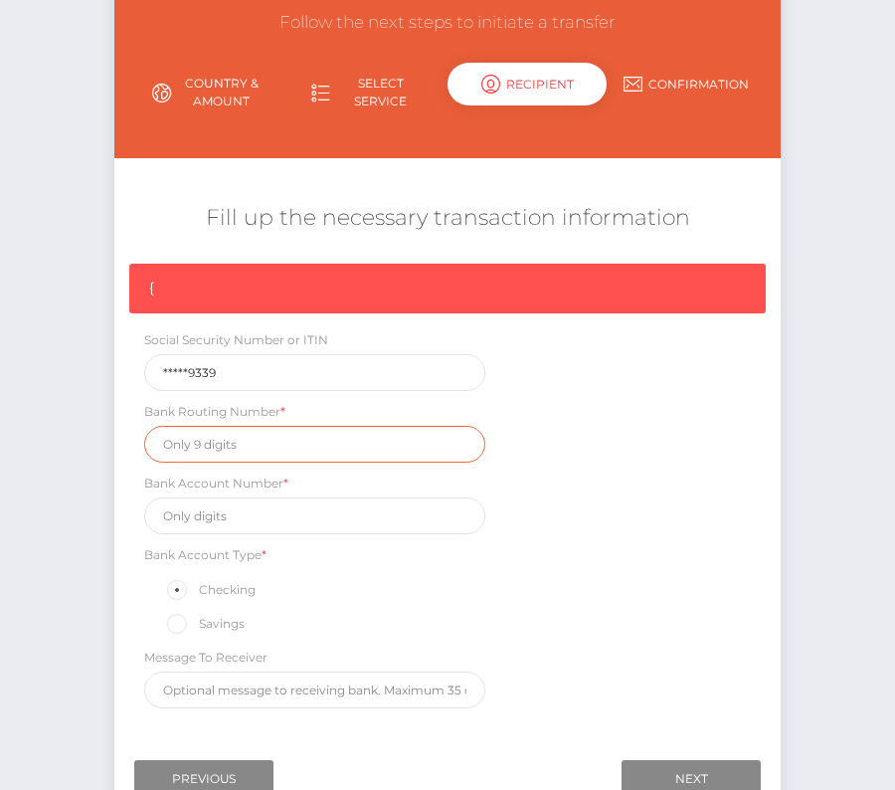
click at [194, 448] on input "text" at bounding box center [314, 444] width 341 height 37
paste input "322271627"
type input "322271627"
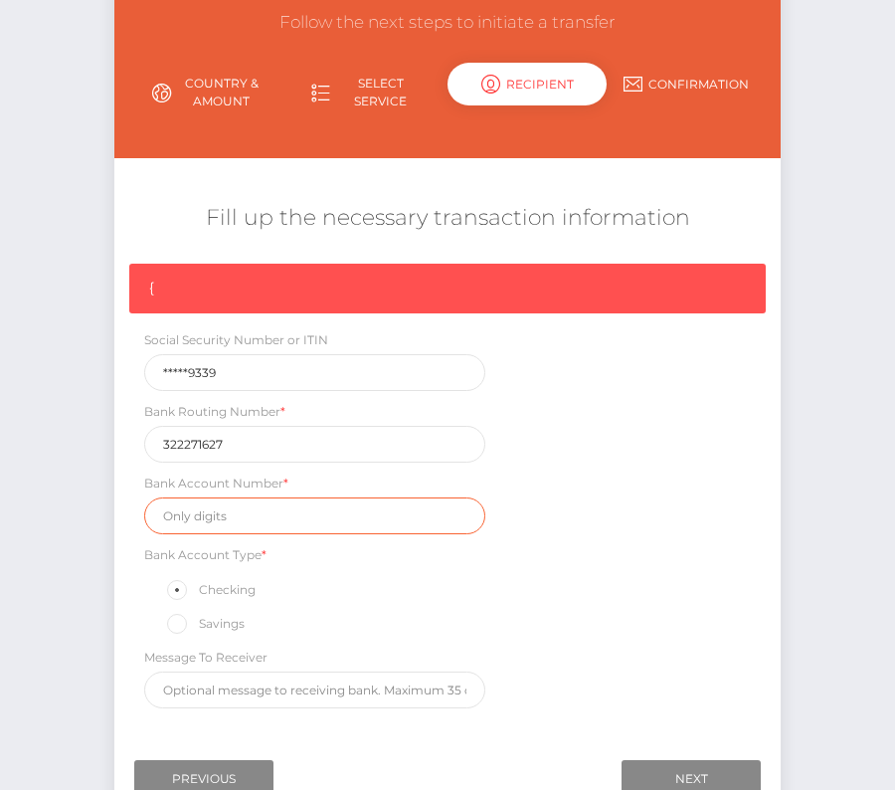
click at [231, 512] on input "text" at bounding box center [314, 515] width 341 height 37
paste input "170932820"
type input "170932820"
click at [701, 614] on div "{ Social Security Number or ITIN *****9339 Bank Routing Number * 322271627 Bank…" at bounding box center [447, 491] width 666 height 455
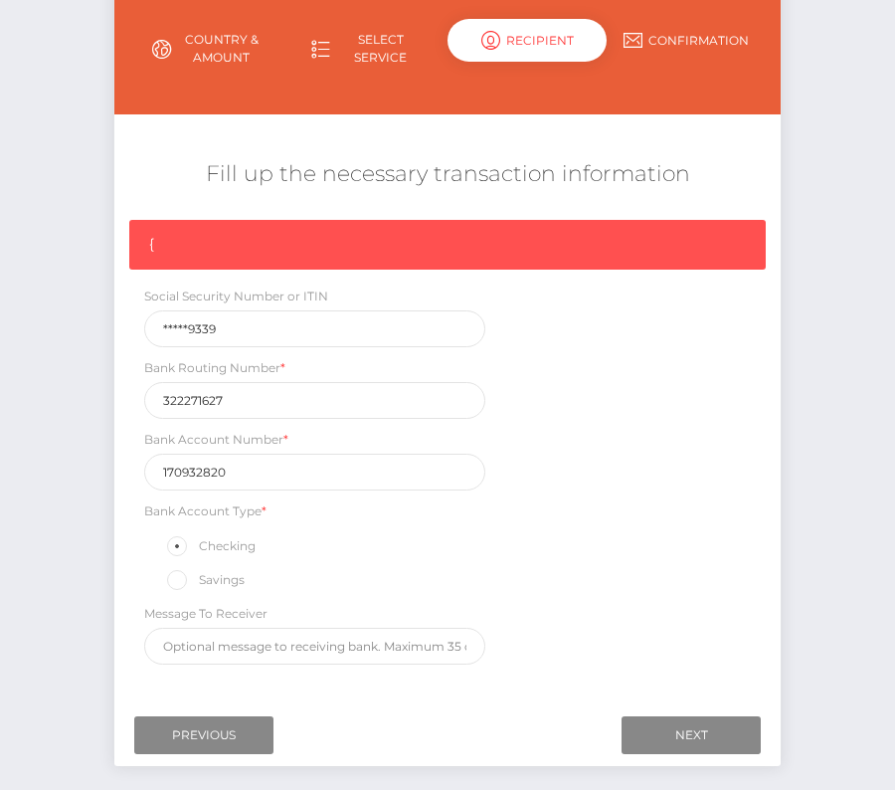
scroll to position [220, 0]
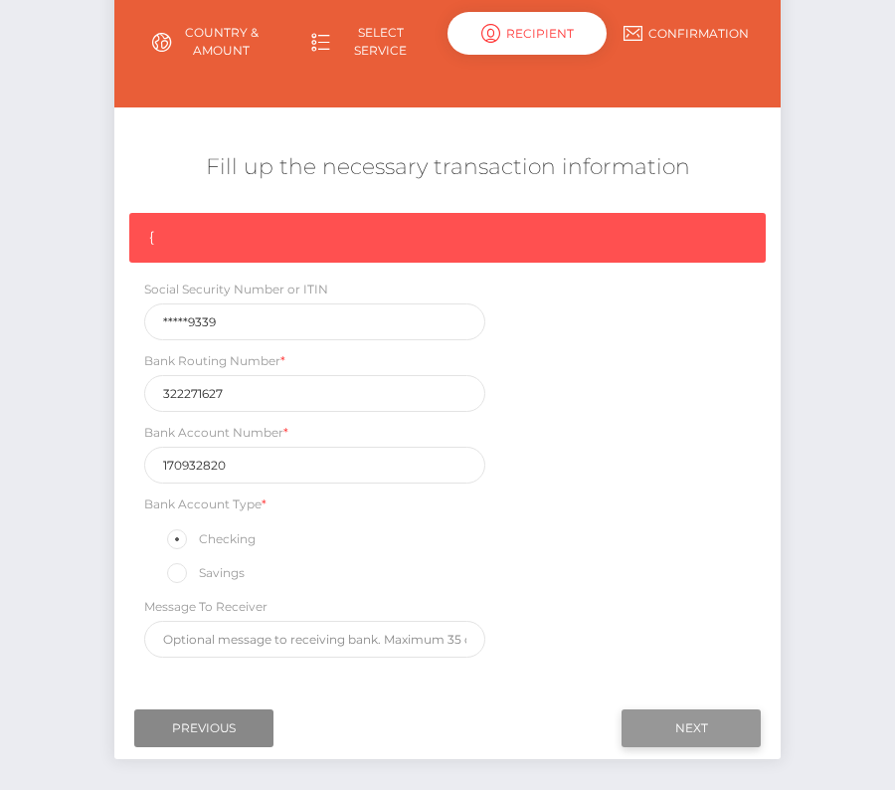
click at [681, 728] on input "Next" at bounding box center [691, 728] width 139 height 38
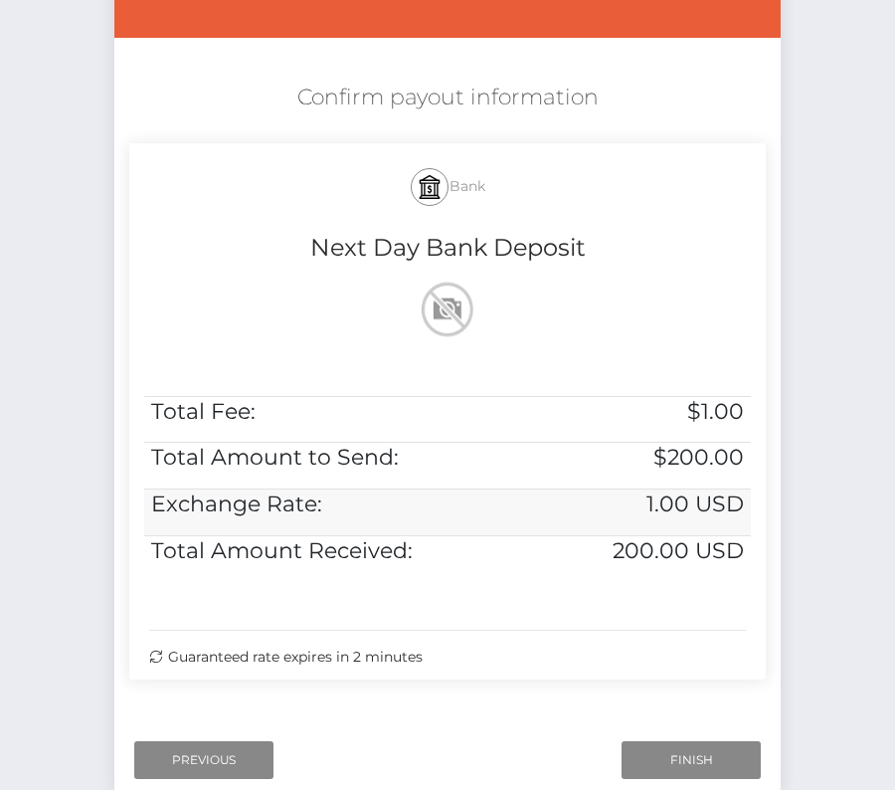
scroll to position [406, 0]
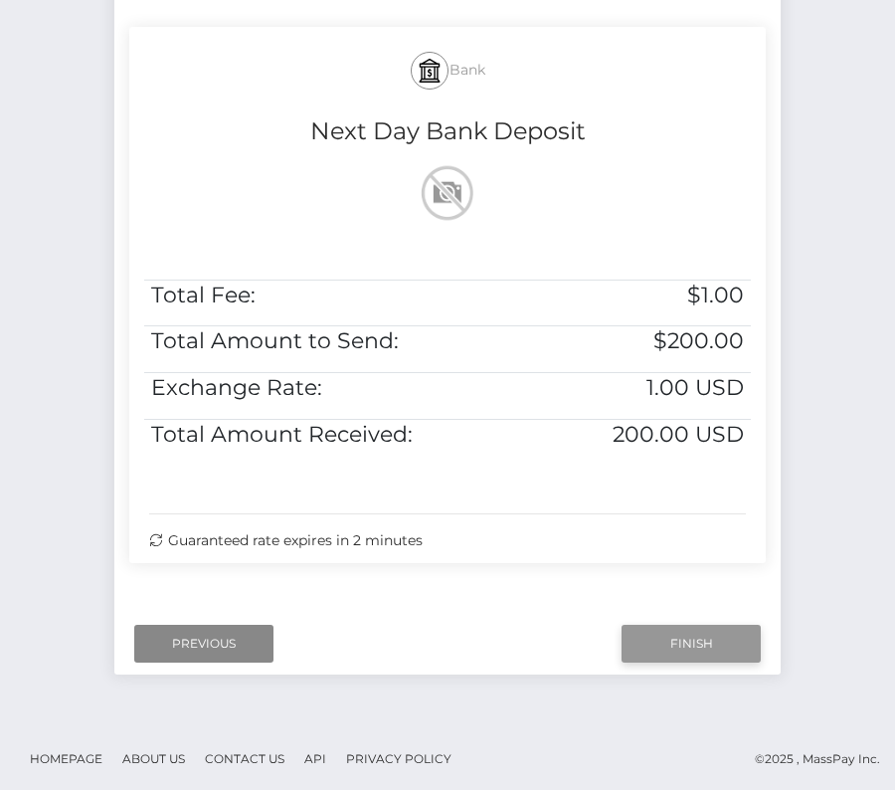
click at [728, 631] on input "Finish" at bounding box center [691, 644] width 139 height 38
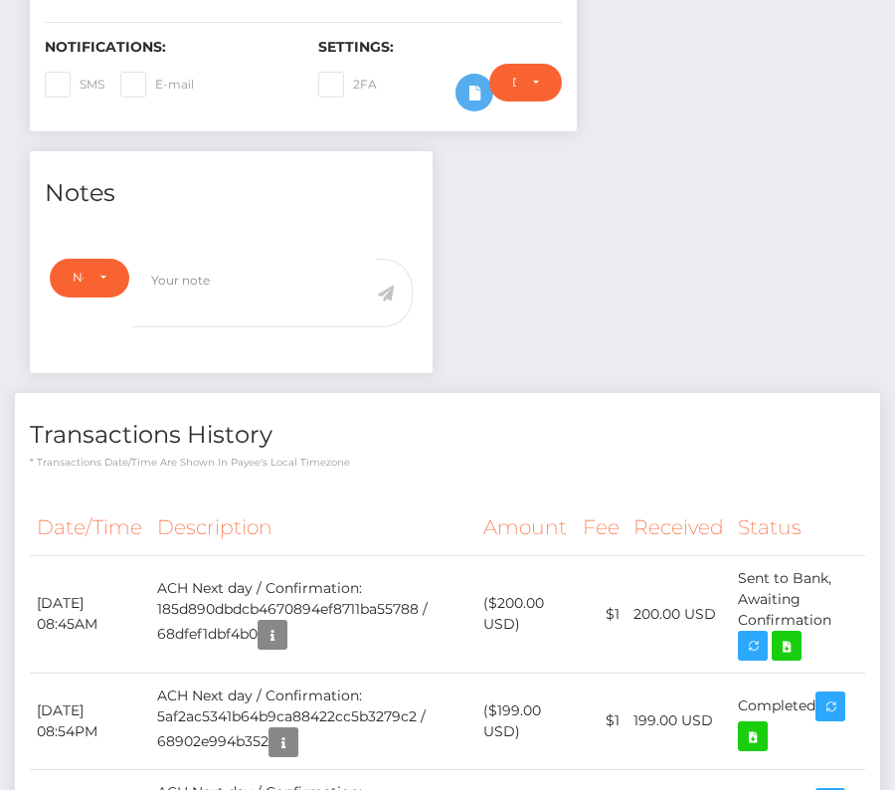
scroll to position [614, 0]
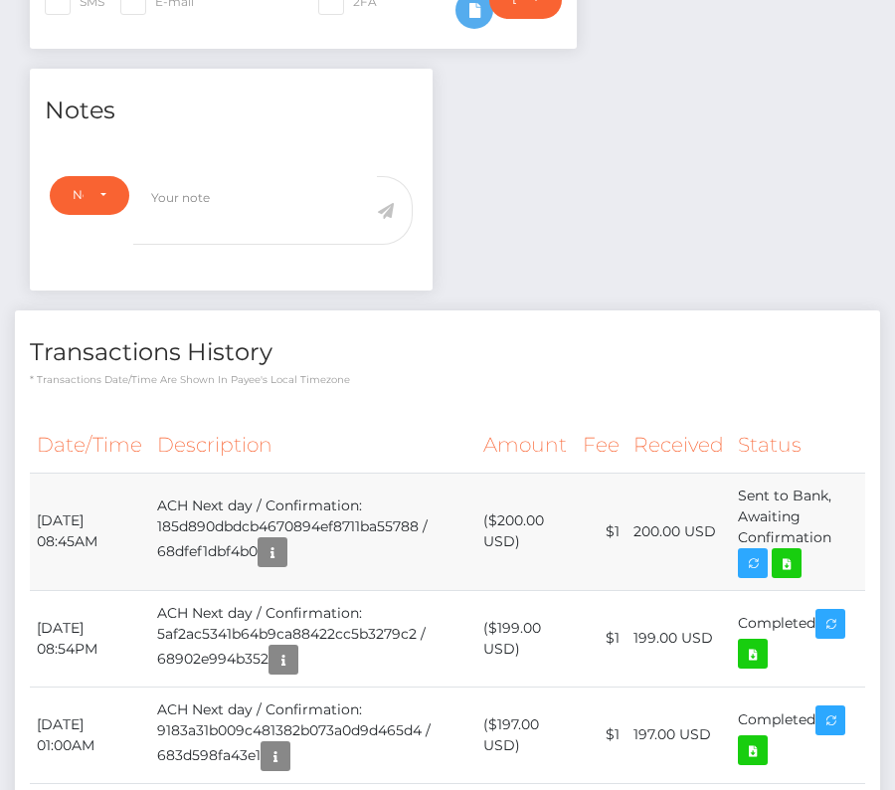
drag, startPoint x: 843, startPoint y: 529, endPoint x: 34, endPoint y: 513, distance: 808.9
click at [34, 513] on tr "October 3, 2025 08:45AM ACH Next day / Confirmation: 185d890dbdcb4670894ef8711b…" at bounding box center [448, 531] width 836 height 117
copy tr "October 3, 2025 08:45AM ACH Next day / Confirmation: 185d890dbdcb4670894ef8711b…"
click at [799, 560] on icon at bounding box center [787, 563] width 24 height 25
click at [0, 0] on div "Kale Ostrowski - ID: Star-458760 CLOSED ACTIVE E-mail USA" at bounding box center [447, 407] width 895 height 1832
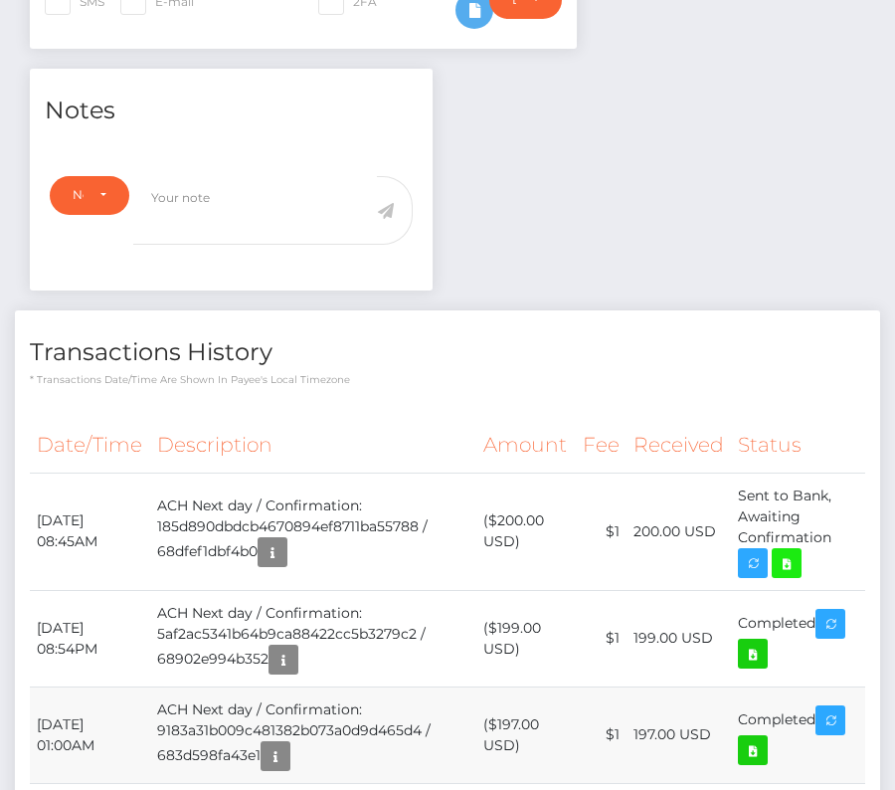
scroll to position [0, 0]
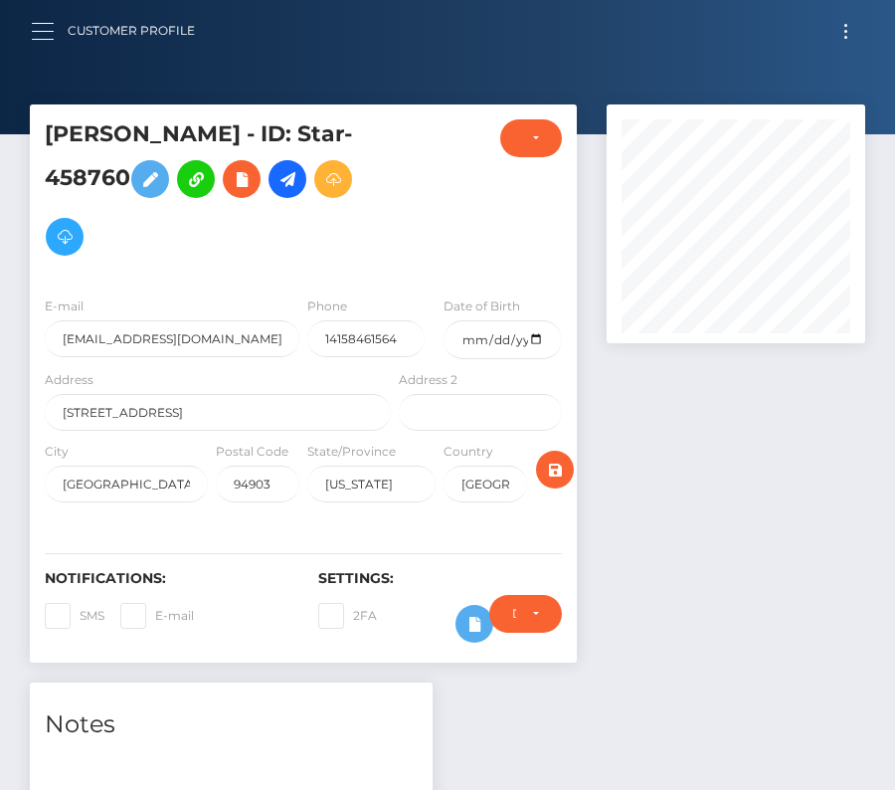
click at [39, 23] on span "button" at bounding box center [43, 23] width 22 height 1
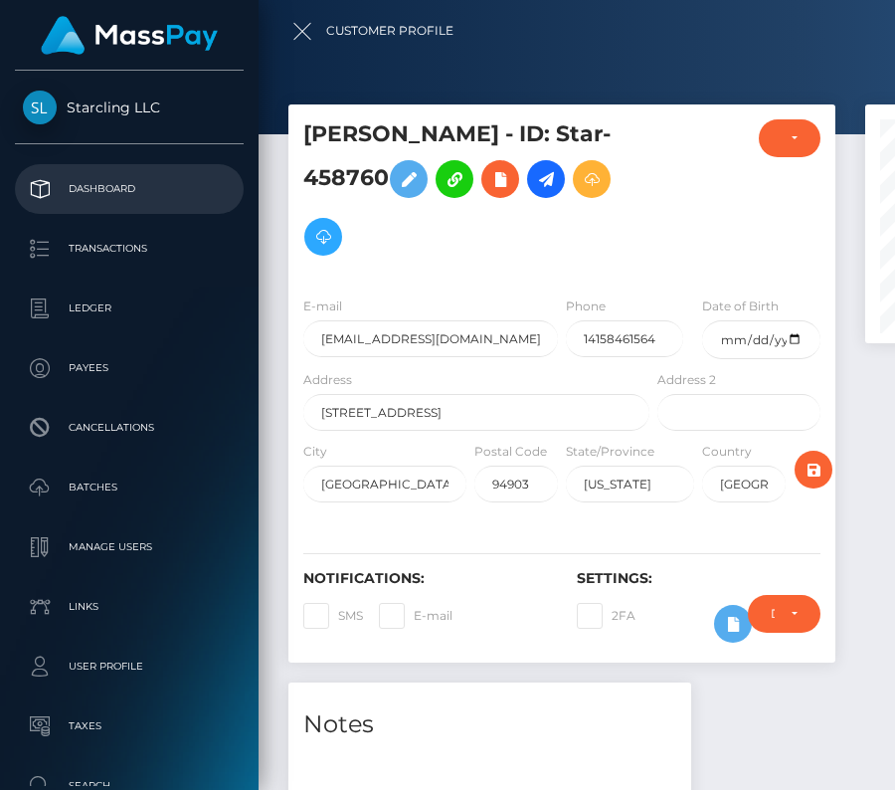
click at [107, 167] on link "Dashboard" at bounding box center [129, 189] width 229 height 50
click at [100, 197] on p "Dashboard" at bounding box center [129, 189] width 213 height 30
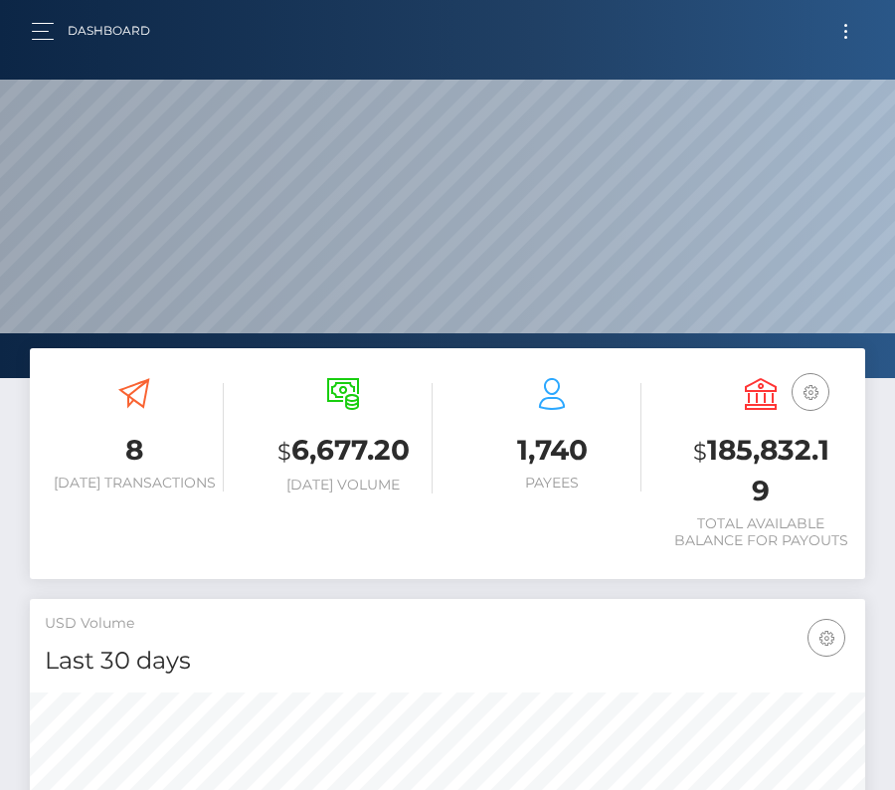
scroll to position [352, 403]
